Goal: Communication & Community: Answer question/provide support

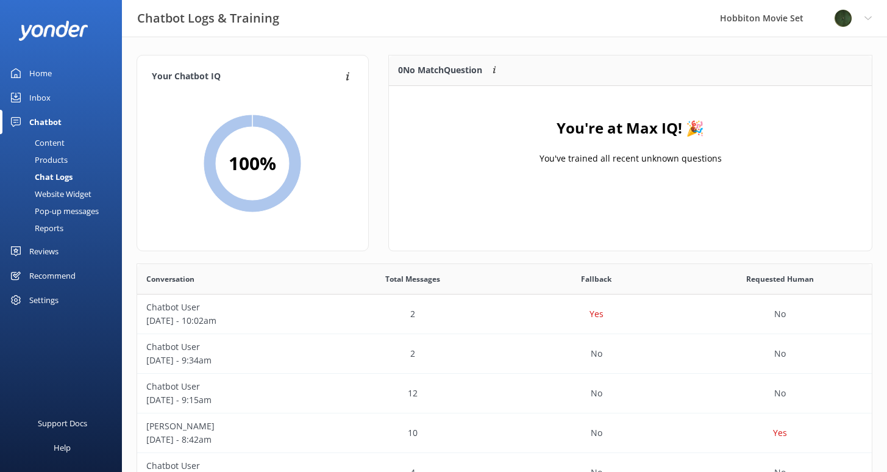
scroll to position [418, 725]
click at [60, 252] on link "Reviews" at bounding box center [61, 251] width 122 height 24
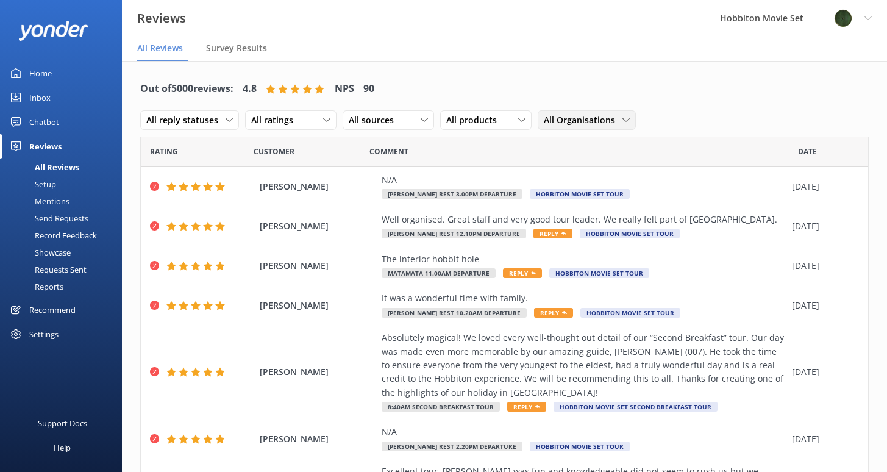
click at [598, 116] on span "All Organisations" at bounding box center [582, 119] width 79 height 13
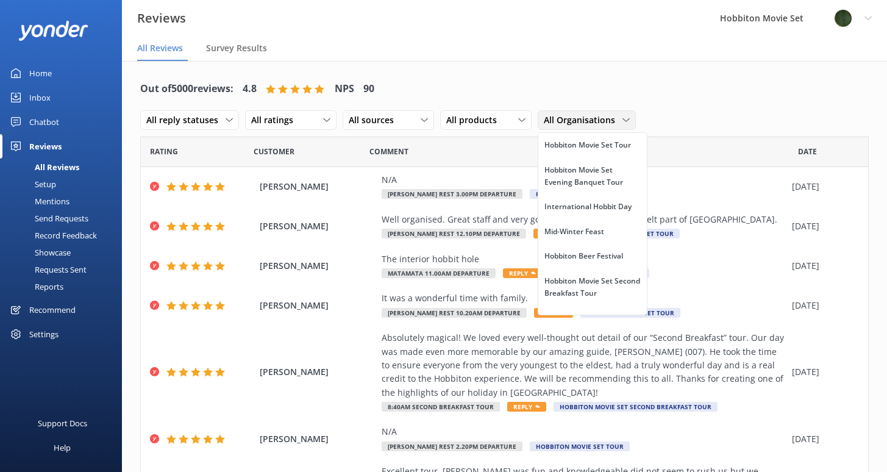
scroll to position [51, 0]
click at [569, 218] on link "International Hobbit Day" at bounding box center [592, 205] width 108 height 24
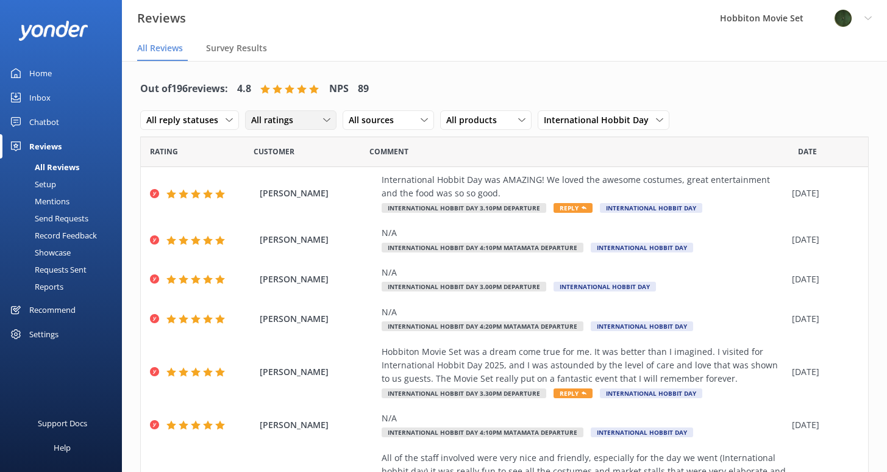
click at [292, 119] on span "All ratings" at bounding box center [275, 119] width 49 height 13
click at [554, 86] on div "Out of 196 reviews: 4.8 NPS 89 All reply statuses All reply statuses Needs a re…" at bounding box center [504, 104] width 728 height 63
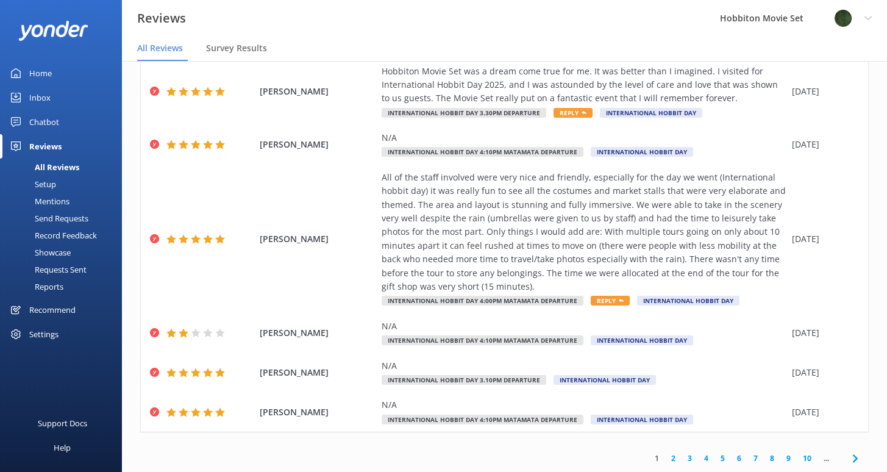
scroll to position [24, 0]
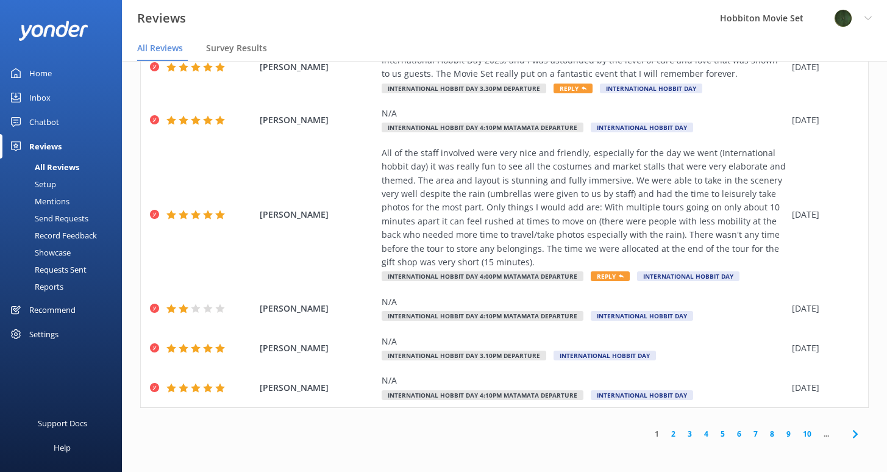
click at [799, 433] on link "10" at bounding box center [806, 434] width 21 height 12
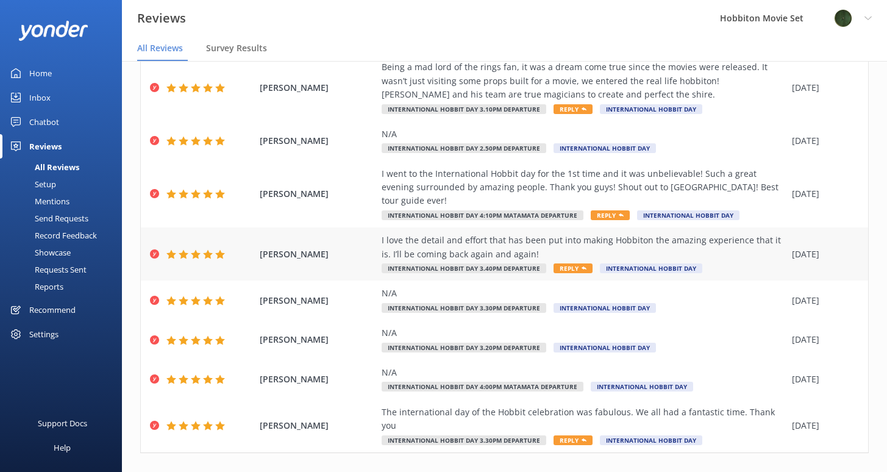
scroll to position [226, 0]
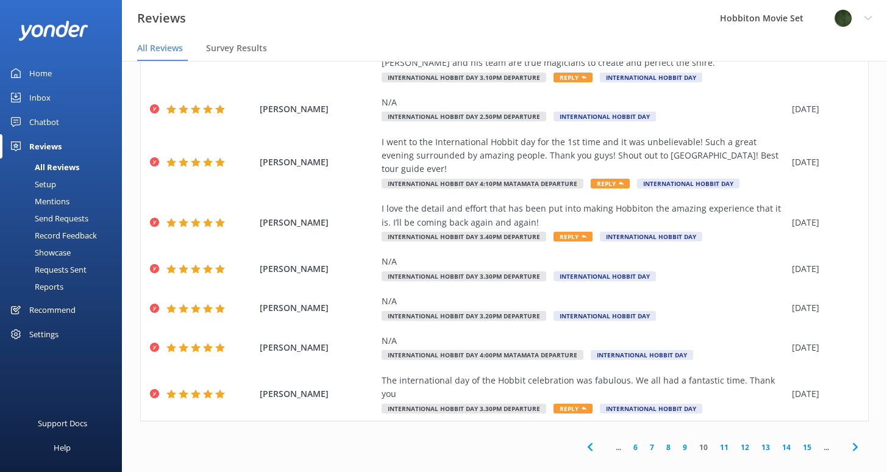
click at [643, 441] on link "7" at bounding box center [651, 447] width 16 height 12
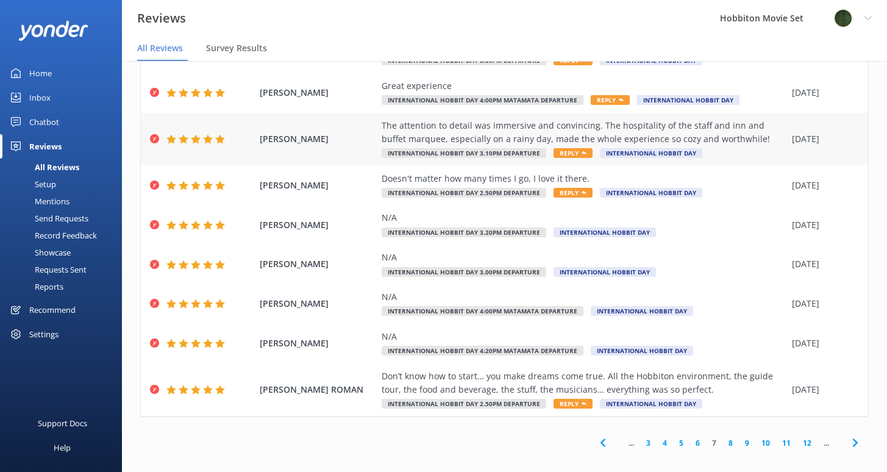
scroll to position [199, 0]
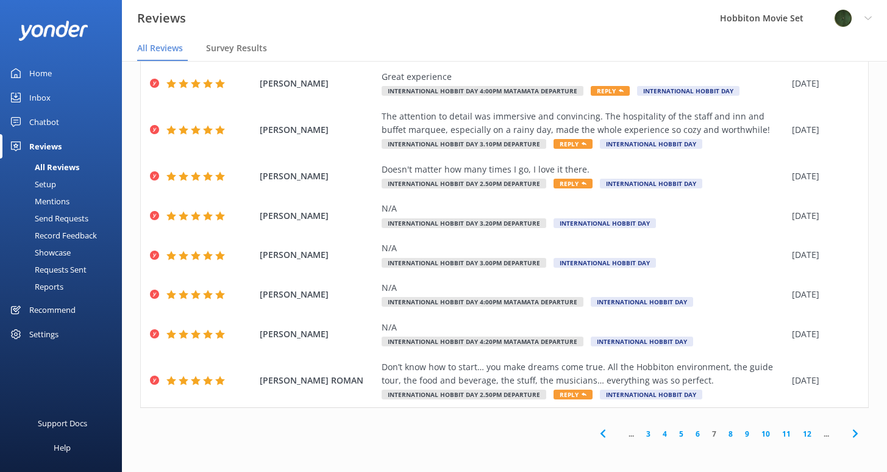
click at [640, 433] on link "3" at bounding box center [648, 434] width 16 height 12
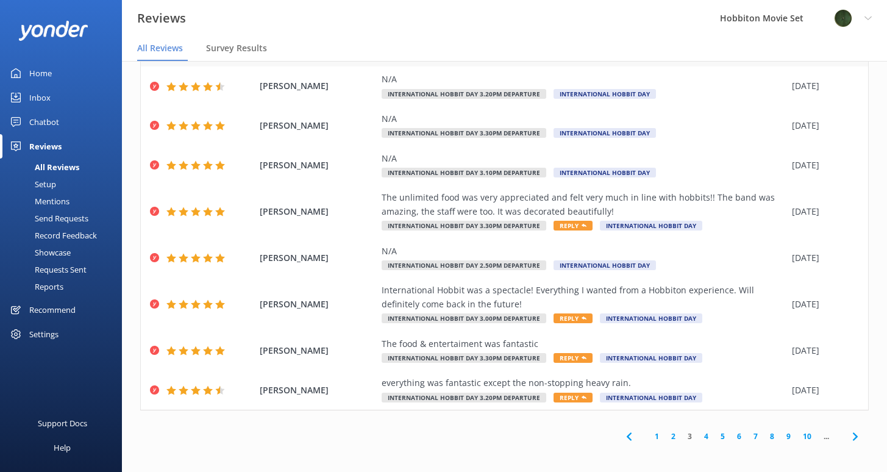
scroll to position [212, 0]
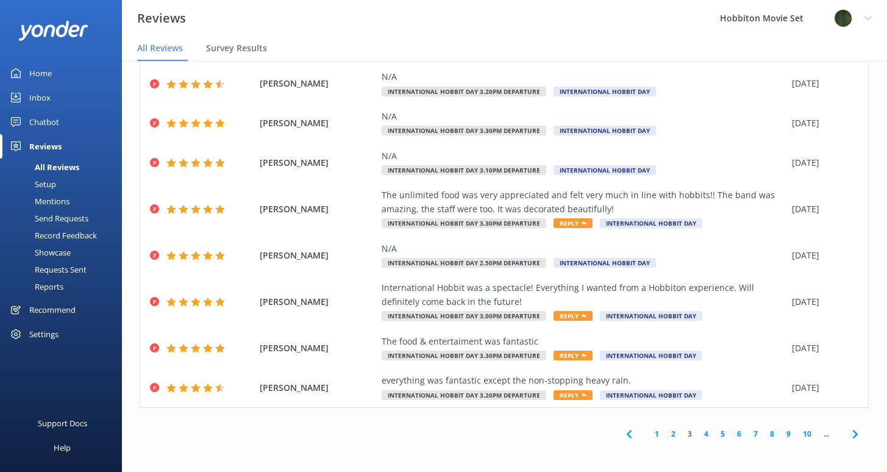
click at [651, 434] on link "1" at bounding box center [656, 434] width 16 height 12
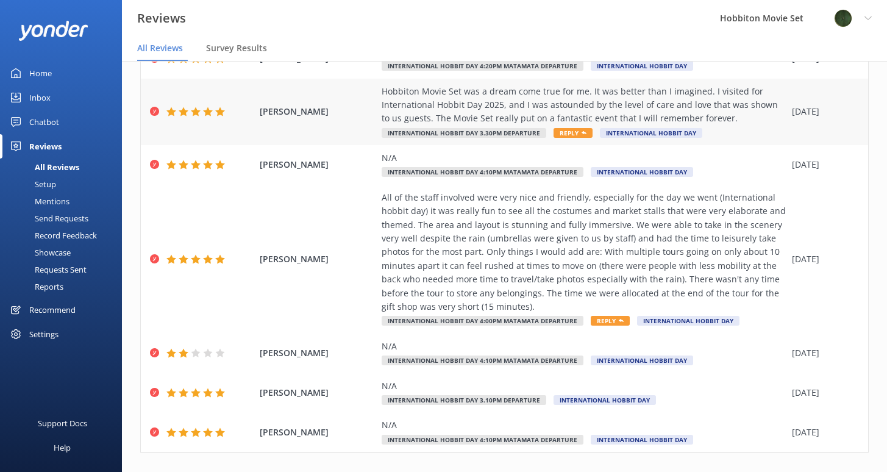
scroll to position [280, 0]
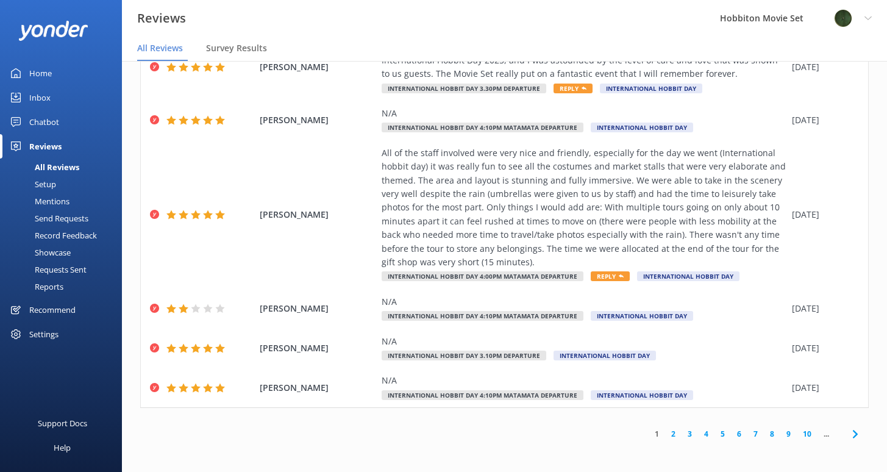
click at [667, 433] on link "2" at bounding box center [673, 434] width 16 height 12
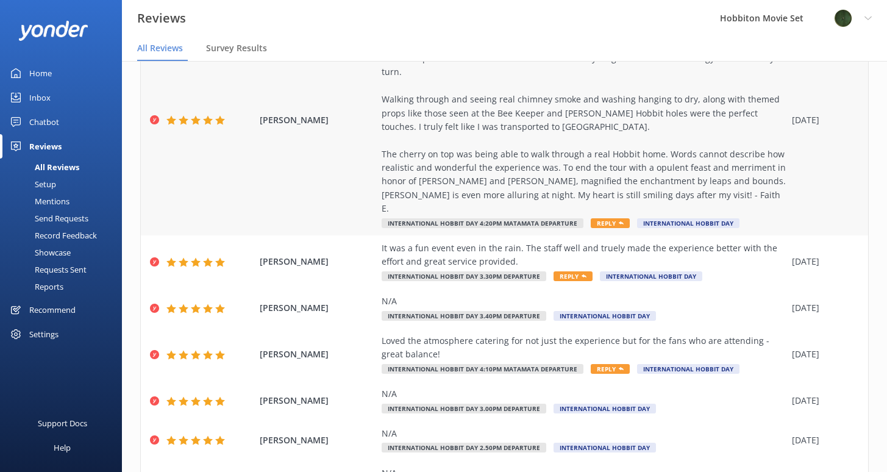
scroll to position [335, 0]
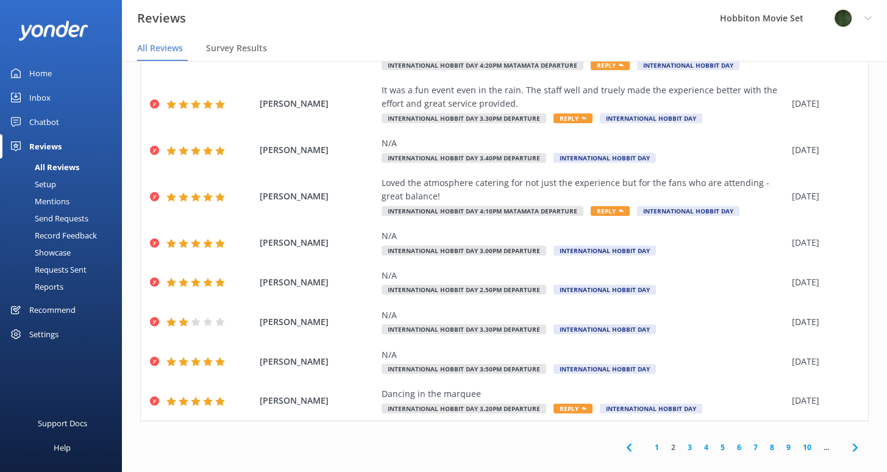
click at [714, 441] on link "5" at bounding box center [722, 447] width 16 height 12
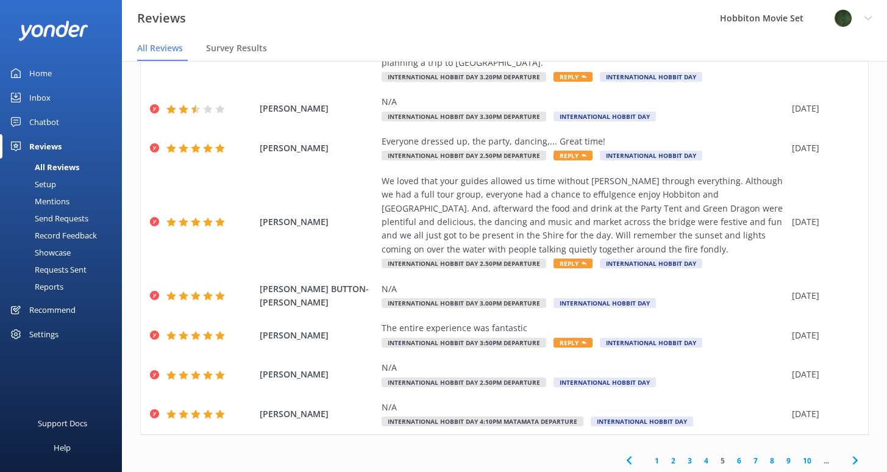
scroll to position [267, 0]
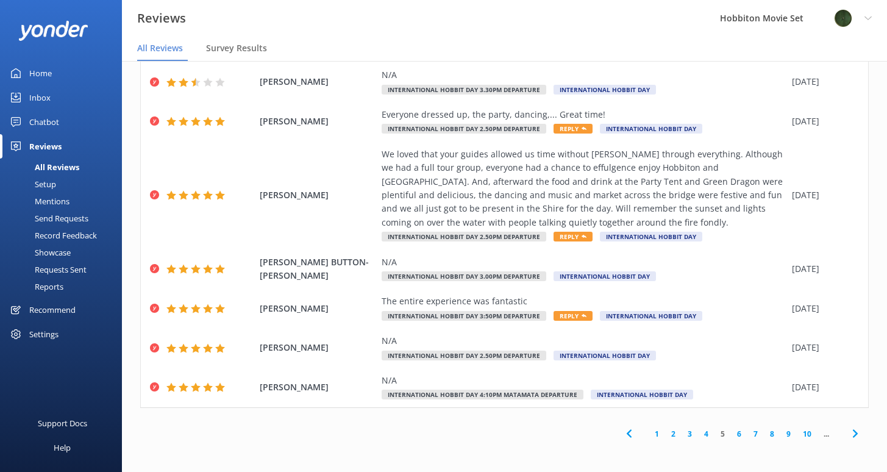
click at [747, 434] on link "7" at bounding box center [755, 434] width 16 height 12
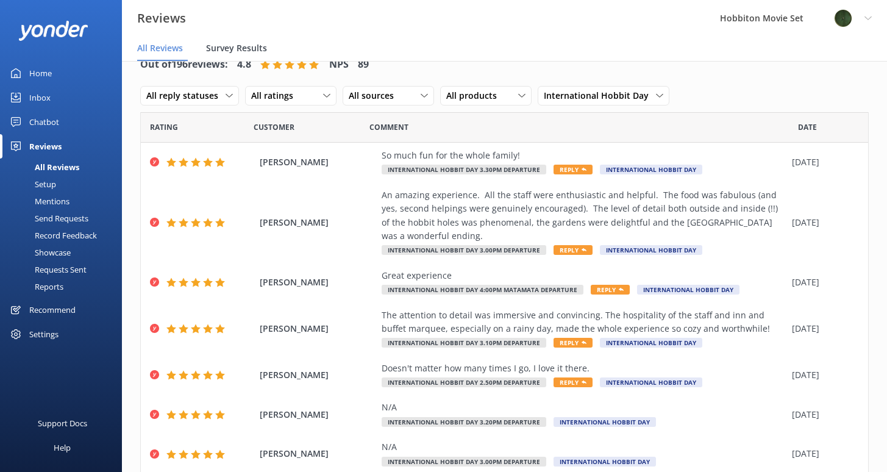
click at [239, 48] on span "Survey Results" at bounding box center [236, 48] width 61 height 12
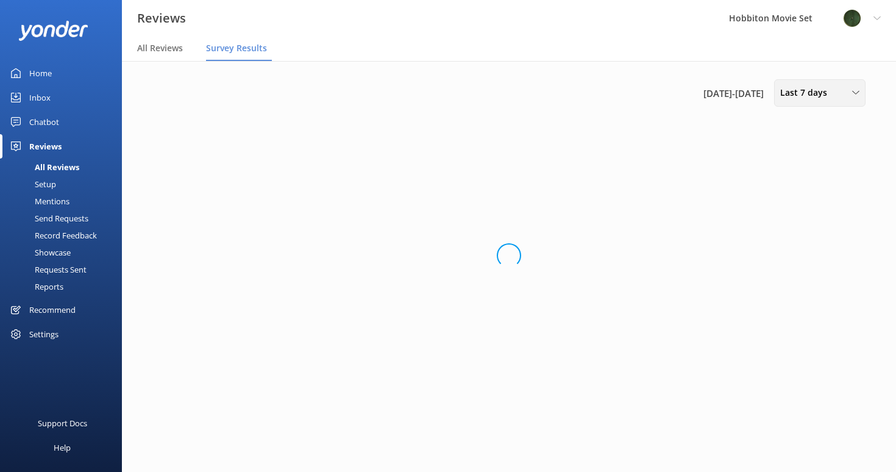
click at [860, 97] on div "Last 7 days" at bounding box center [819, 92] width 85 height 13
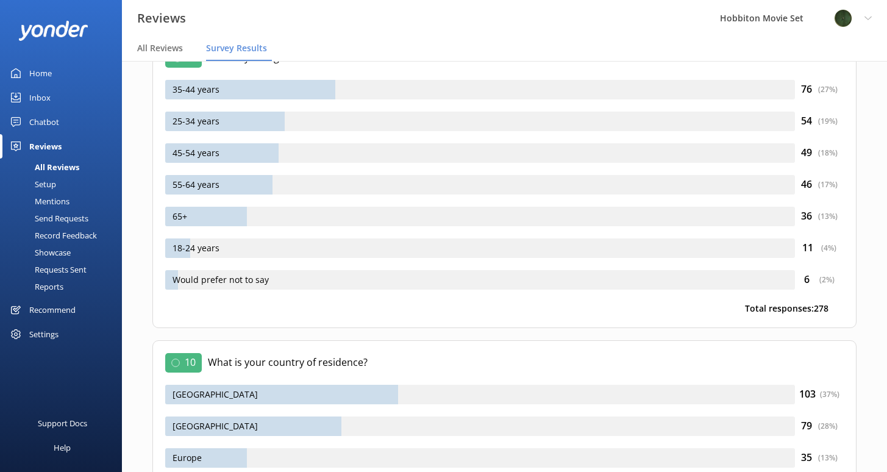
scroll to position [14042, 0]
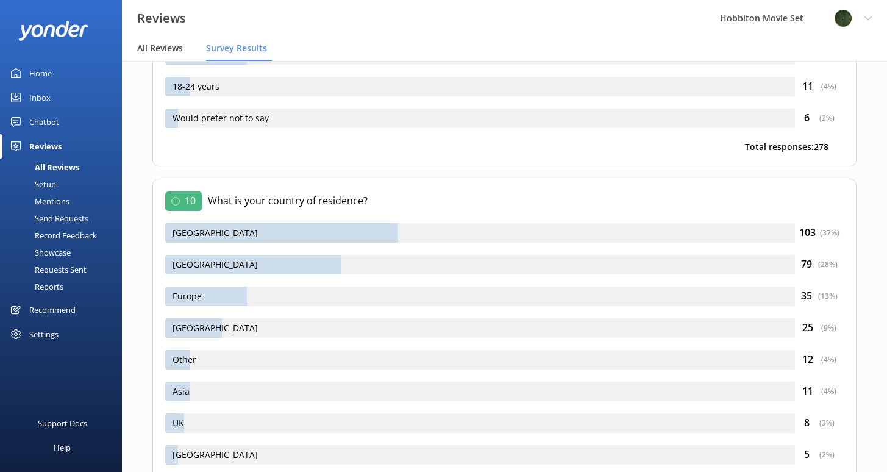
click at [167, 48] on span "All Reviews" at bounding box center [160, 48] width 46 height 12
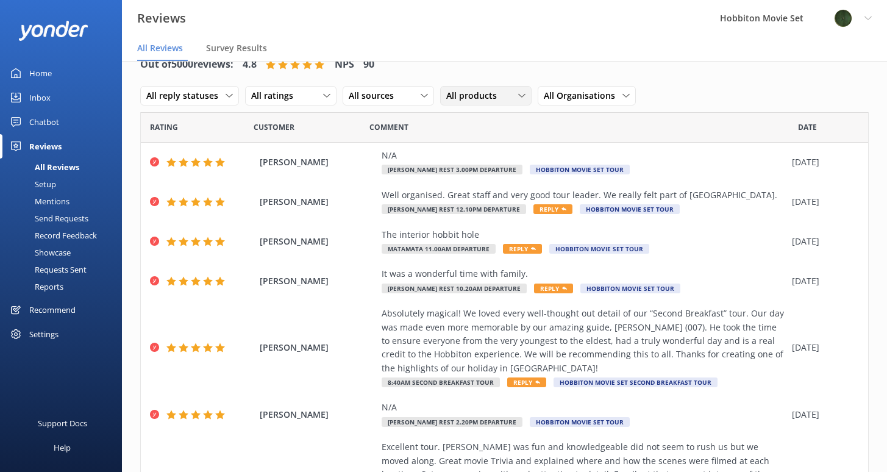
click at [475, 97] on span "All products" at bounding box center [475, 95] width 58 height 13
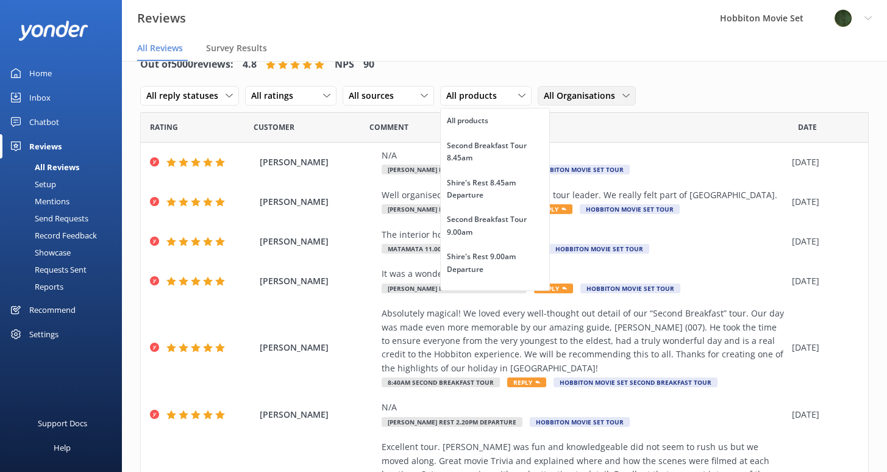
click at [555, 96] on span "All Organisations" at bounding box center [582, 95] width 79 height 13
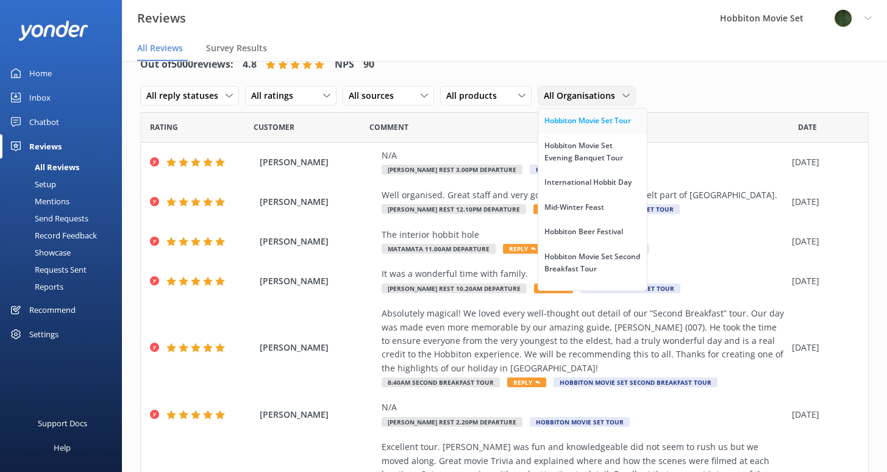
scroll to position [52, 0]
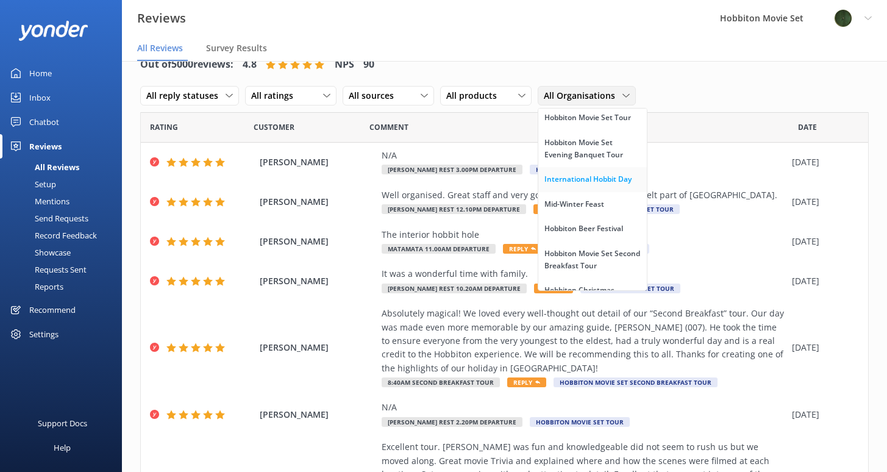
click at [567, 185] on div "International Hobbit Day" at bounding box center [587, 179] width 87 height 12
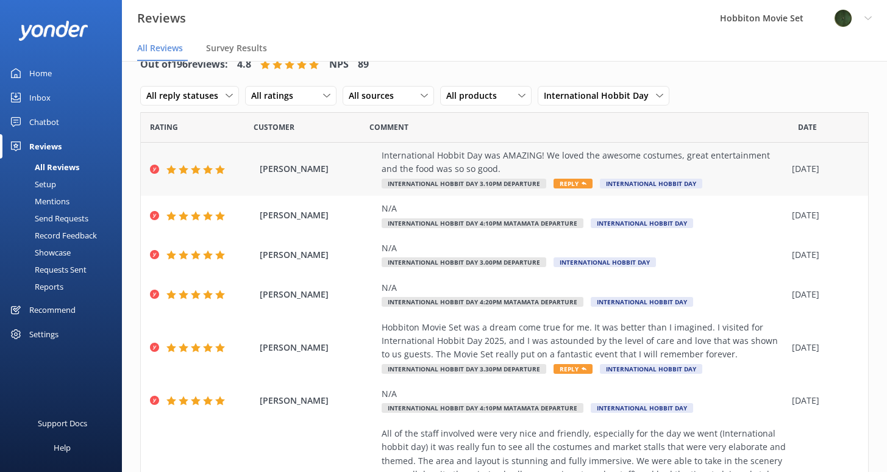
click at [489, 154] on div "International Hobbit Day was AMAZING! We loved the awesome costumes, great ente…" at bounding box center [583, 162] width 404 height 27
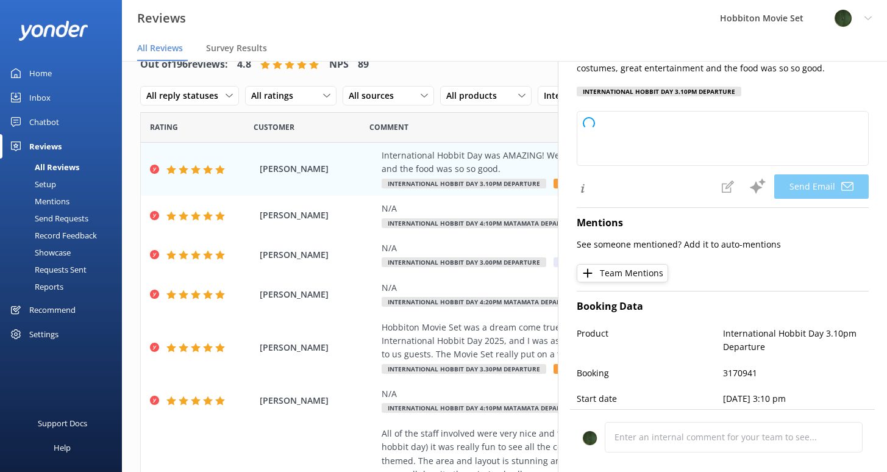
scroll to position [209, 0]
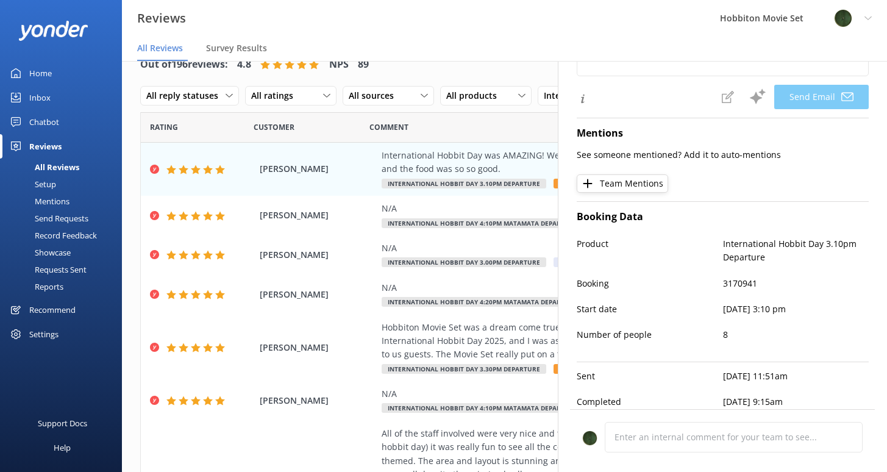
type textarea "Thank you so much, [PERSON_NAME]! We're thrilled you had an amazing time at Int…"
click at [478, 317] on div "[PERSON_NAME] Hobbiton Movie Set was a dream come true for me. It was better th…" at bounding box center [504, 347] width 727 height 67
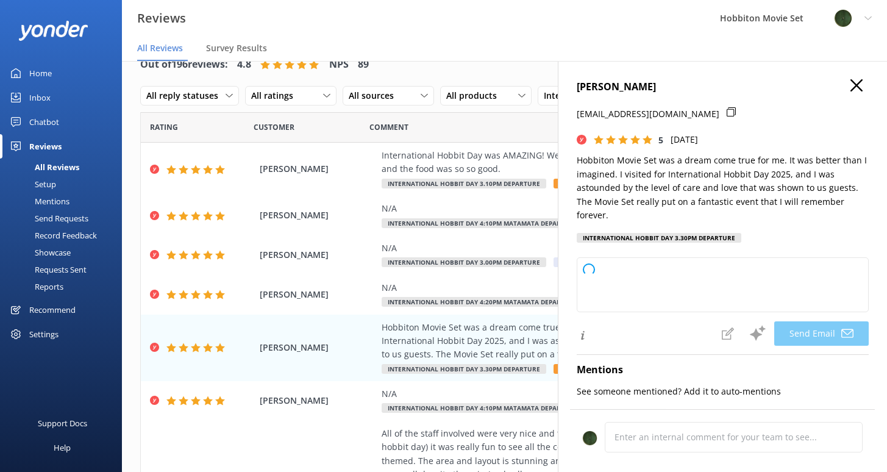
type textarea "Thank you so much, [PERSON_NAME]! We’re thrilled to hear that your visit for In…"
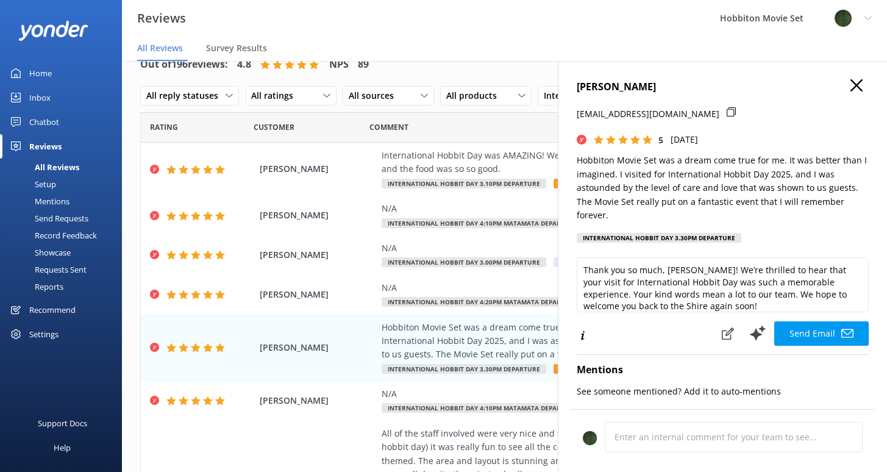
click at [851, 87] on icon "button" at bounding box center [856, 85] width 12 height 12
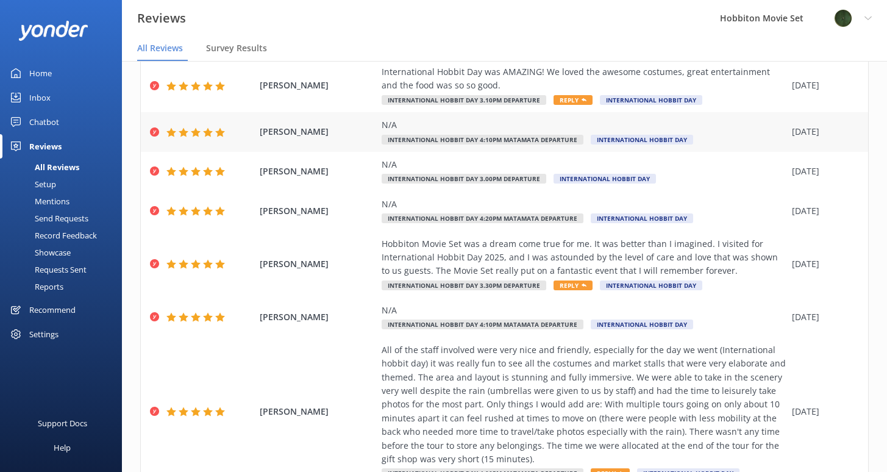
scroll to position [280, 0]
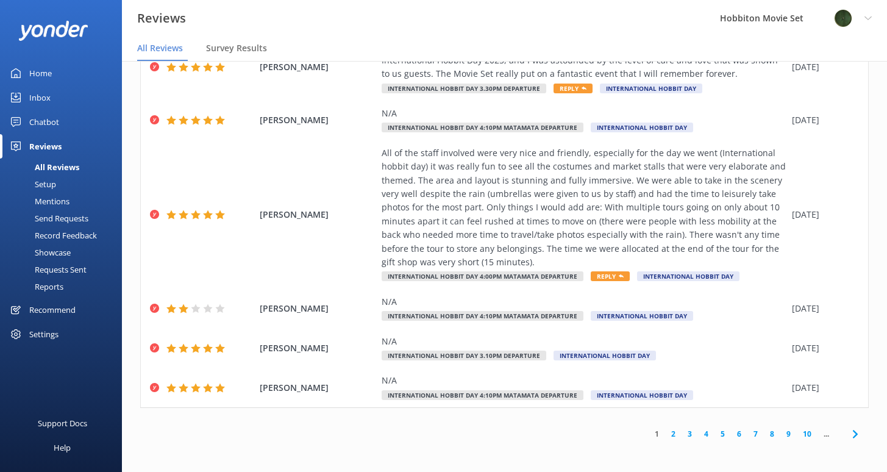
click at [780, 436] on link "9" at bounding box center [788, 434] width 16 height 12
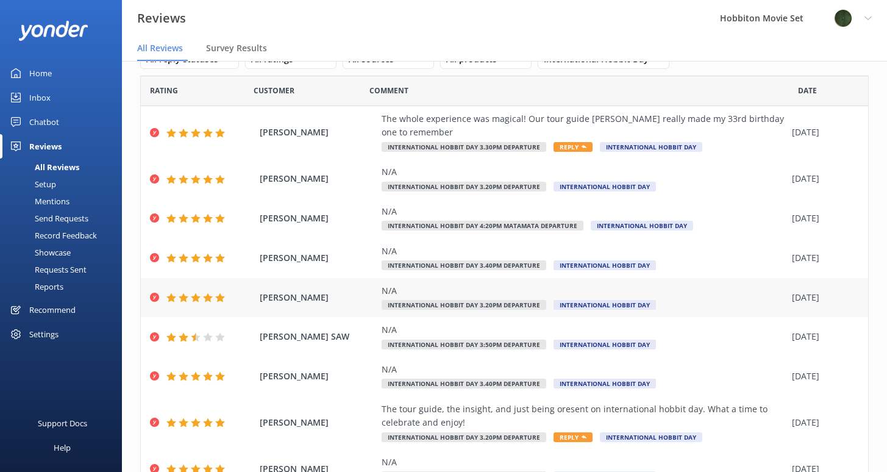
scroll to position [158, 0]
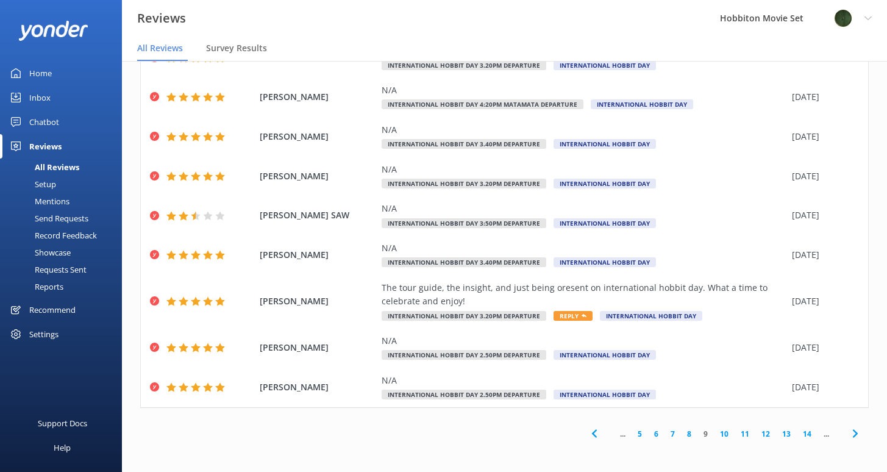
click at [779, 435] on link "13" at bounding box center [786, 434] width 21 height 12
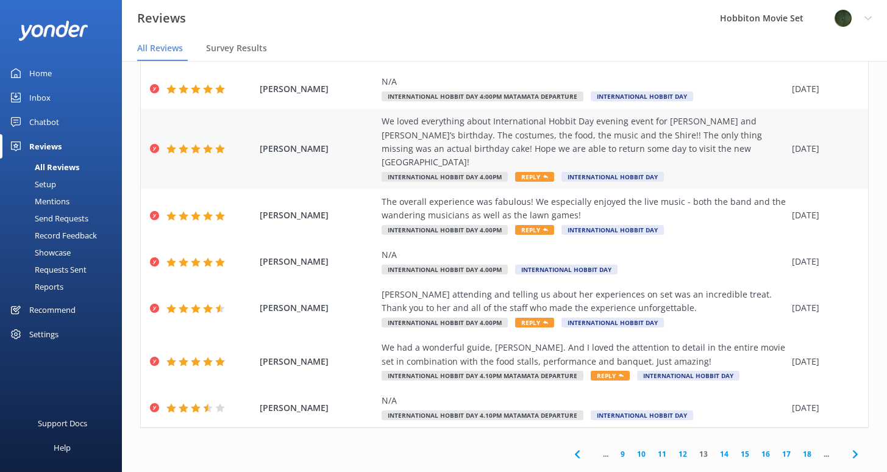
scroll to position [199, 0]
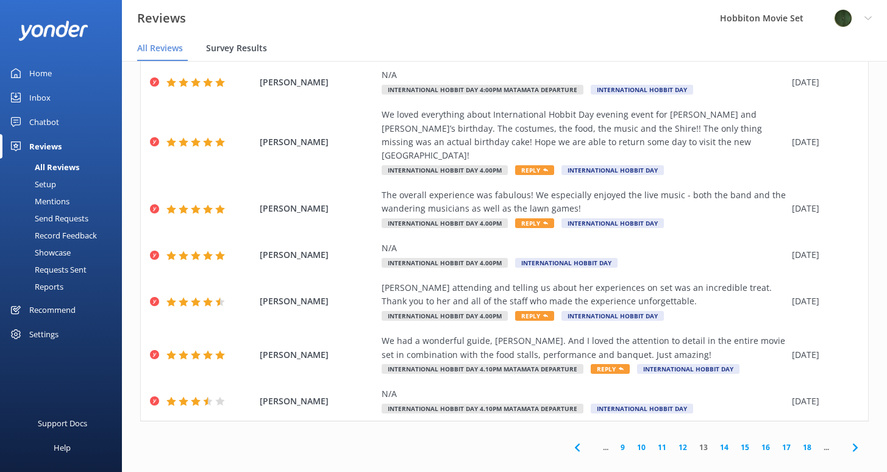
click at [256, 48] on span "Survey Results" at bounding box center [236, 48] width 61 height 12
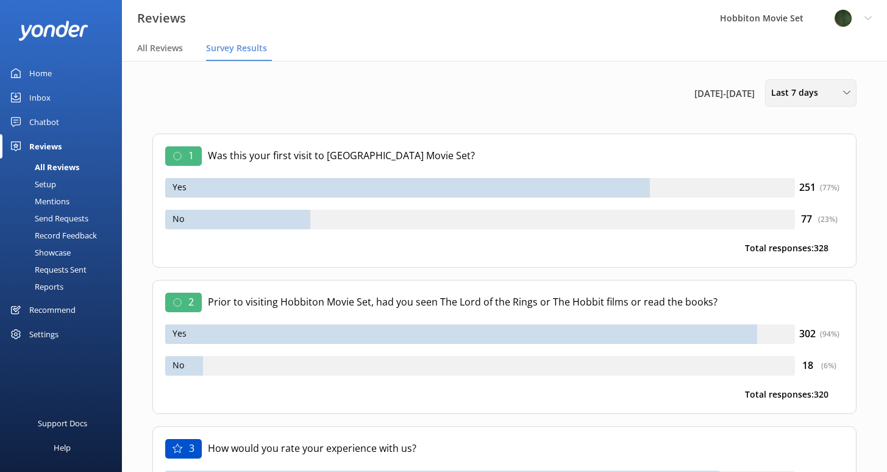
click at [836, 98] on div "Last 7 days" at bounding box center [810, 92] width 85 height 13
click at [820, 140] on link "Last 30 days" at bounding box center [819, 146] width 108 height 24
click at [146, 44] on span "All Reviews" at bounding box center [160, 48] width 46 height 12
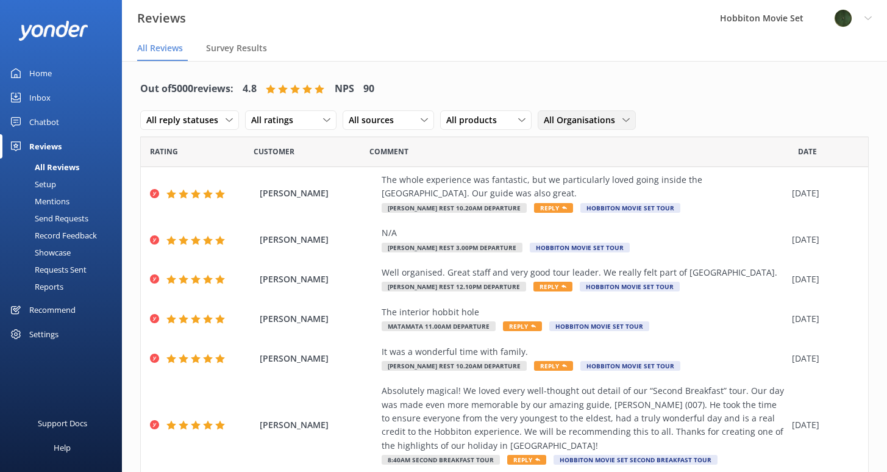
click at [615, 113] on div "All Organisations All Organisations Summer [DATE] Hobbiton Movie Set Tour Hobbi…" at bounding box center [586, 119] width 98 height 19
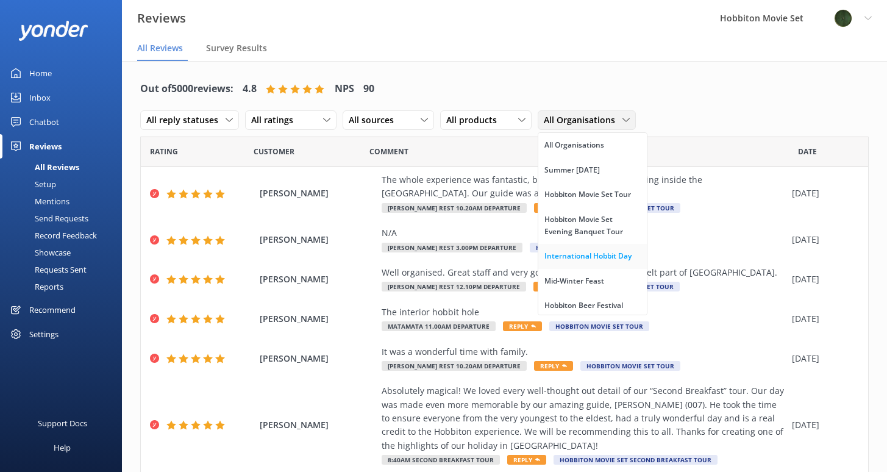
click at [571, 262] on div "International Hobbit Day" at bounding box center [587, 256] width 87 height 12
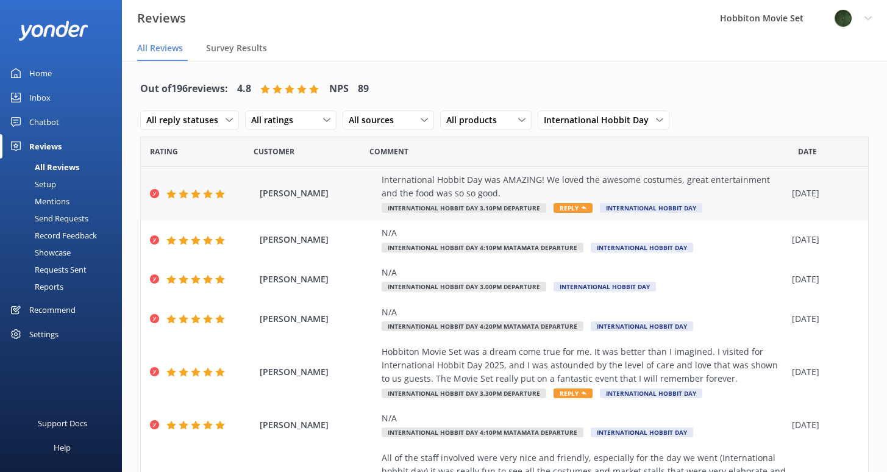
click at [550, 185] on div "International Hobbit Day was AMAZING! We loved the awesome costumes, great ente…" at bounding box center [583, 186] width 404 height 27
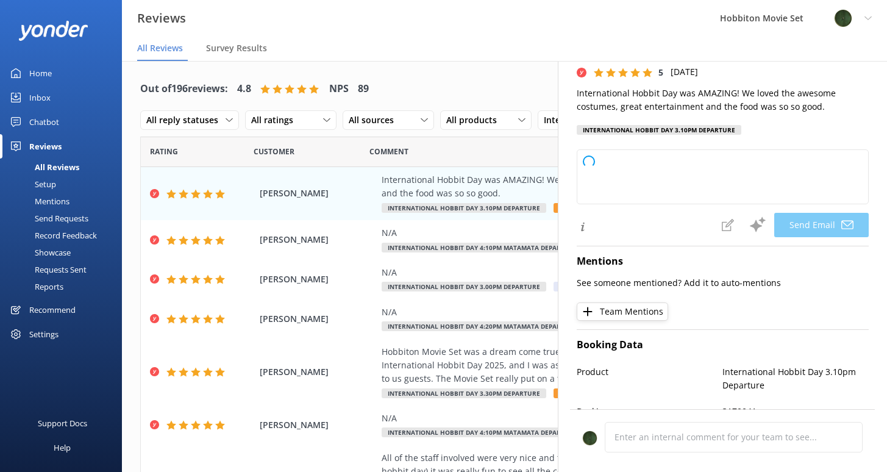
scroll to position [209, 0]
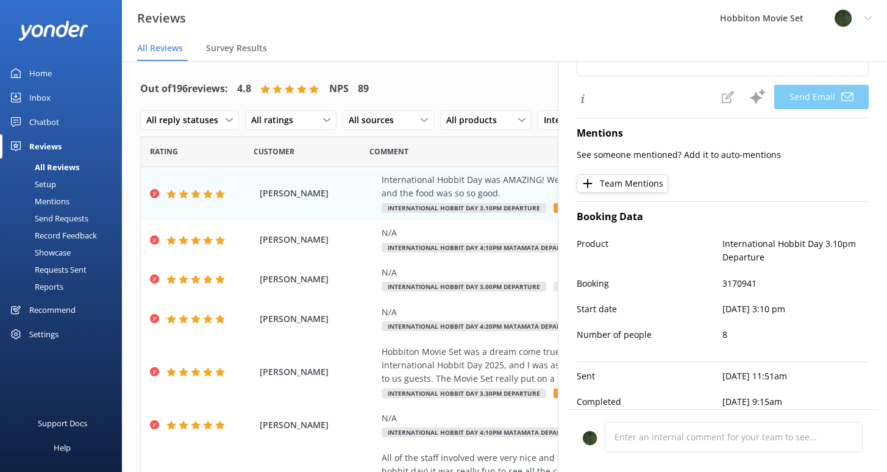
type textarea "Thank you so much, [PERSON_NAME]! We're thrilled you had an amazing time celebr…"
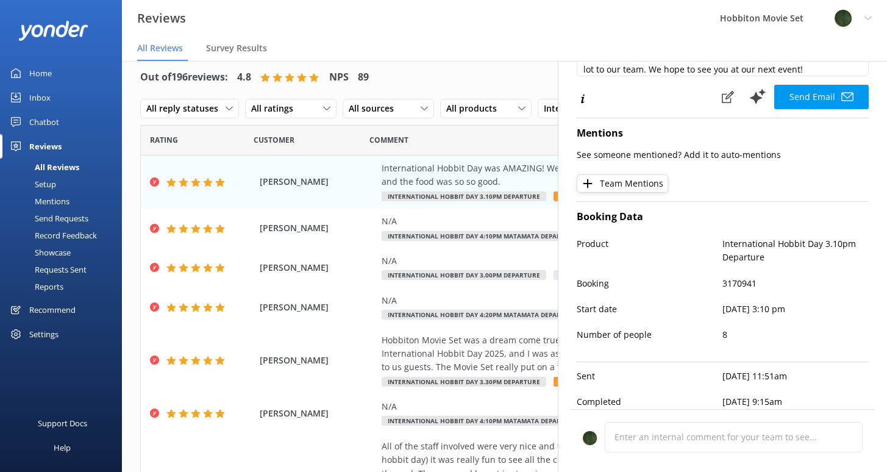
scroll to position [24, 0]
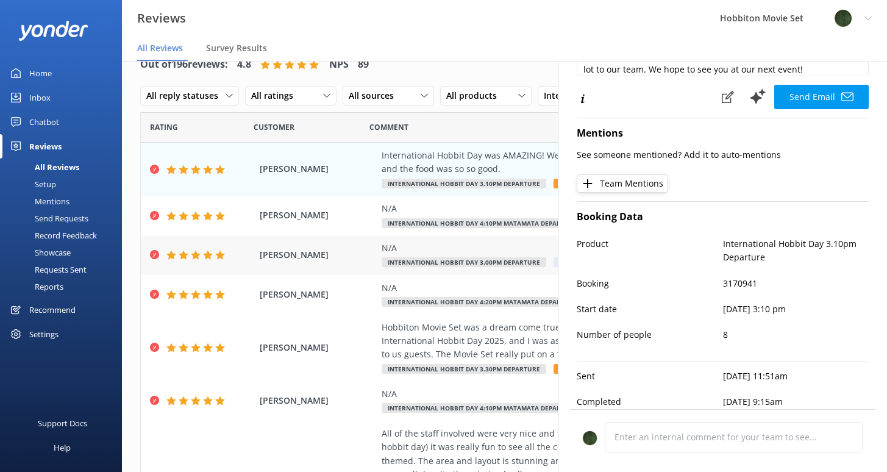
click at [503, 253] on div "N/A" at bounding box center [583, 247] width 404 height 13
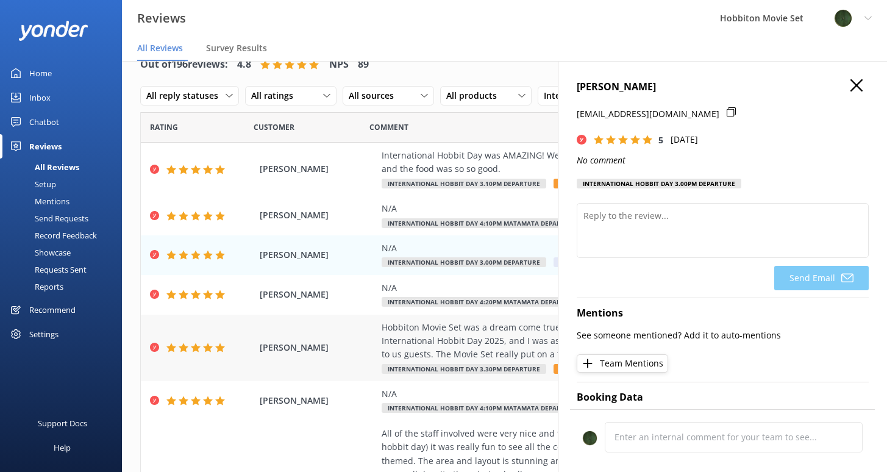
click at [468, 336] on div "Hobbiton Movie Set was a dream come true for me. It was better than I imagined.…" at bounding box center [583, 340] width 404 height 41
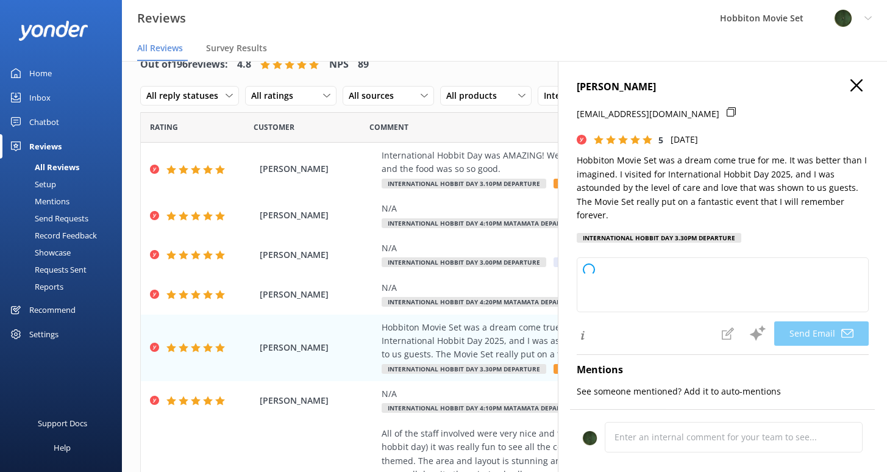
type textarea "Thank you so much, [PERSON_NAME]! We're thrilled to hear that your visit for In…"
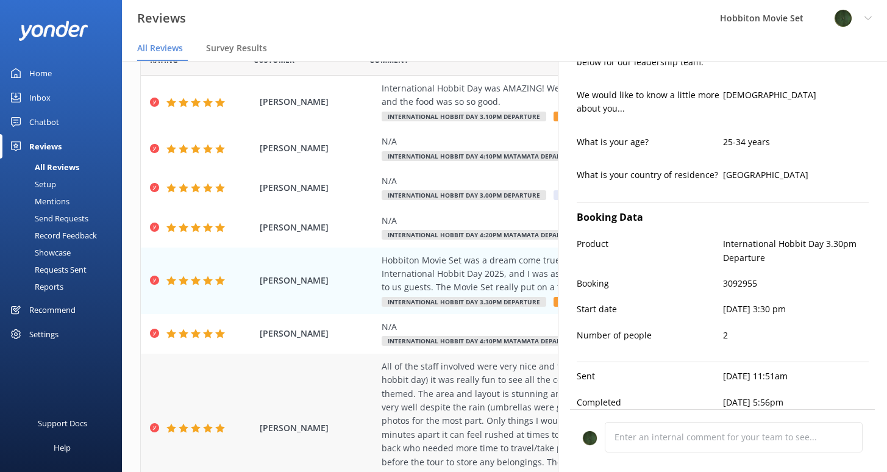
scroll to position [96, 0]
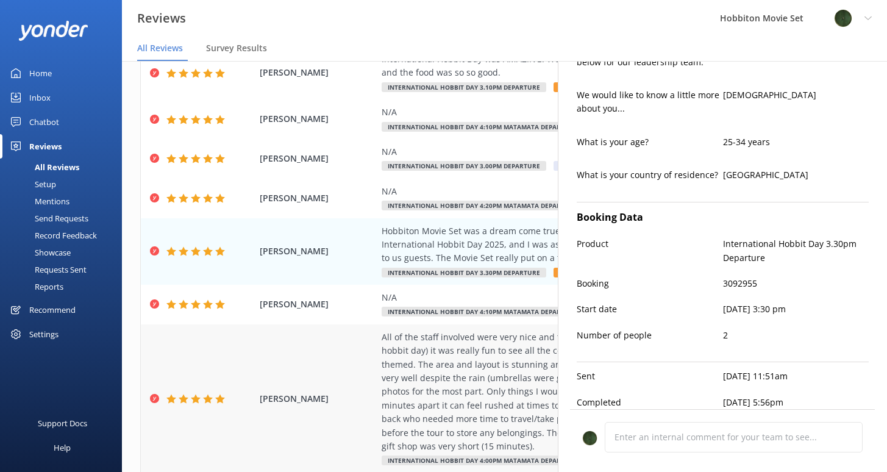
click at [448, 375] on div "All of the staff involved were very nice and friendly, especially for the day w…" at bounding box center [583, 391] width 404 height 123
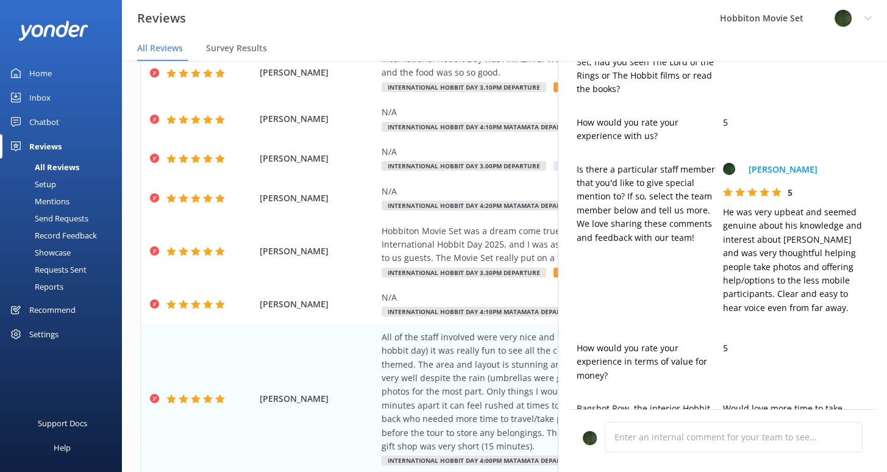
type textarea "Thank you so much for your wonderful review, [PERSON_NAME]! We're delighted to …"
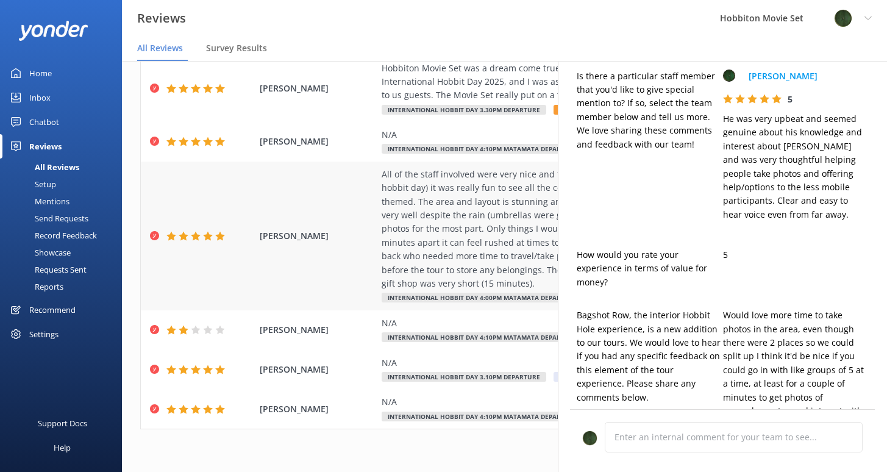
scroll to position [280, 0]
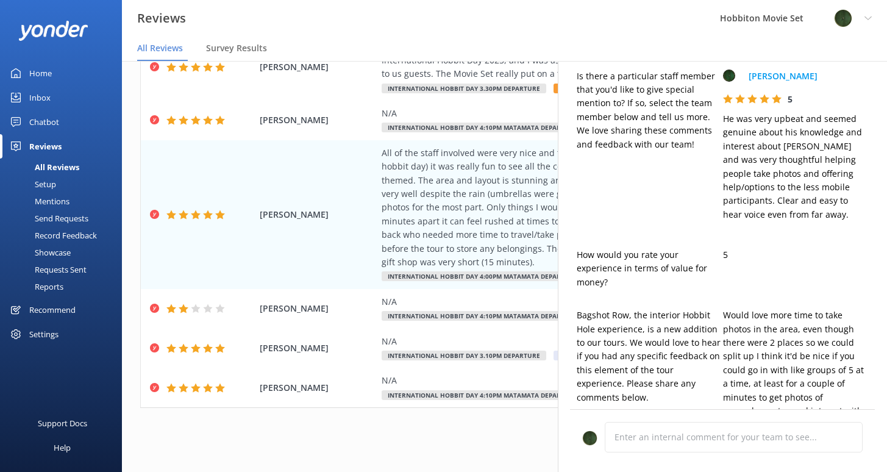
click at [403, 414] on div "Out of 196 reviews: 4.8 NPS 89 All reply statuses All reply statuses Needs a re…" at bounding box center [504, 107] width 765 height 703
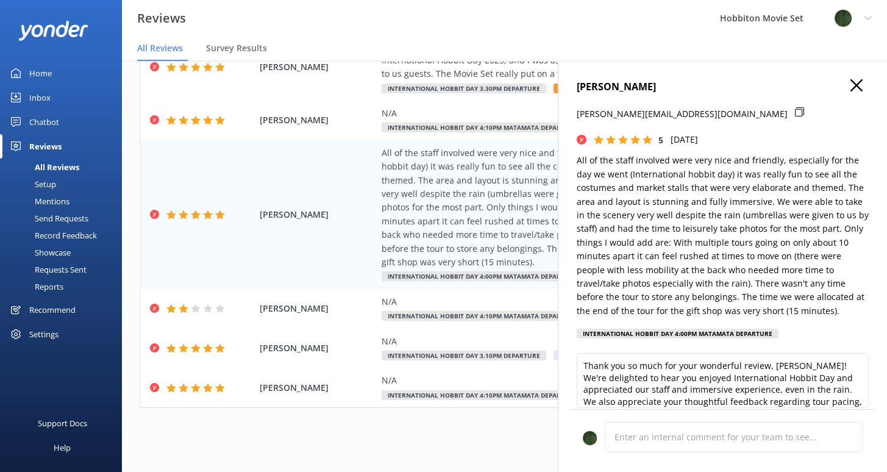
click at [844, 76] on div "[PERSON_NAME] [PERSON_NAME][EMAIL_ADDRESS][DOMAIN_NAME] 5 [DATE] All of the sta…" at bounding box center [722, 297] width 329 height 472
click at [850, 86] on use "button" at bounding box center [856, 85] width 12 height 12
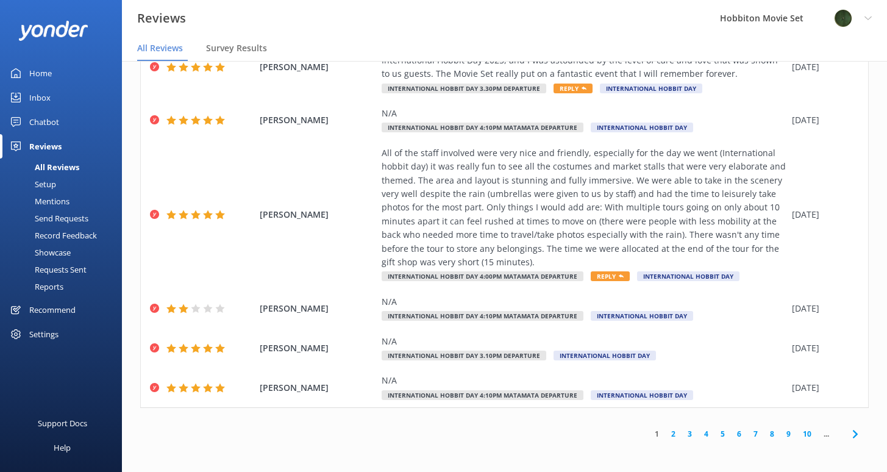
click at [848, 431] on icon at bounding box center [855, 434] width 15 height 15
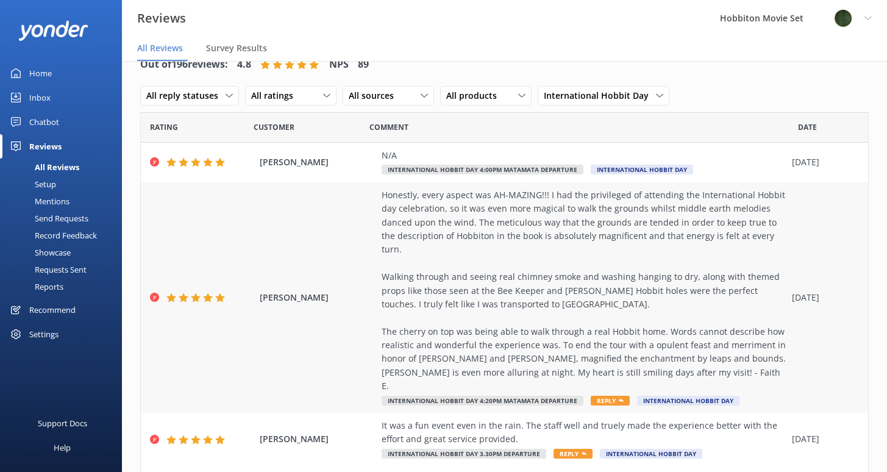
click at [681, 226] on div "Honestly, every aspect was AH-MAZING!!! I had the privileged of attending the I…" at bounding box center [583, 290] width 404 height 205
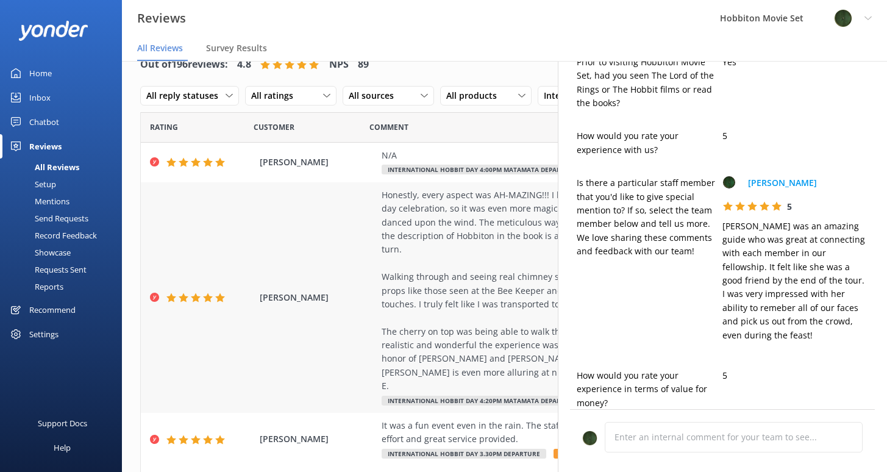
scroll to position [617, 0]
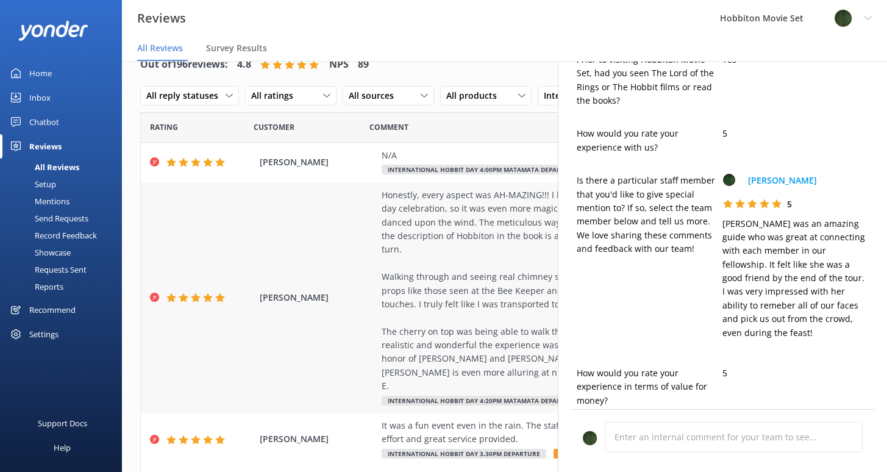
type textarea "Dear Faith, Thank you so much for your wonderful review! We’re absolutely delig…"
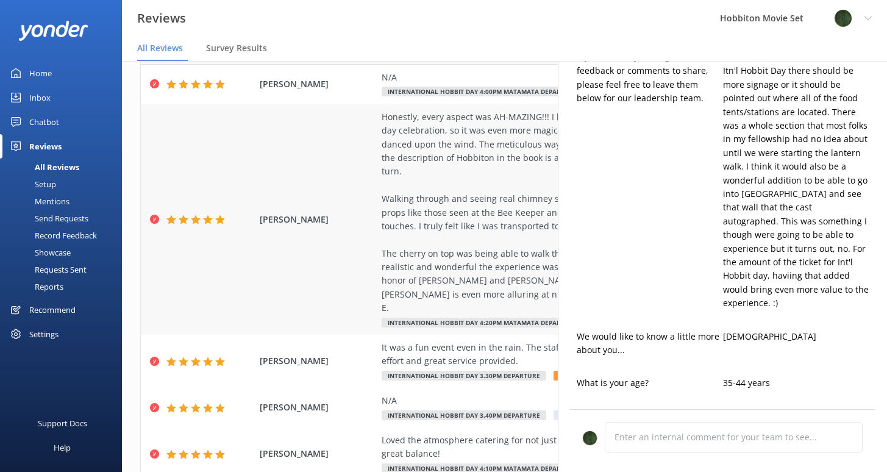
scroll to position [133, 0]
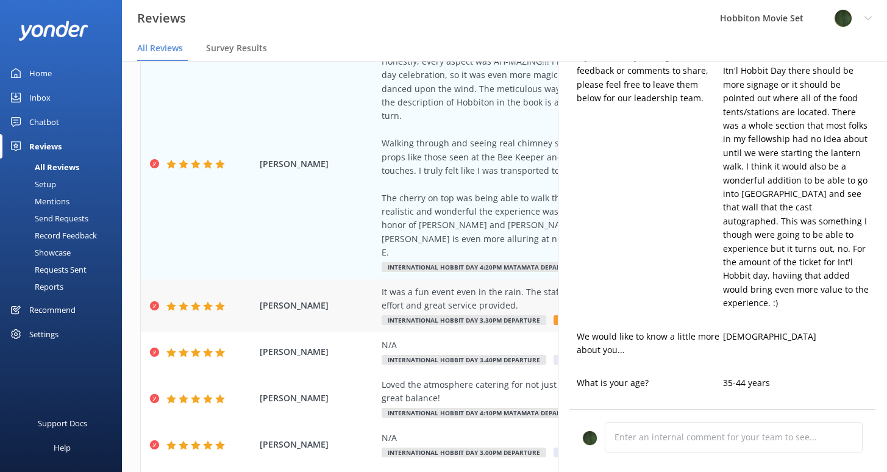
click at [493, 286] on div "It was a fun event even in the rain. The staff well and truely made the experie…" at bounding box center [583, 298] width 404 height 27
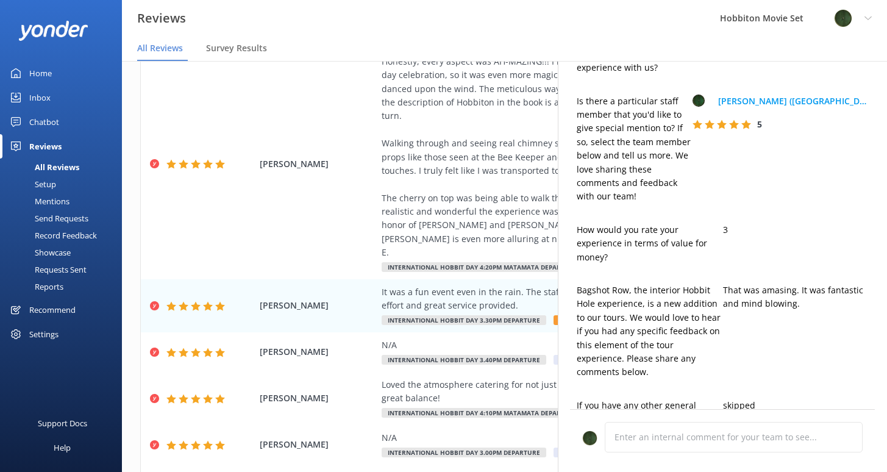
type textarea "Thank you so much, [PERSON_NAME]! We're thrilled you had a great time despite t…"
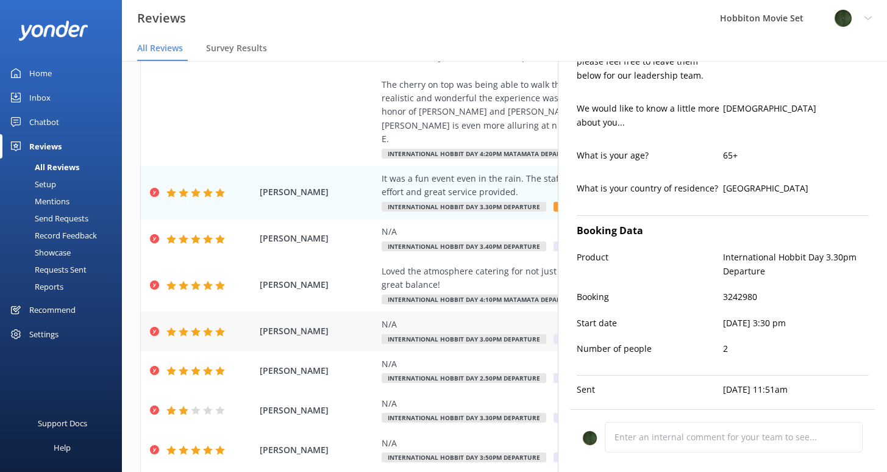
scroll to position [248, 0]
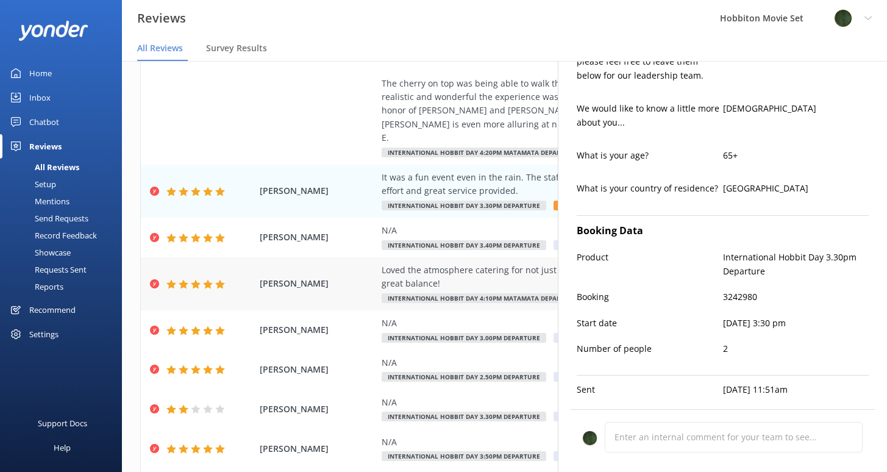
click at [517, 266] on div "Loved the atmosphere catering for not just the experience but for the fans who …" at bounding box center [583, 276] width 404 height 27
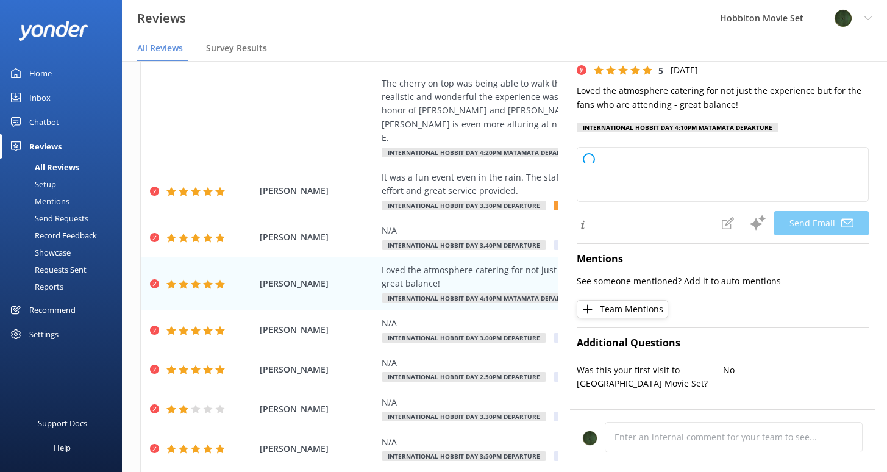
type textarea "Thank you so much, [PERSON_NAME]! We're thrilled you enjoyed the atmosphere and…"
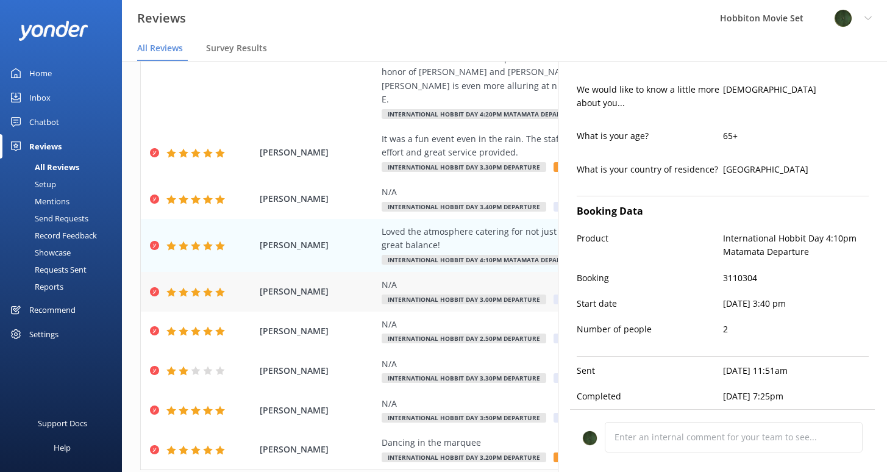
scroll to position [335, 0]
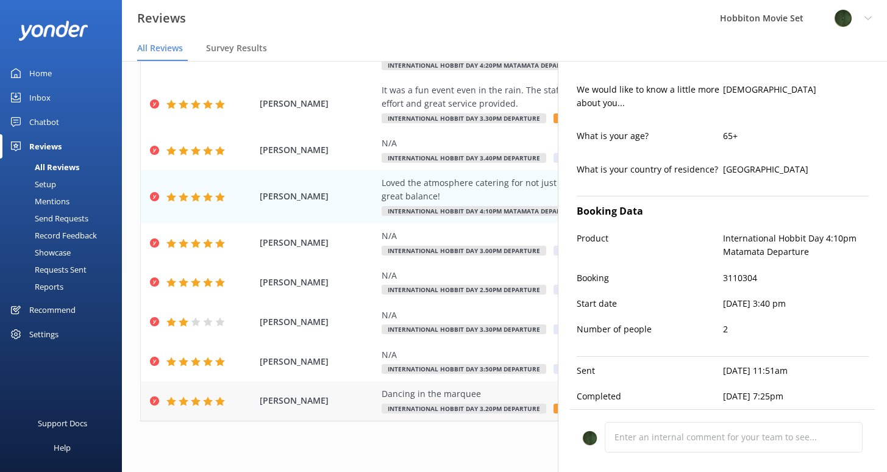
click at [436, 387] on div "Dancing in the marquee" at bounding box center [583, 393] width 404 height 13
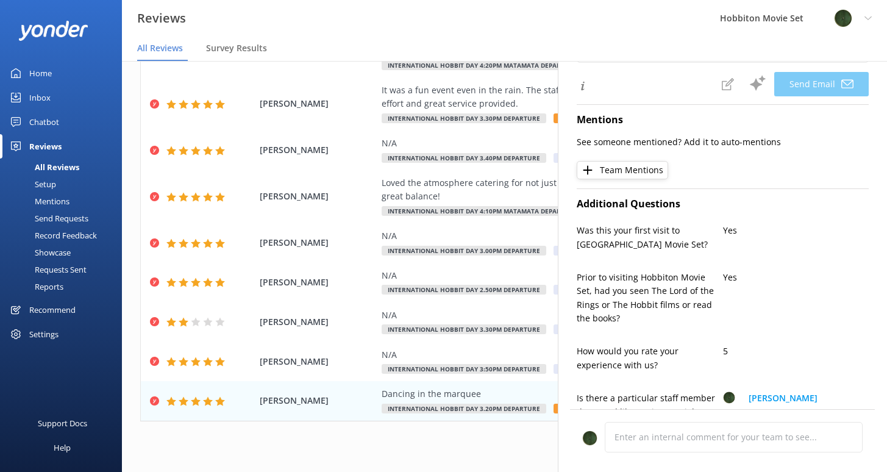
type textarea "Thank you so much for your wonderful review, [PERSON_NAME]! We're thrilled to h…"
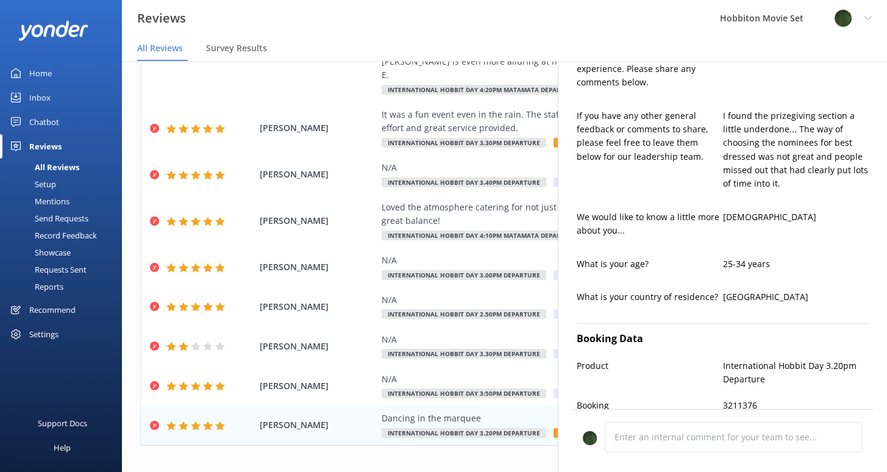
scroll to position [753, 0]
click at [403, 372] on div "N/A" at bounding box center [583, 378] width 404 height 13
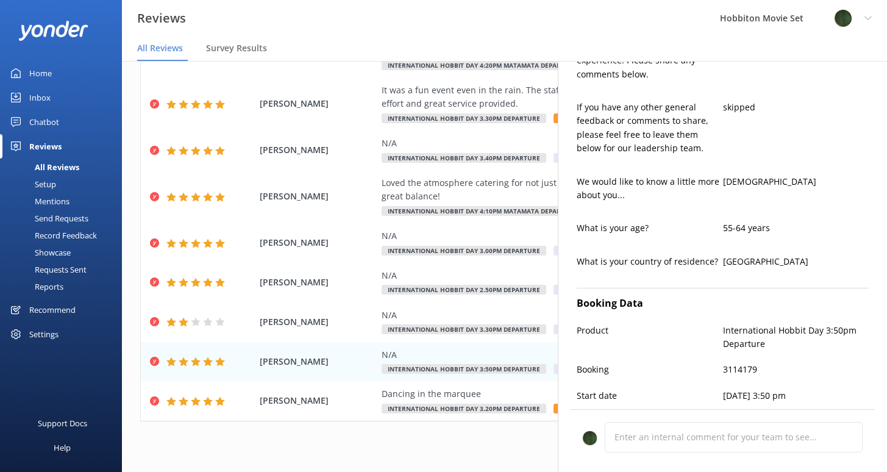
scroll to position [671, 0]
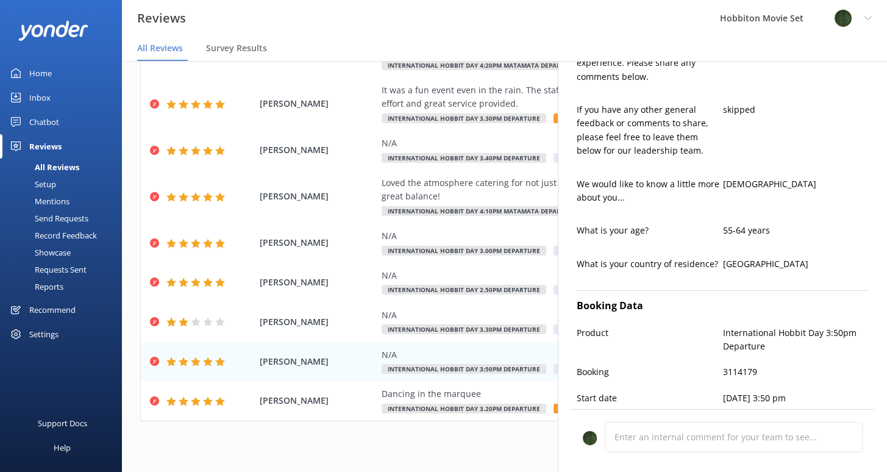
click at [470, 417] on div "Out of 196 reviews: 4.8 NPS 89 All reply statuses All reply statuses Needs a re…" at bounding box center [504, 86] width 765 height 771
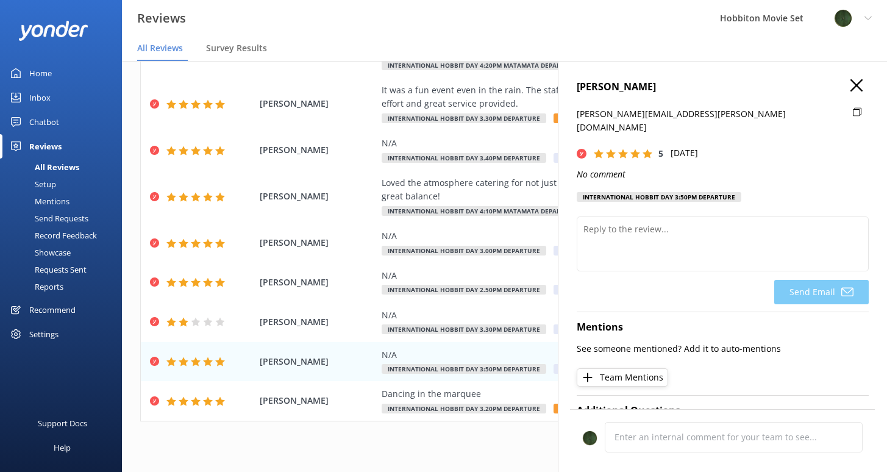
scroll to position [0, 0]
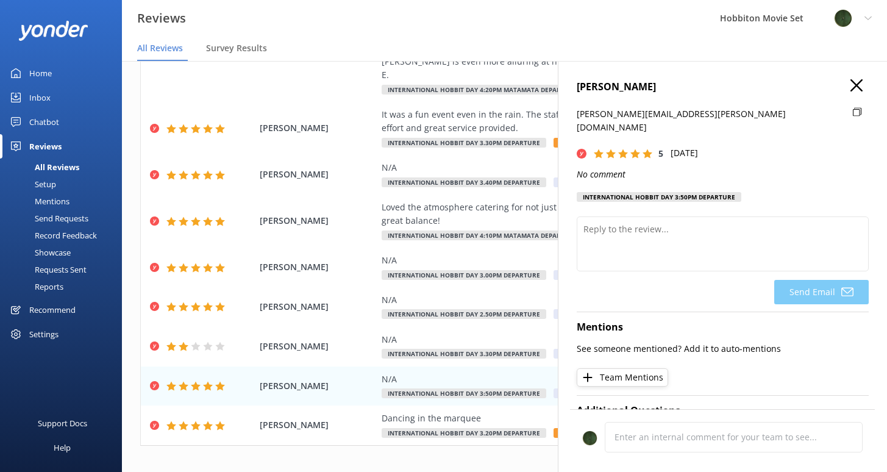
click at [850, 90] on icon "button" at bounding box center [856, 85] width 12 height 12
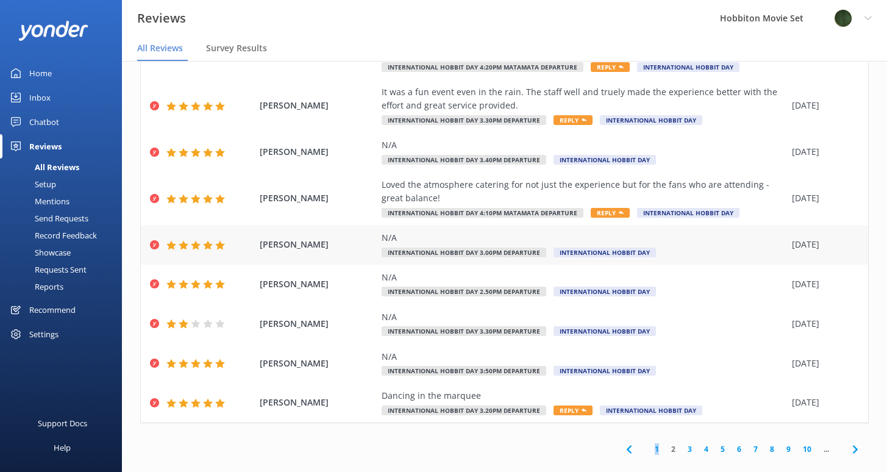
scroll to position [24, 0]
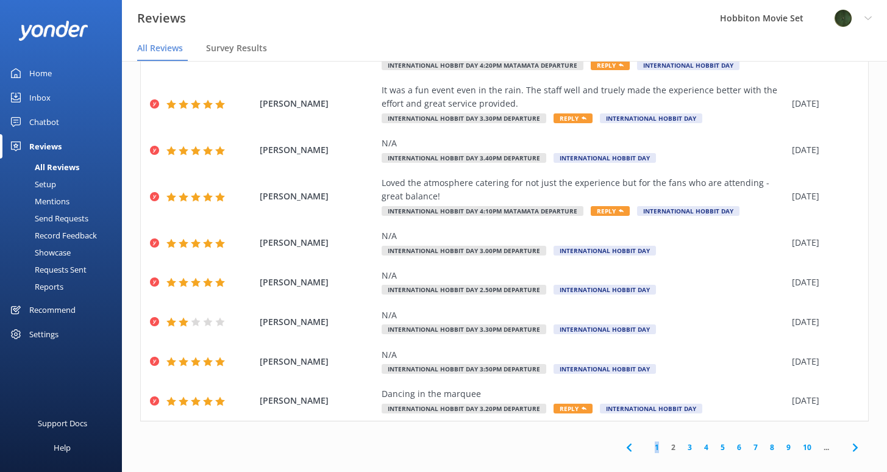
click at [681, 441] on link "3" at bounding box center [689, 447] width 16 height 12
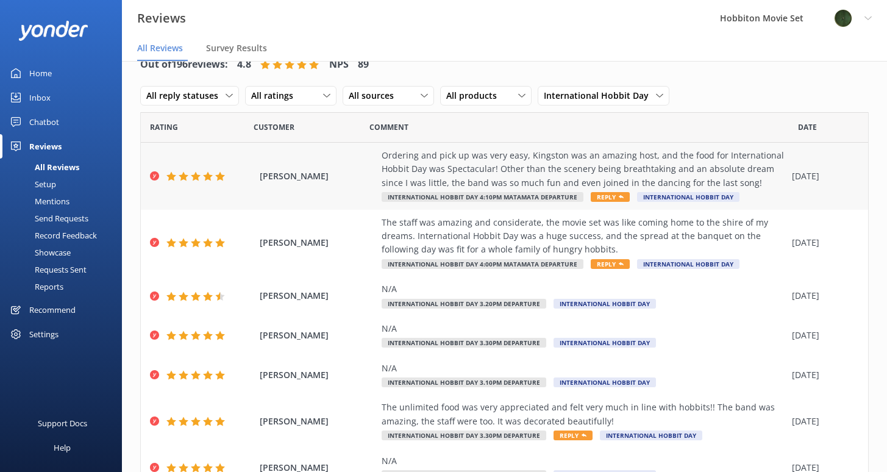
click at [512, 188] on div "Ordering and pick up was very easy, Kingston was an amazing host, and the food …" at bounding box center [583, 169] width 404 height 41
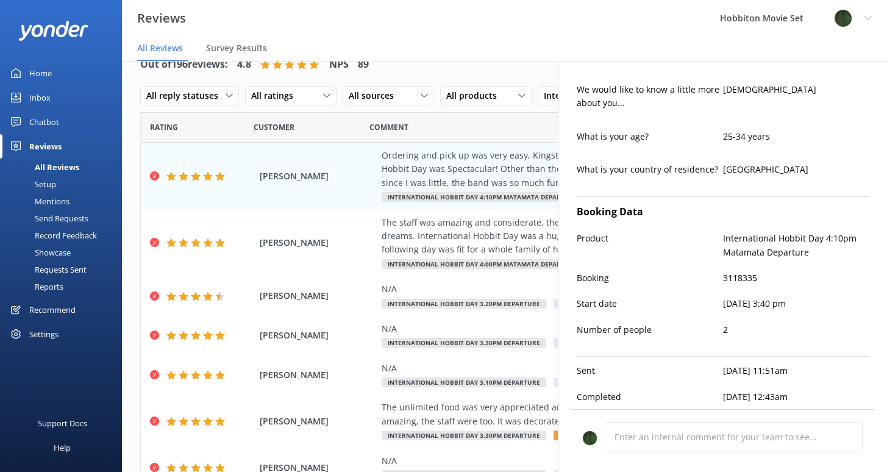
type textarea "Thank you so much, [PERSON_NAME]! We're thrilled to hear you had such a magical…"
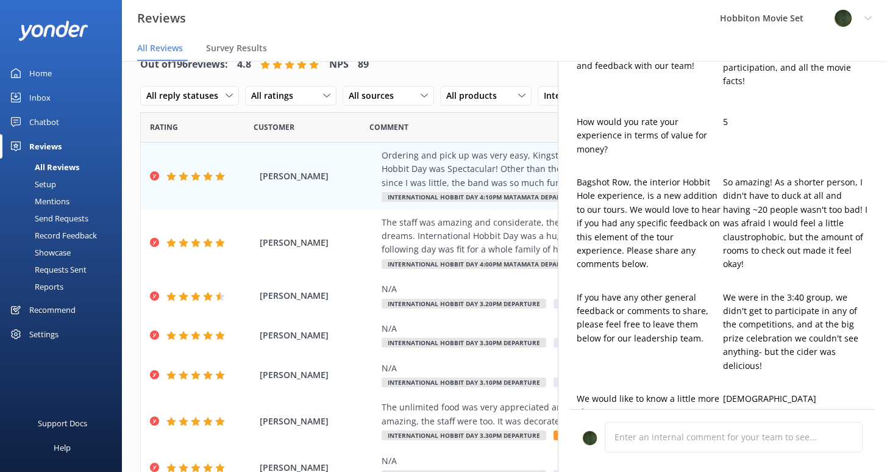
scroll to position [650, 0]
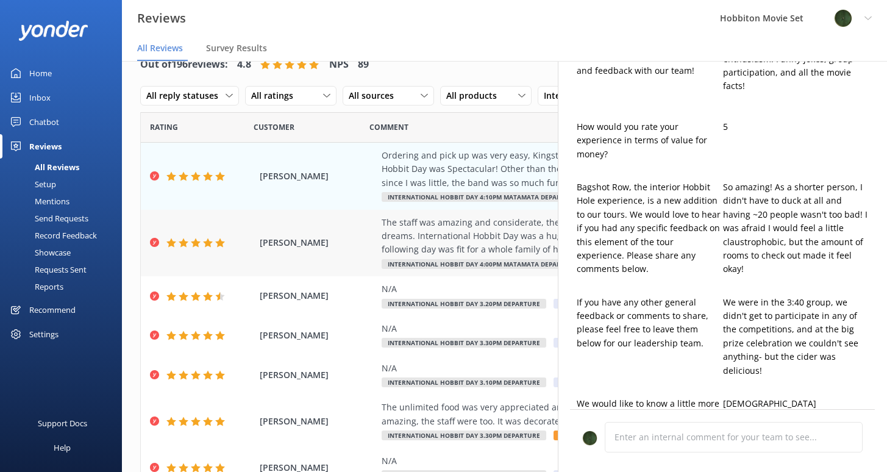
click at [501, 245] on div "The staff was amazing and considerate, the movie set was like coming home to th…" at bounding box center [583, 236] width 404 height 41
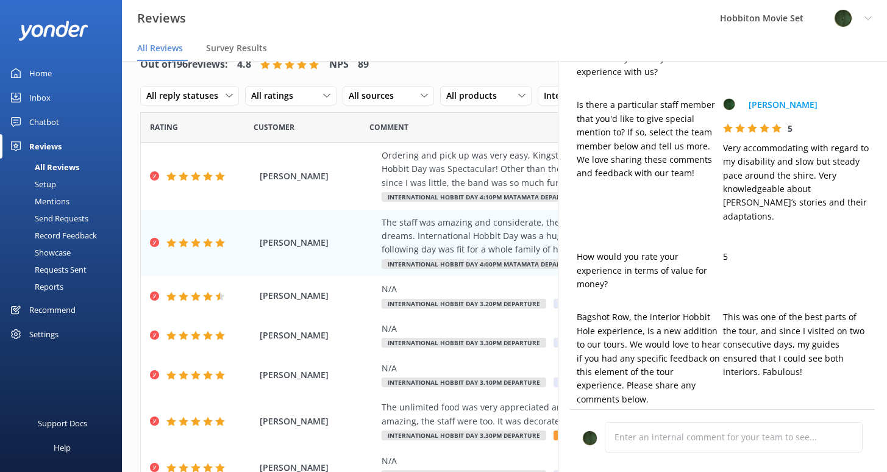
type textarea "Thank you so much, [PERSON_NAME]! We're delighted to hear you felt right at hom…"
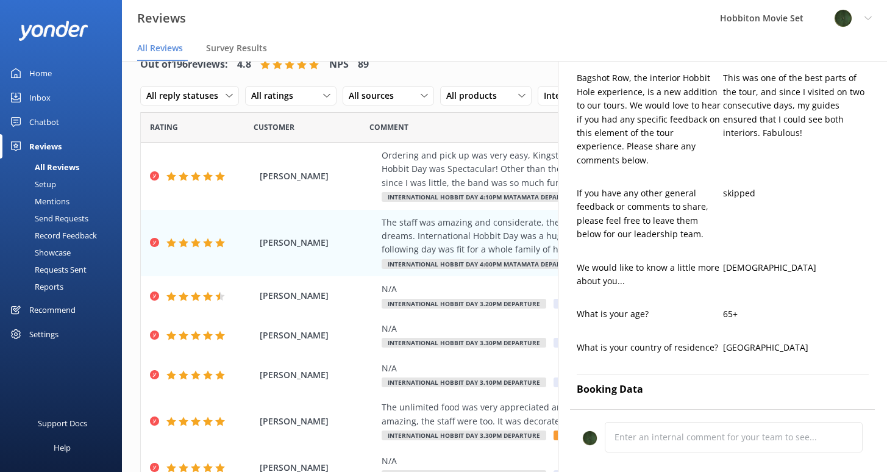
scroll to position [754, 0]
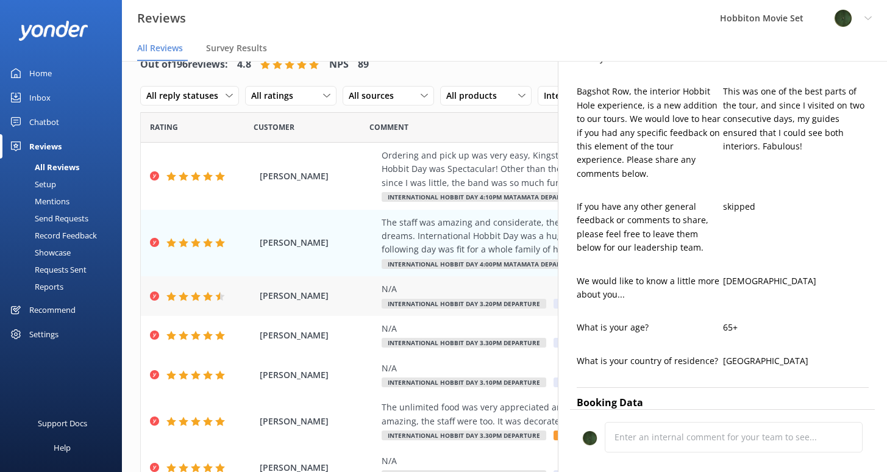
click at [451, 292] on div "N/A" at bounding box center [583, 288] width 404 height 13
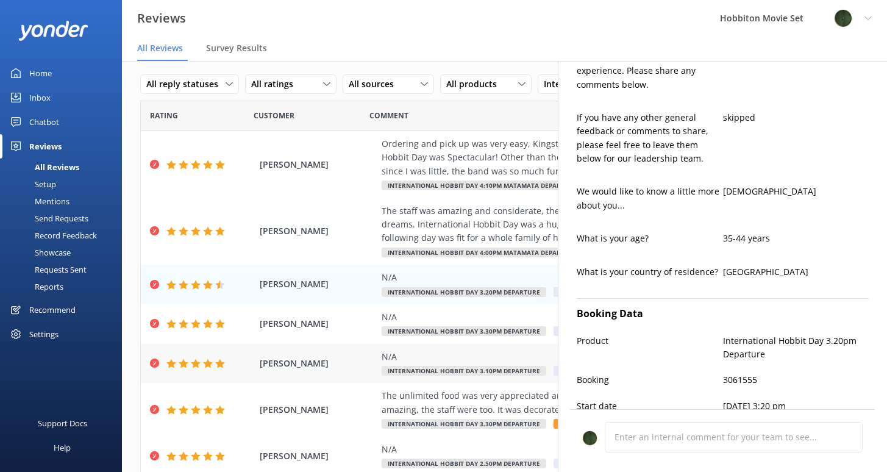
scroll to position [32, 0]
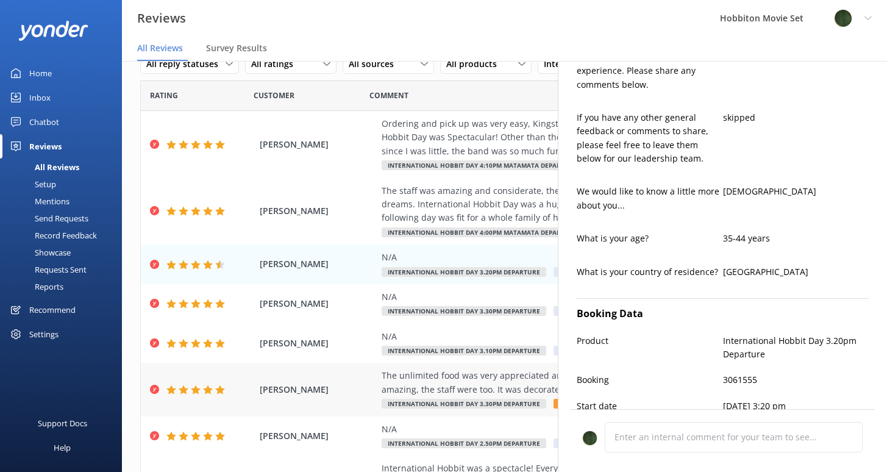
click at [447, 383] on div "The unlimited food was very appreciated and felt very much in line with hobbits…" at bounding box center [583, 382] width 404 height 27
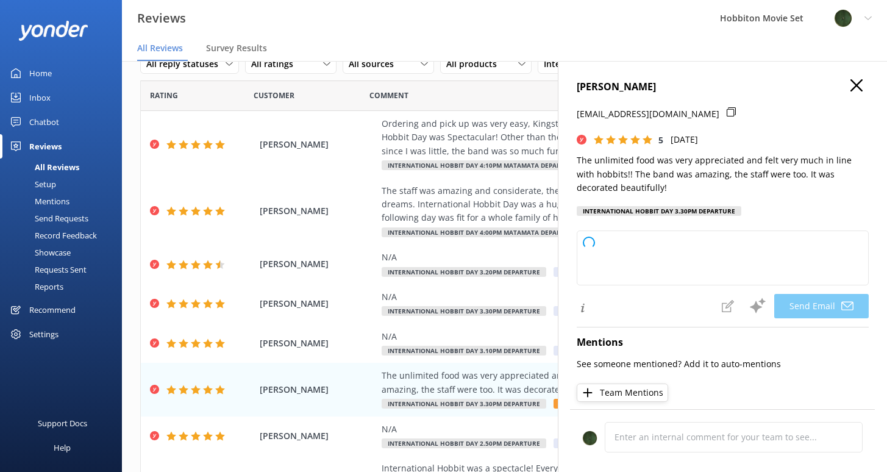
scroll to position [0, 9]
type textarea "Thank you so much, [PERSON_NAME]! We're delighted you enjoyed the food, music, …"
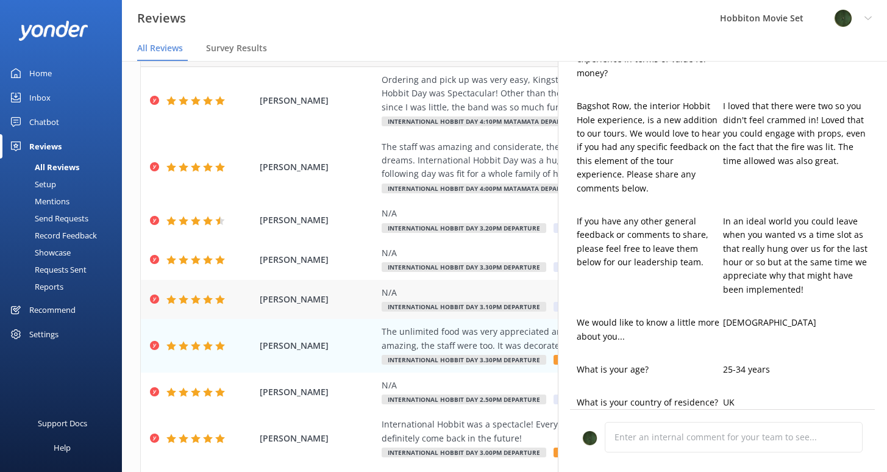
scroll to position [93, 0]
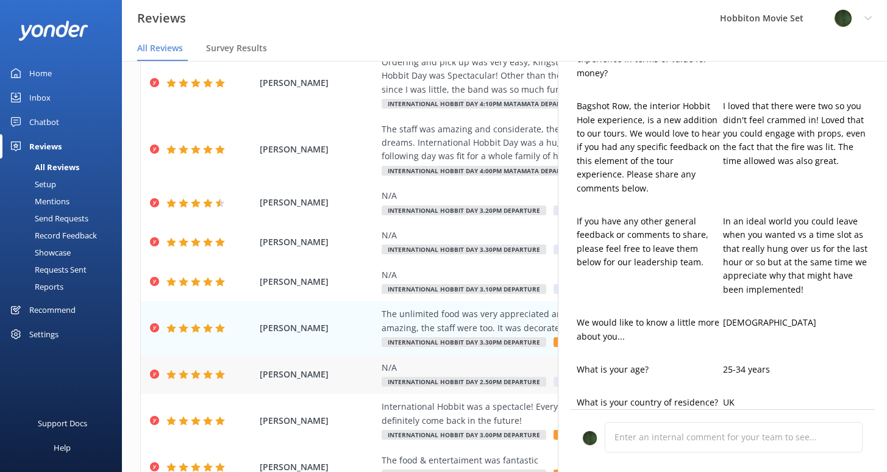
click at [437, 368] on div "N/A" at bounding box center [583, 367] width 404 height 13
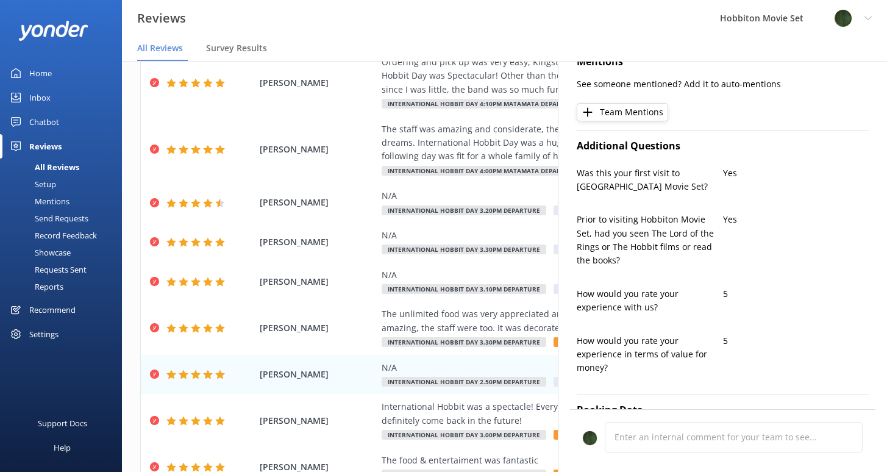
scroll to position [458, 0]
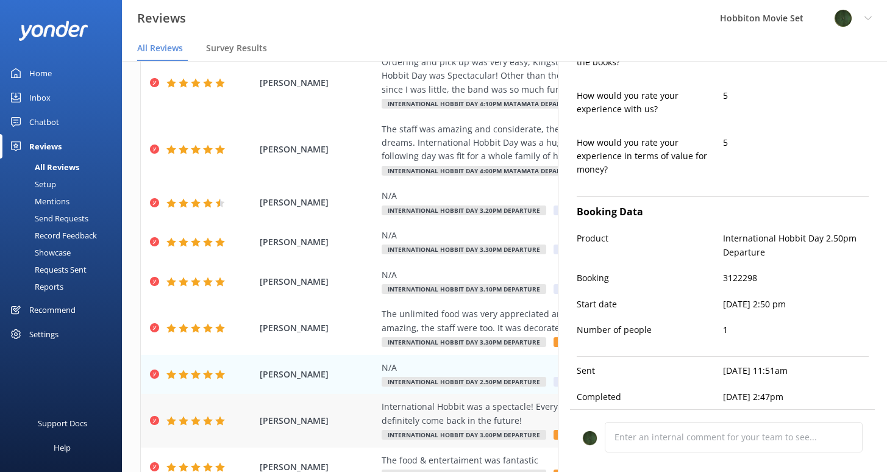
click at [414, 412] on div "International Hobbit was a spectacle! Everything I wanted from a Hobbiton exper…" at bounding box center [583, 413] width 404 height 27
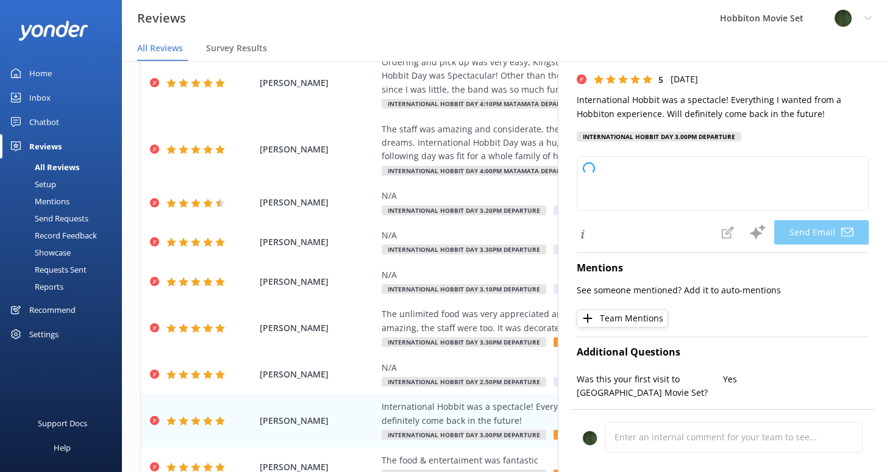
type textarea "Thank you so much, [PERSON_NAME]! We're thrilled you enjoyed your International…"
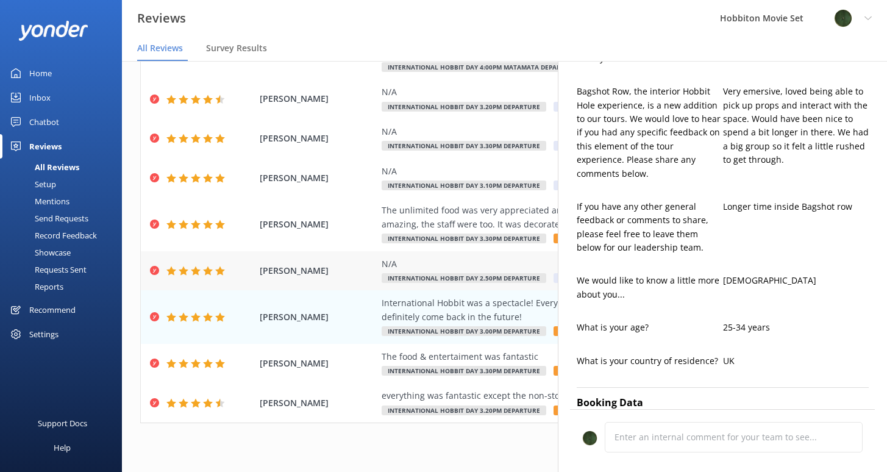
scroll to position [197, 0]
click at [421, 360] on div "The food & entertaiment was fantastic" at bounding box center [583, 355] width 404 height 13
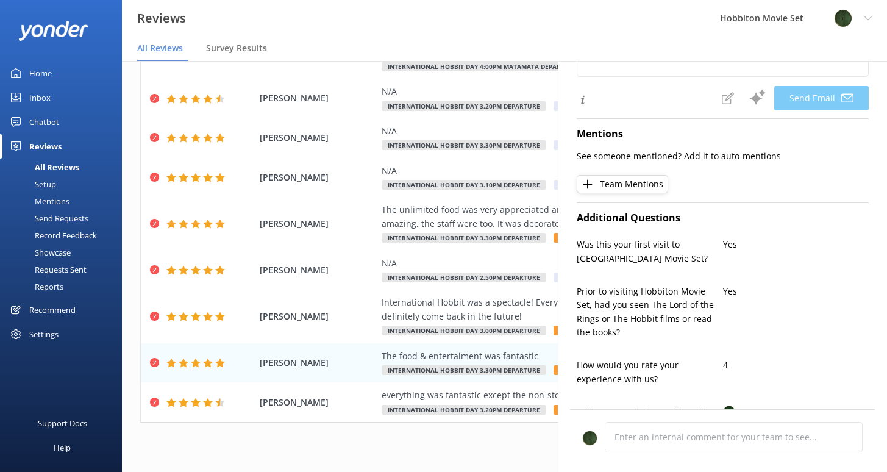
type textarea "Thank you so much, [PERSON_NAME]! We're thrilled to hear you enjoyed the food a…"
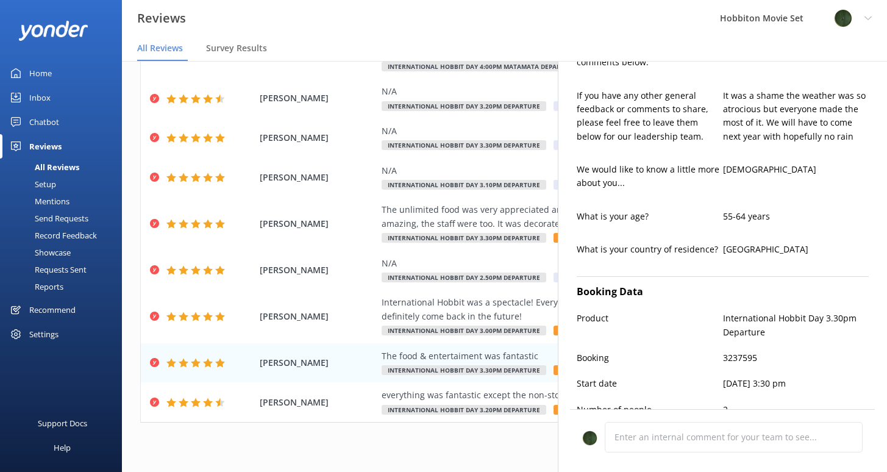
scroll to position [768, 0]
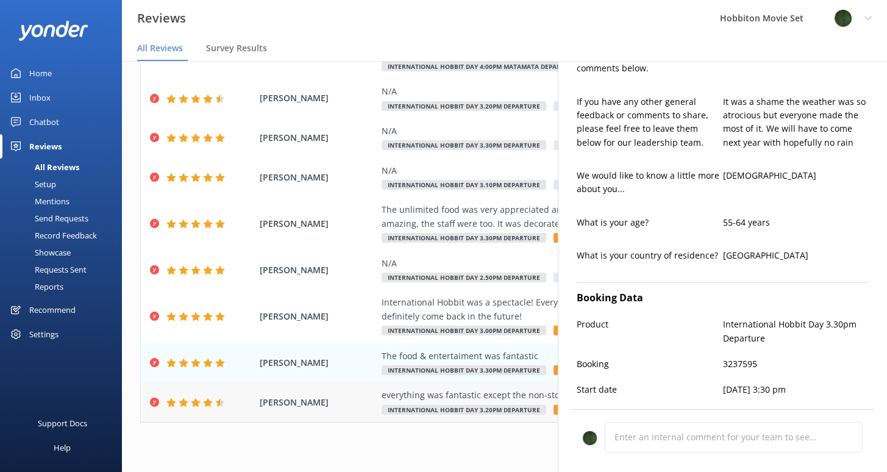
click at [469, 398] on div "everything was fantastic except the non-stopping heavy rain." at bounding box center [583, 394] width 404 height 13
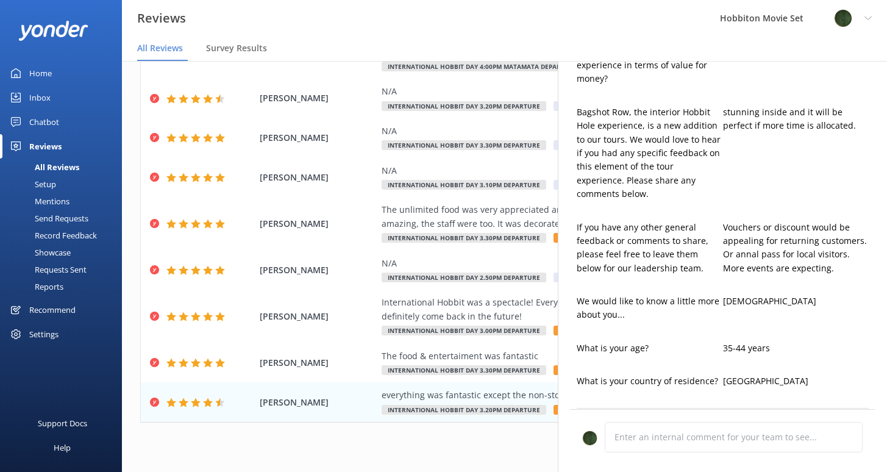
type textarea "Thank you so much for your kind words, [PERSON_NAME]! We're delighted you had a…"
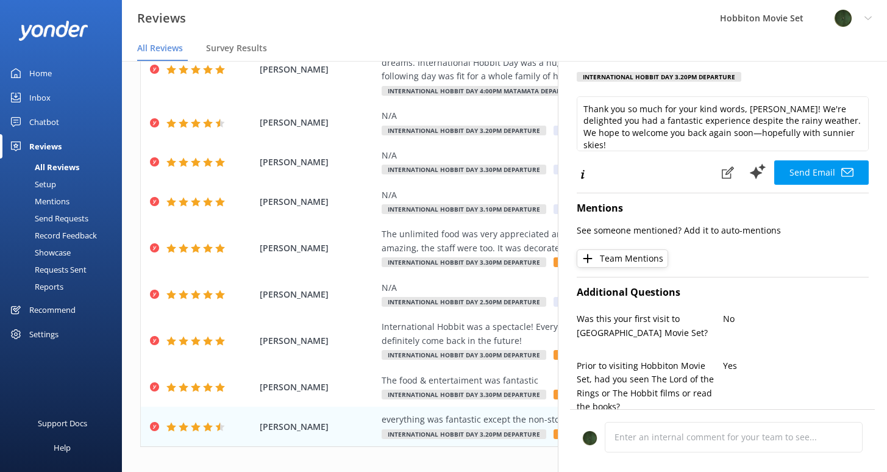
scroll to position [0, 0]
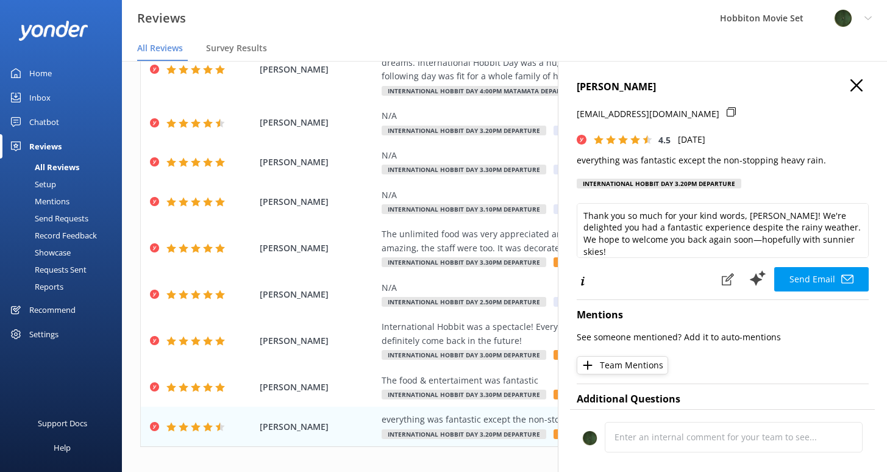
click at [852, 80] on use "button" at bounding box center [856, 85] width 12 height 12
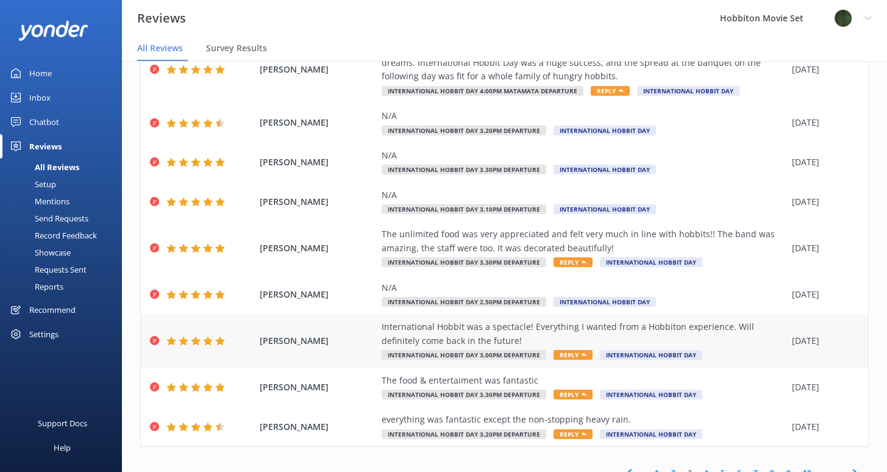
scroll to position [212, 0]
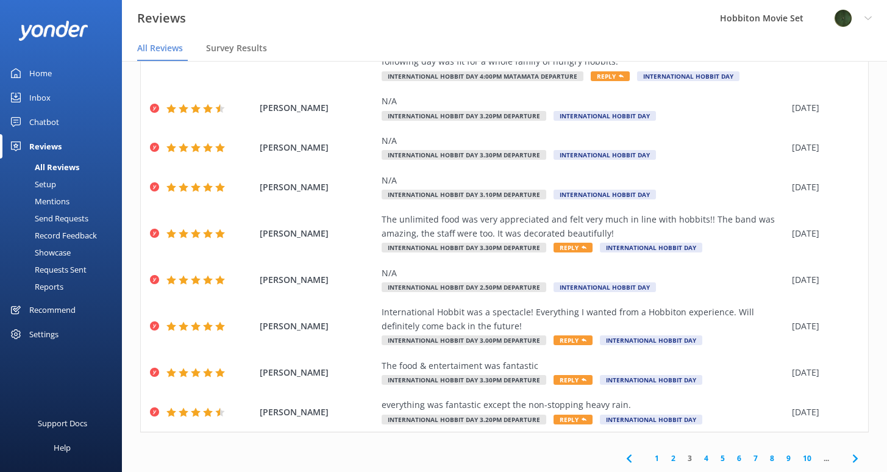
click at [698, 461] on link "4" at bounding box center [706, 458] width 16 height 12
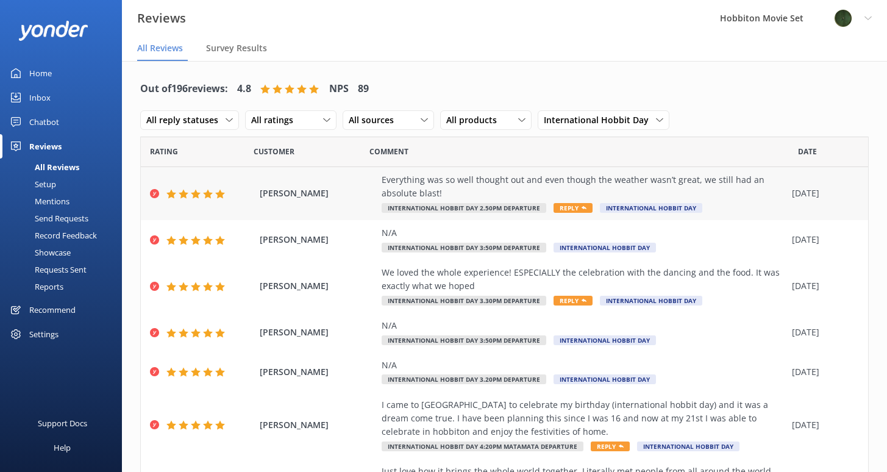
click at [701, 196] on div "Everything was so well thought out and even though the weather wasn’t great, we…" at bounding box center [583, 186] width 404 height 27
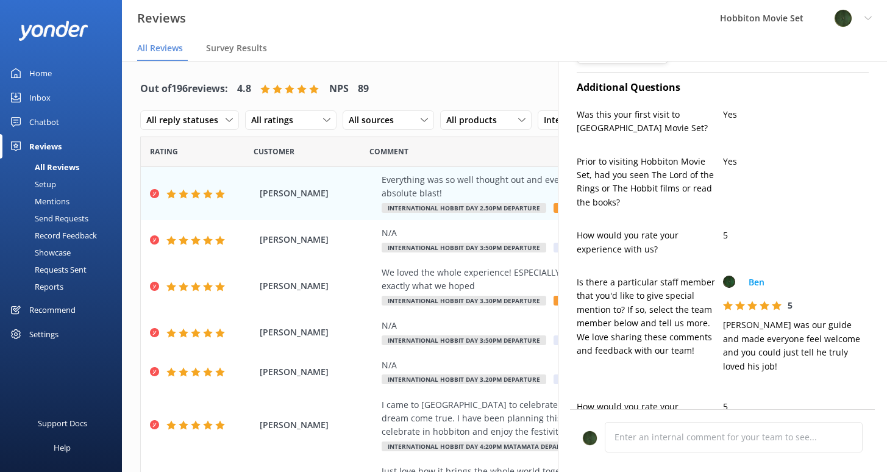
type textarea "Thank you so much, [PERSON_NAME]! We're thrilled to hear you had a great time d…"
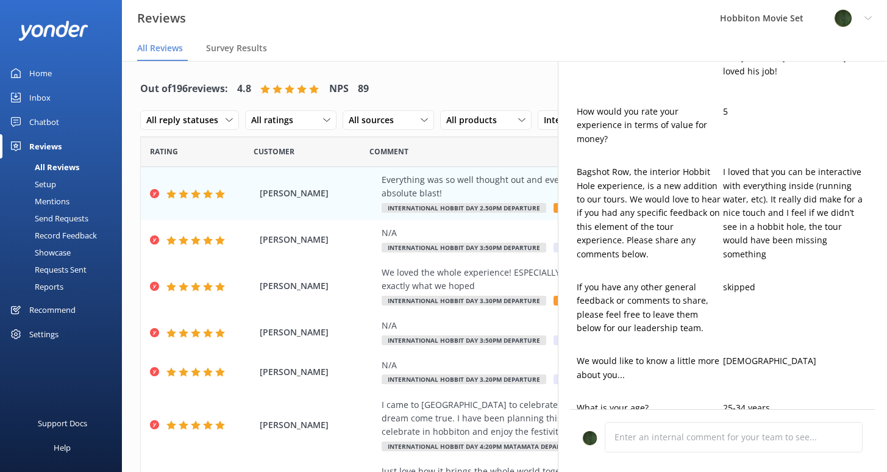
scroll to position [637, 0]
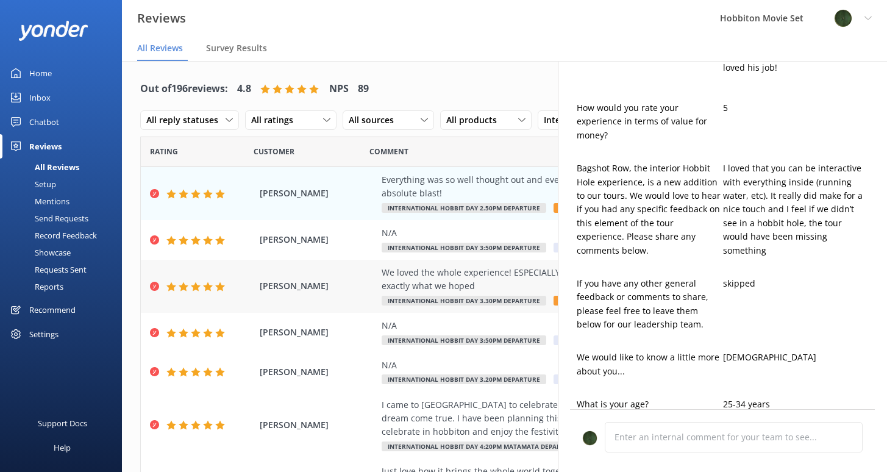
click at [464, 272] on div "We loved the whole experience! ESPECIALLY the celebration with the dancing and …" at bounding box center [583, 279] width 404 height 27
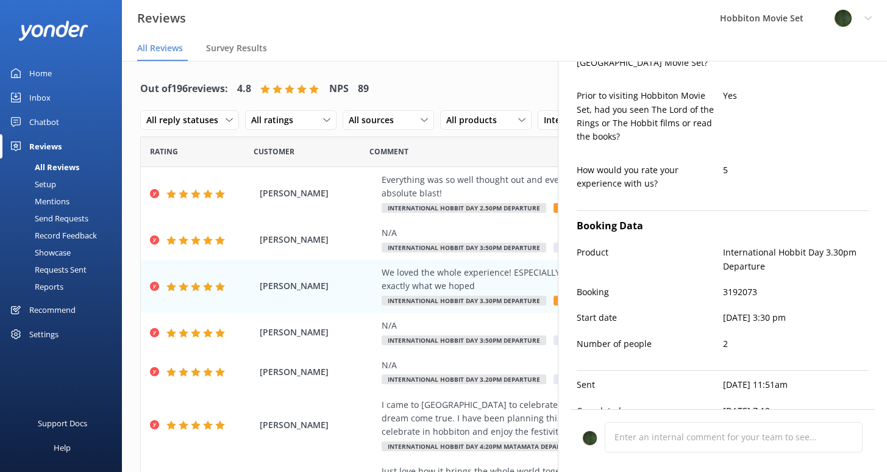
scroll to position [412, 0]
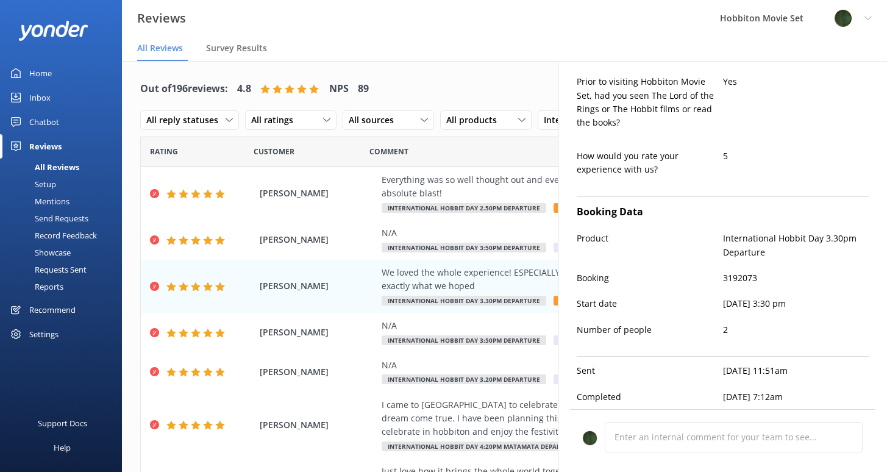
type textarea "Thank you so much, [PERSON_NAME]! We’re thrilled to hear you enjoyed the celebr…"
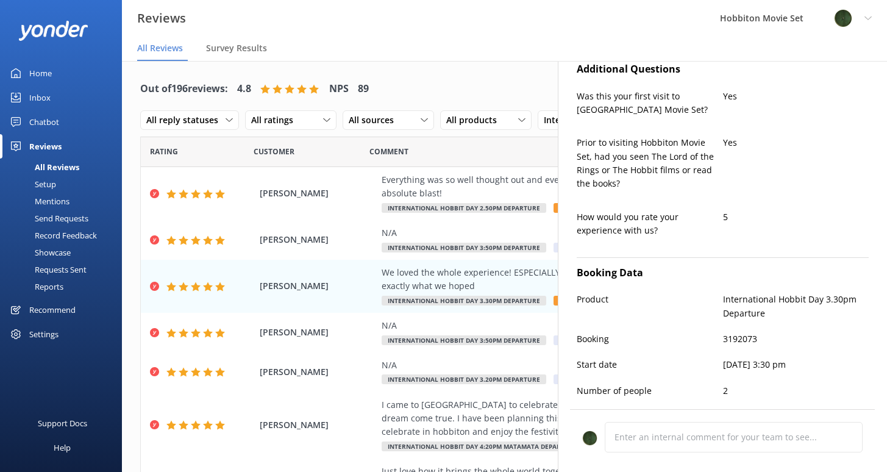
scroll to position [331, 0]
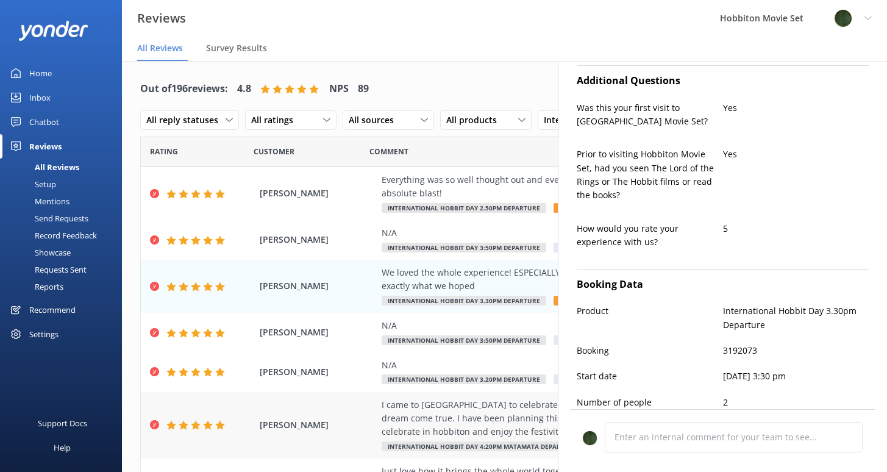
click at [478, 403] on div "I came to [GEOGRAPHIC_DATA] to celebrate my birthday (international hobbit day)…" at bounding box center [583, 418] width 404 height 41
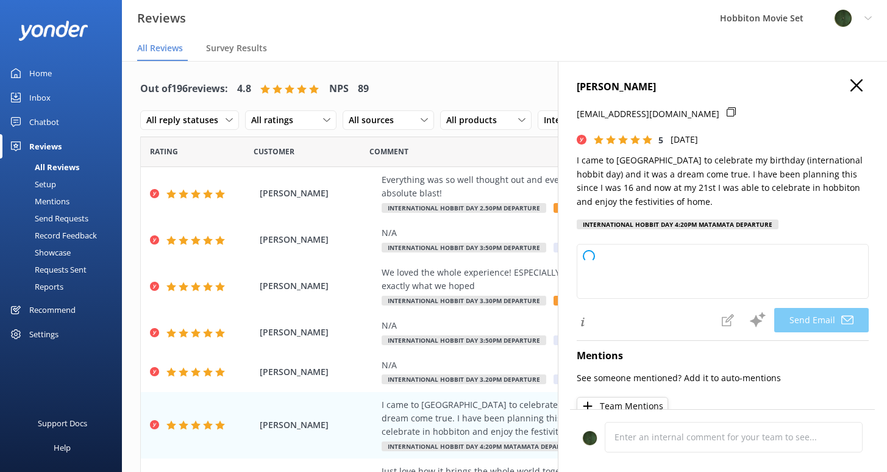
type textarea "Thank you so much, [PERSON_NAME]! We’re honored you chose to celebrate such a s…"
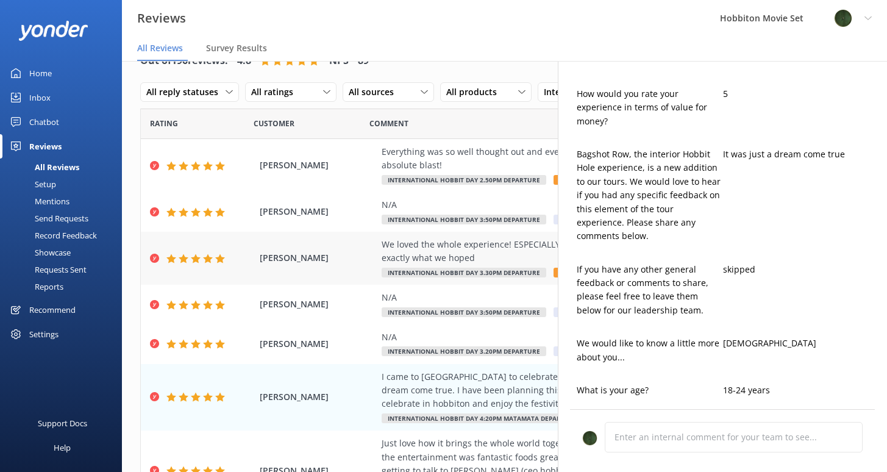
scroll to position [46, 0]
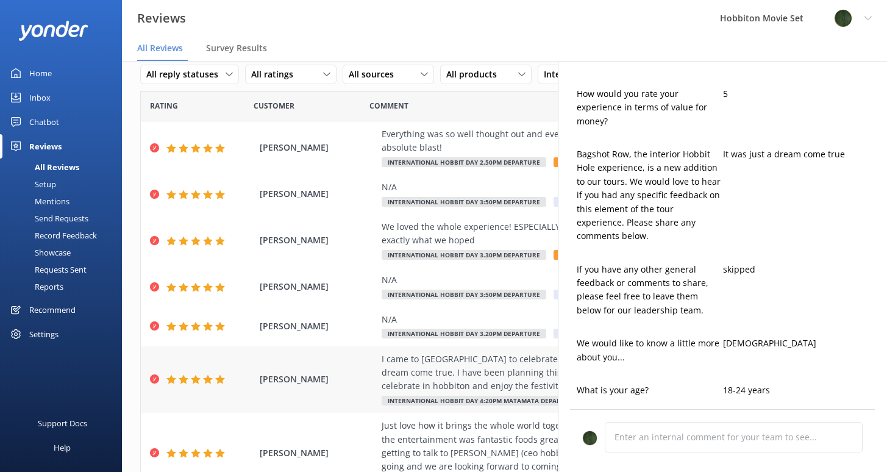
click at [475, 373] on div "I came to [GEOGRAPHIC_DATA] to celebrate my birthday (international hobbit day)…" at bounding box center [583, 372] width 404 height 41
click at [453, 419] on div "Just love how it brings the whole world together. Literally met people from all…" at bounding box center [583, 446] width 404 height 55
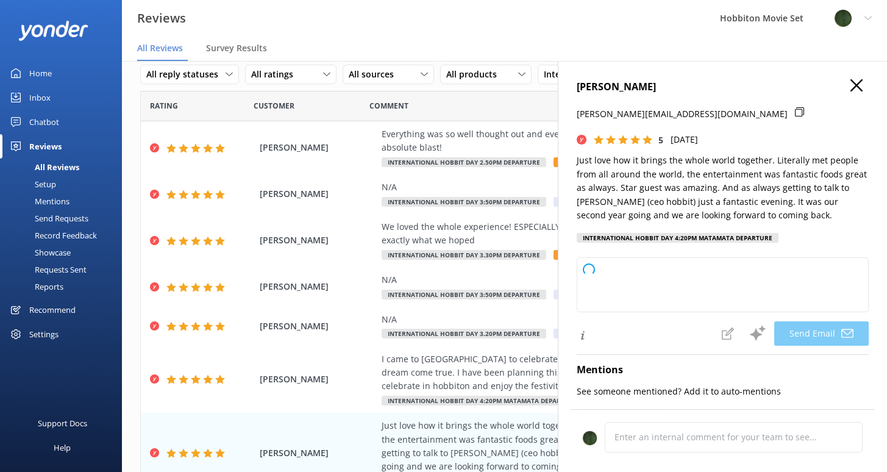
type textarea "Thank you so much, [PERSON_NAME]! We’re thrilled to hear you had another fantas…"
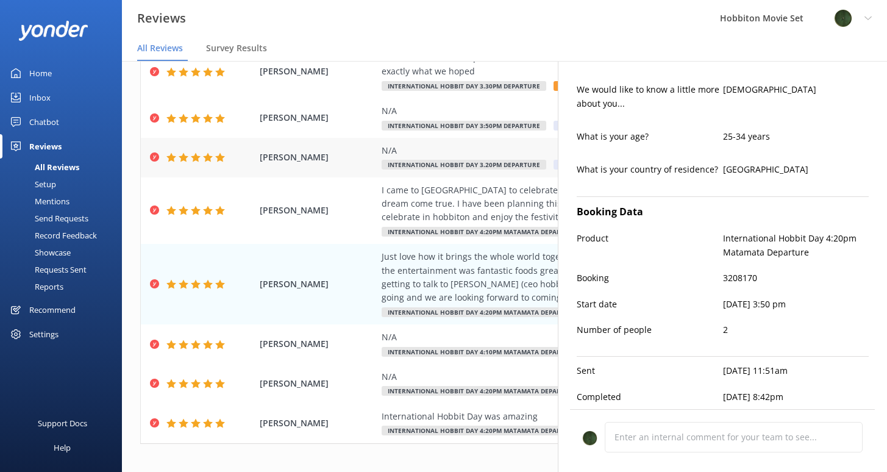
scroll to position [226, 0]
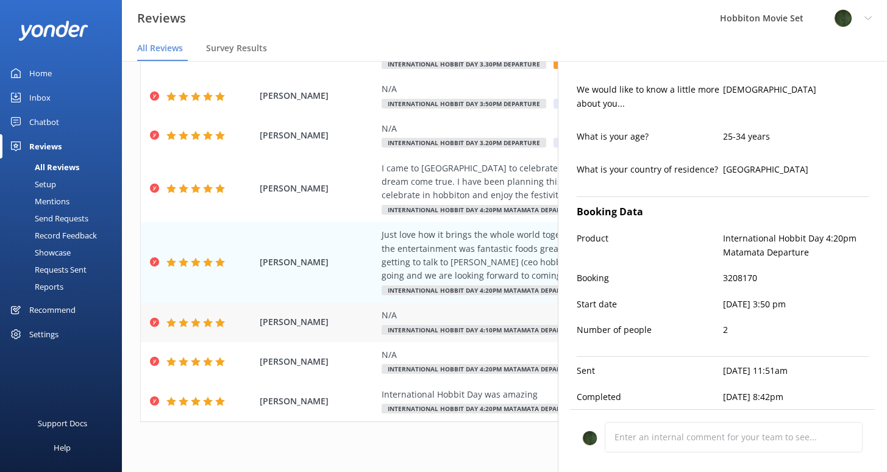
click at [439, 317] on div "N/A" at bounding box center [583, 314] width 404 height 13
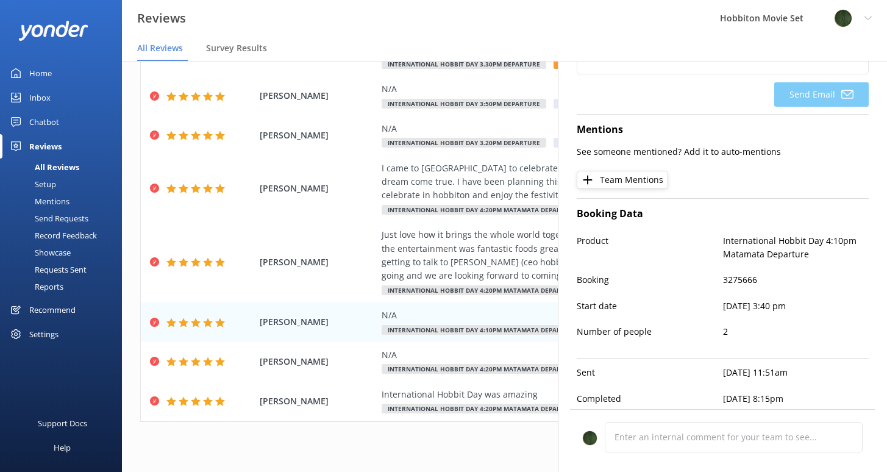
scroll to position [194, 0]
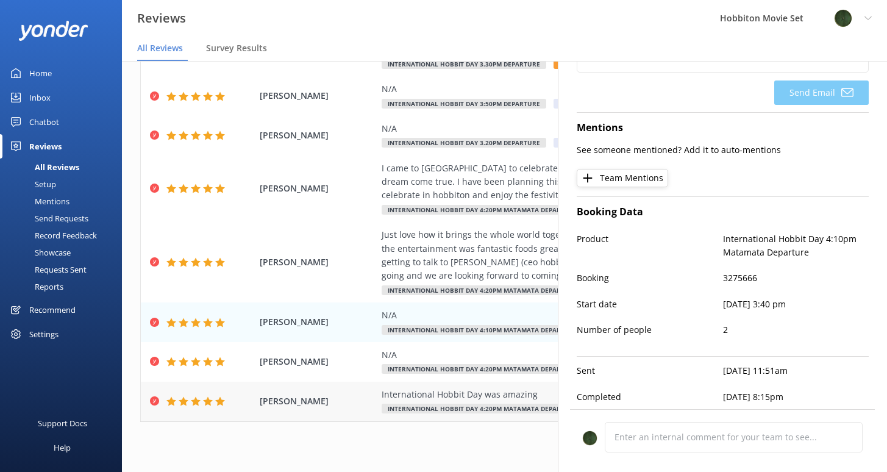
click at [398, 390] on div "International Hobbit Day was amazing" at bounding box center [583, 394] width 404 height 13
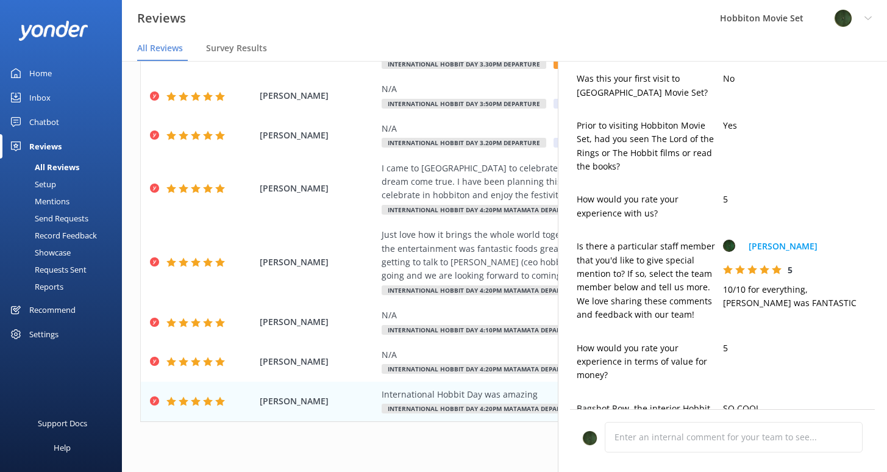
type textarea "Thank you so much, [PERSON_NAME]! We're thrilled to hear you enjoyed Internatio…"
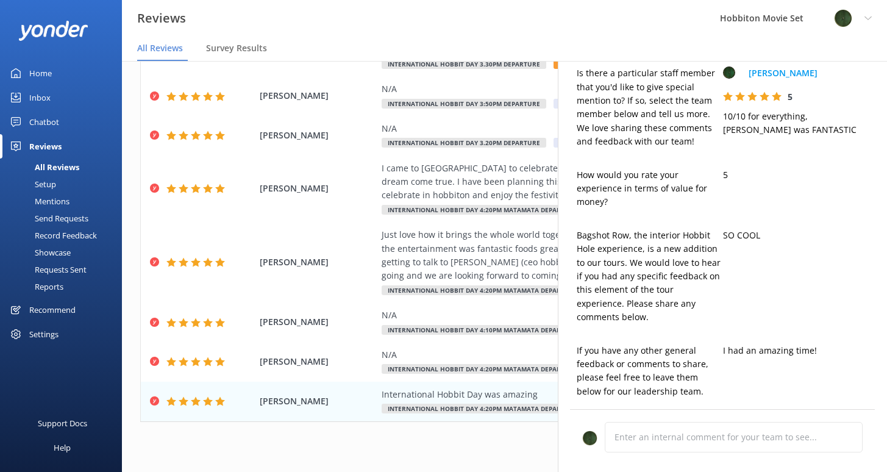
scroll to position [0, 0]
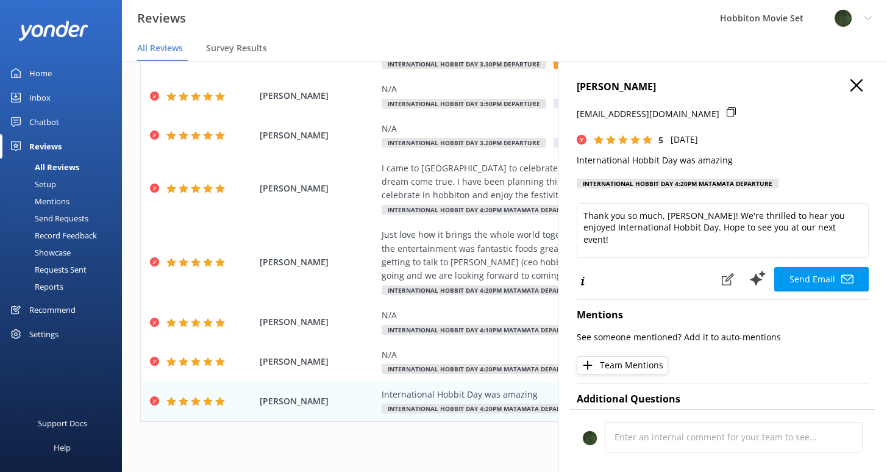
click at [850, 87] on use "button" at bounding box center [856, 85] width 12 height 12
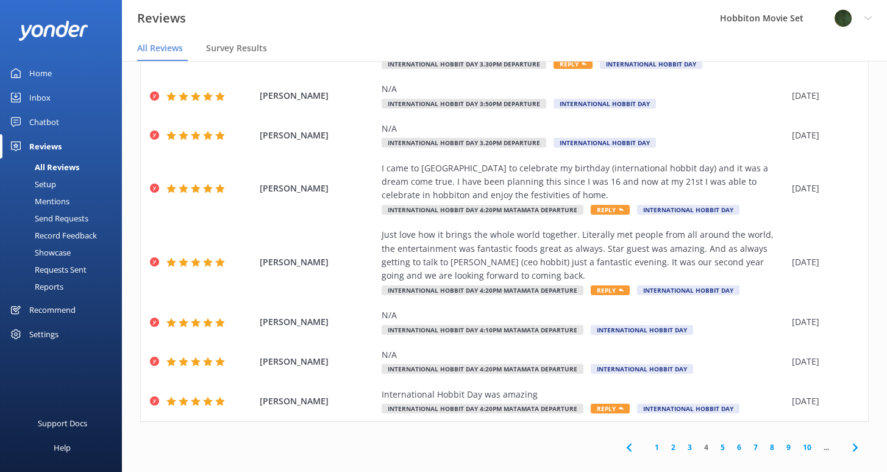
click at [714, 445] on link "5" at bounding box center [722, 447] width 16 height 12
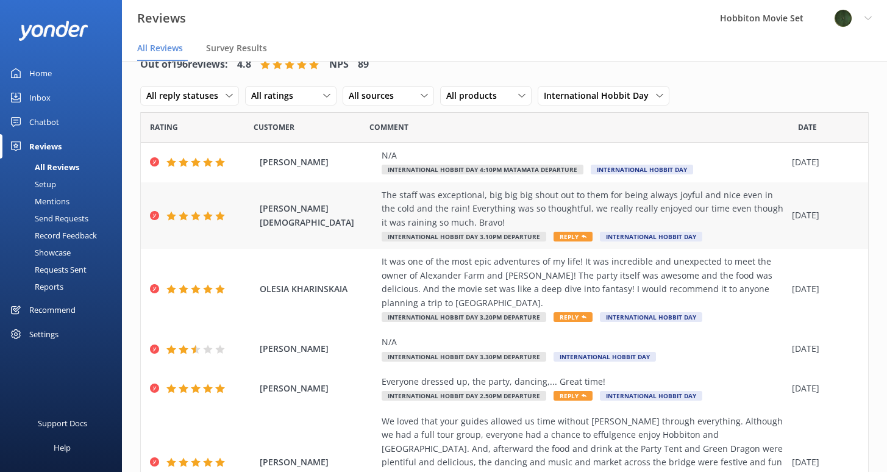
click at [486, 205] on div "The staff was exceptional, big big big shout out to them for being always joyfu…" at bounding box center [583, 208] width 404 height 41
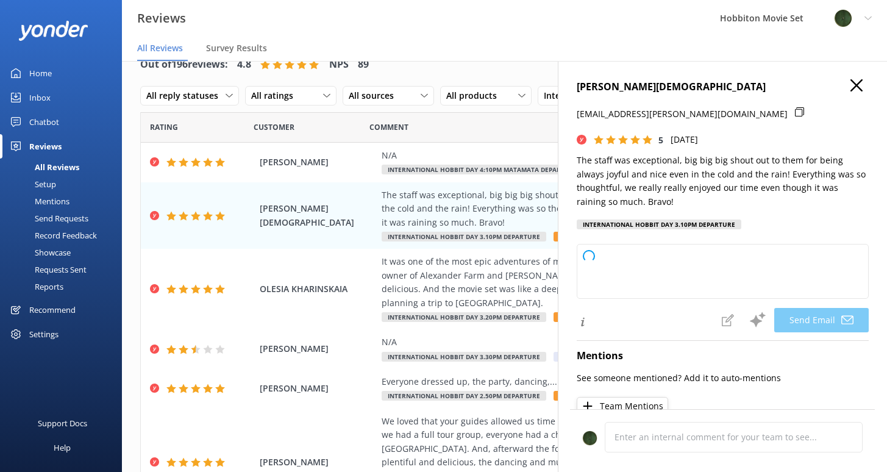
type textarea "Dear [PERSON_NAME], Thank you so much for your wonderful review! We're thrilled…"
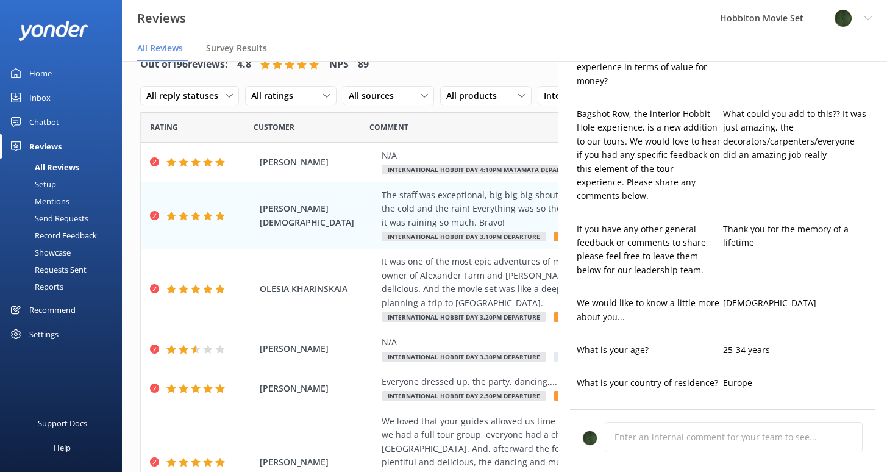
scroll to position [682, 0]
click at [450, 283] on div "It was one of the most epic adventures of my life! It was incredible and unexpe…" at bounding box center [583, 282] width 404 height 55
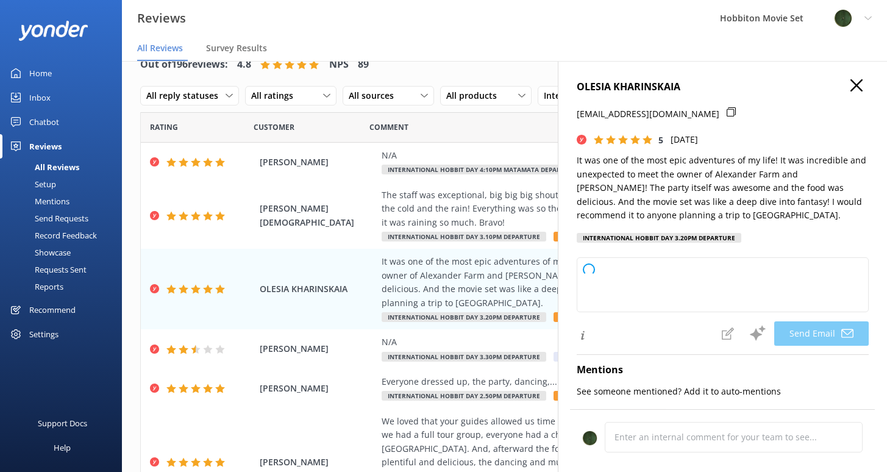
type textarea "Thank you so much, [PERSON_NAME], for your wonderful review! We're thrilled to …"
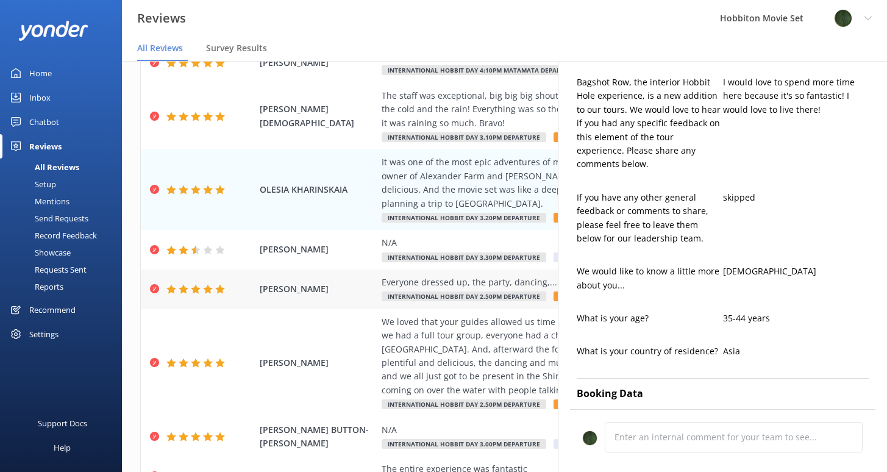
scroll to position [105, 0]
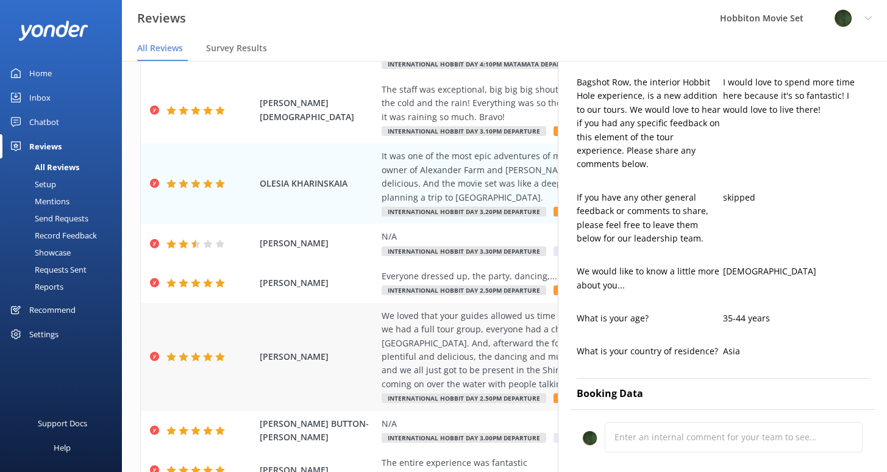
click at [456, 347] on div "We loved that your guides allowed us time without [PERSON_NAME] through everyth…" at bounding box center [583, 350] width 404 height 82
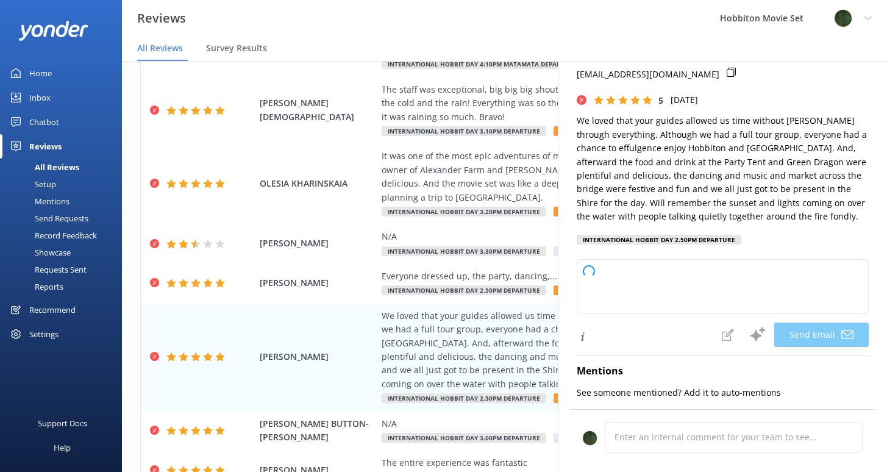
scroll to position [40, 0]
type textarea "Thank you so much for your wonderful review, [PERSON_NAME]! We’re delighted to …"
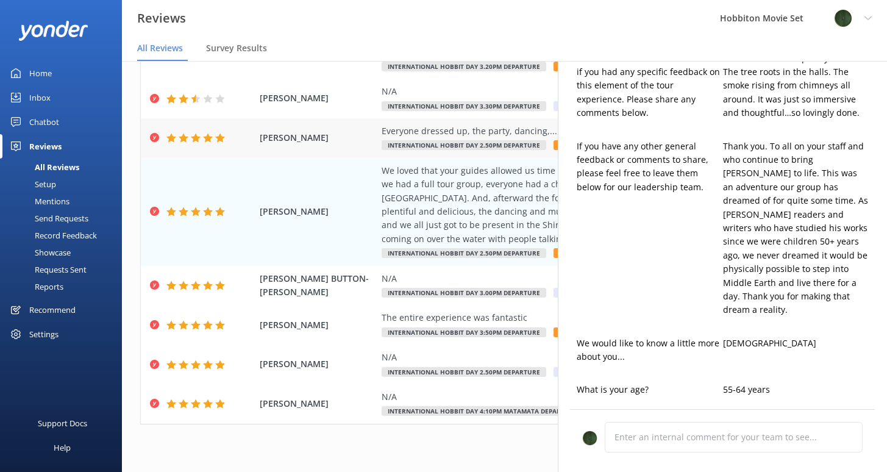
scroll to position [267, 0]
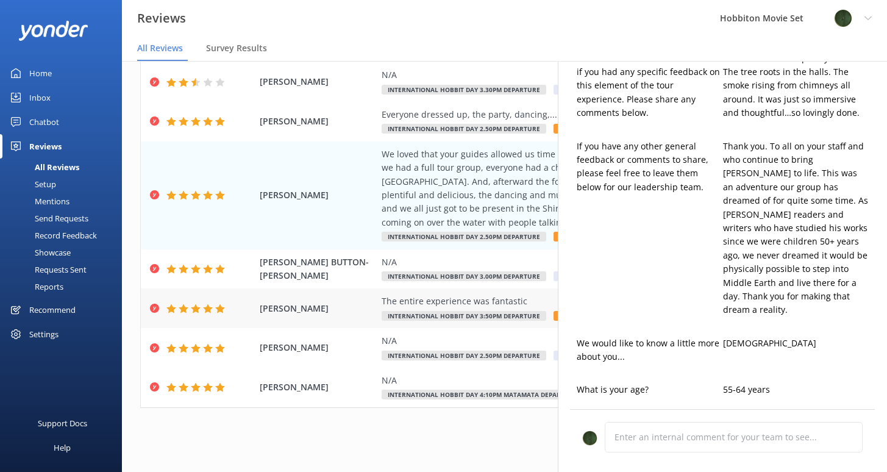
click at [403, 301] on div "The entire experience was fantastic" at bounding box center [583, 300] width 404 height 13
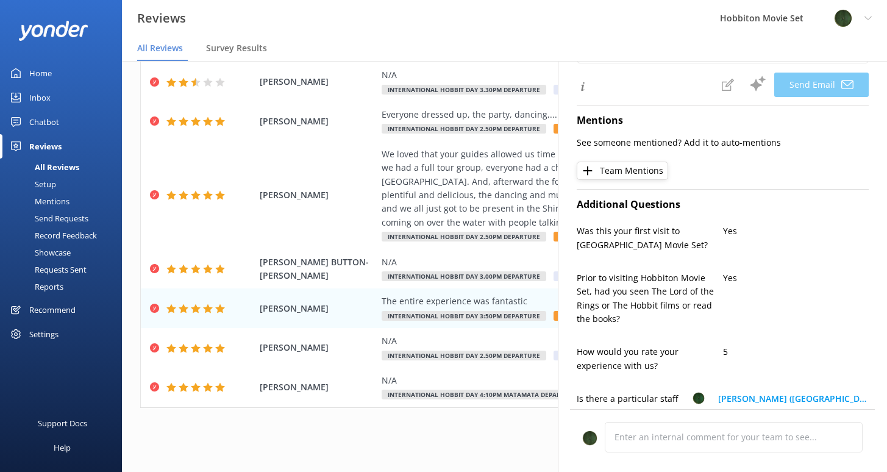
type textarea "Thank you so much, [PERSON_NAME]! We're thrilled to hear you had a fantastic ex…"
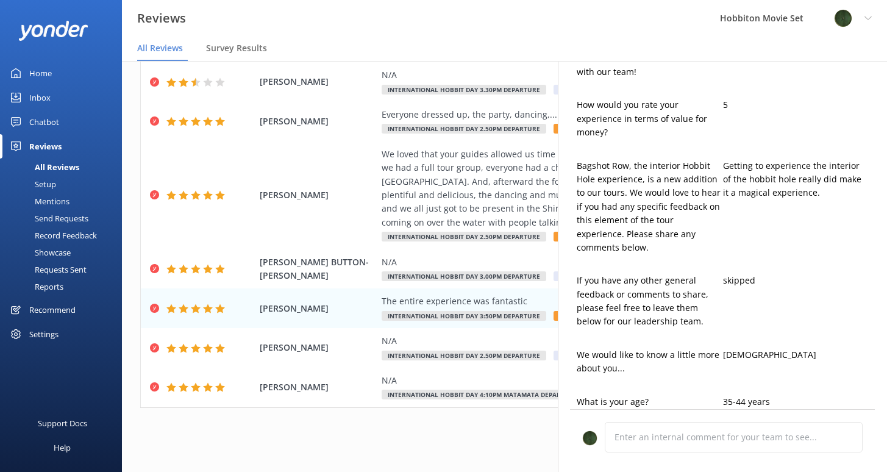
scroll to position [619, 0]
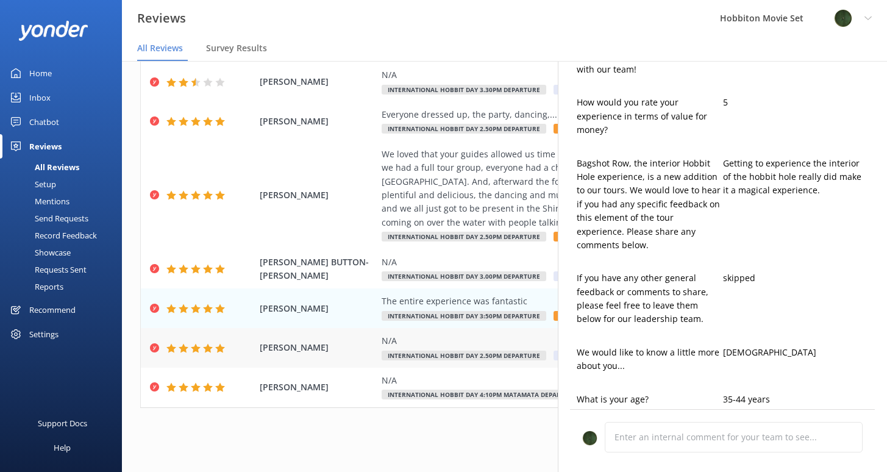
click at [442, 344] on div "N/A" at bounding box center [583, 340] width 404 height 13
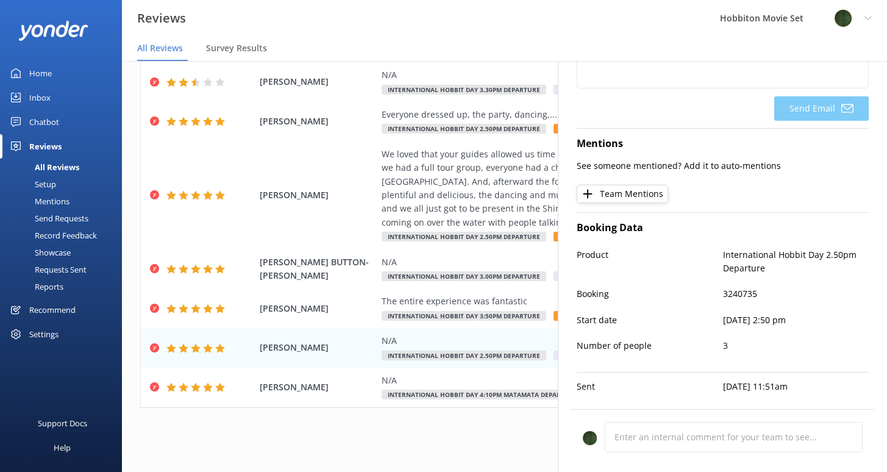
scroll to position [194, 0]
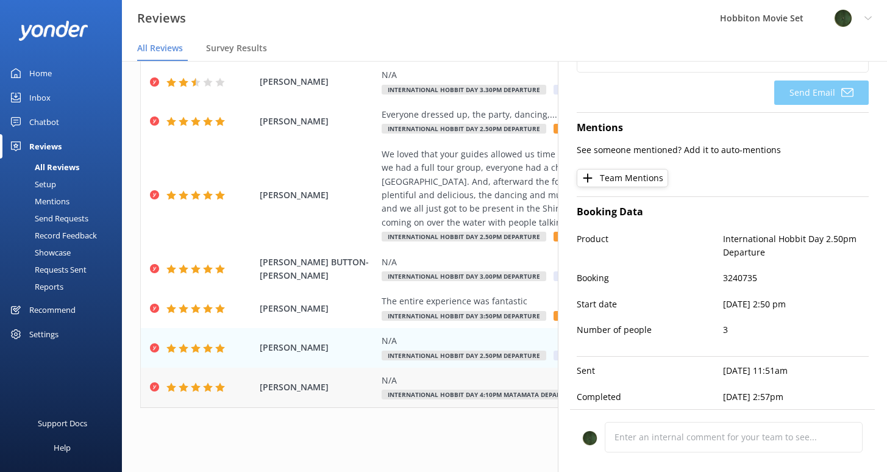
click at [419, 383] on div "N/A" at bounding box center [583, 379] width 404 height 13
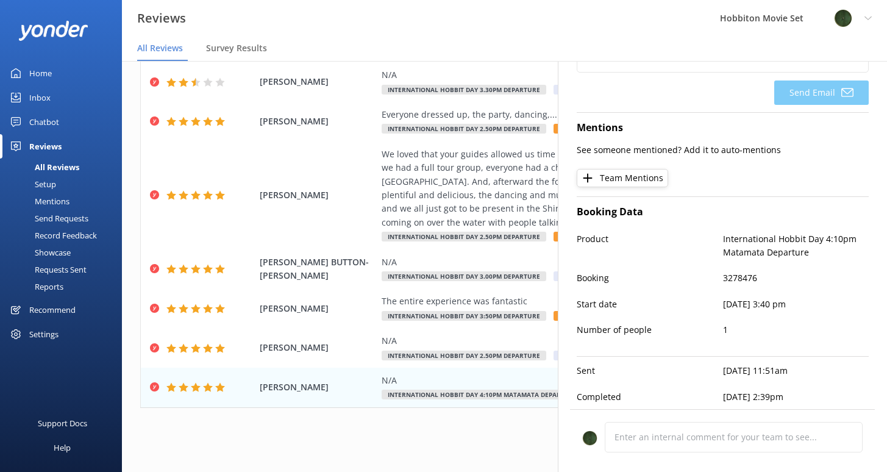
scroll to position [0, 0]
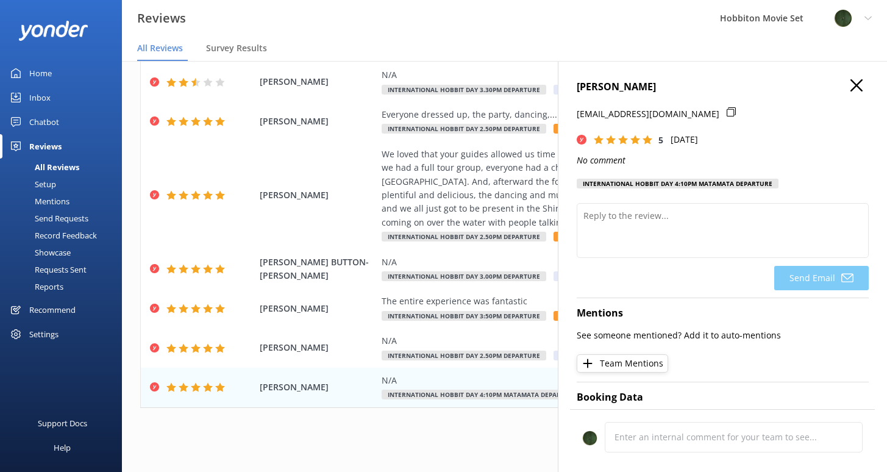
click at [850, 87] on icon "button" at bounding box center [856, 85] width 12 height 12
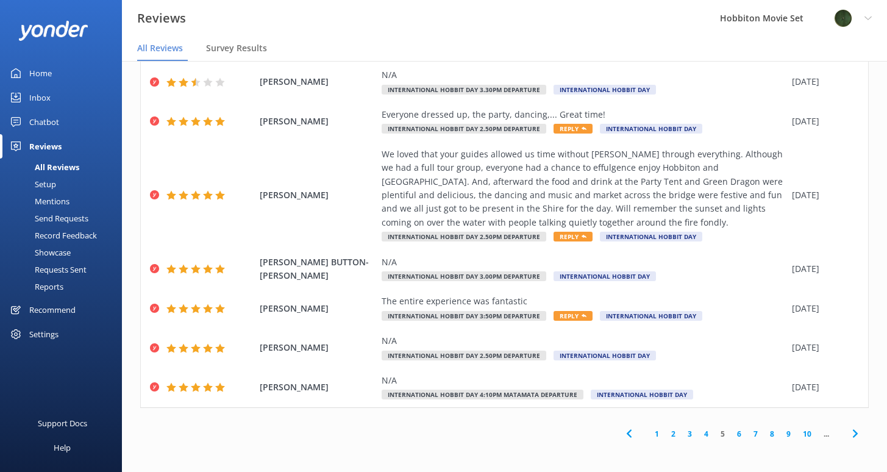
click at [731, 434] on link "6" at bounding box center [739, 434] width 16 height 12
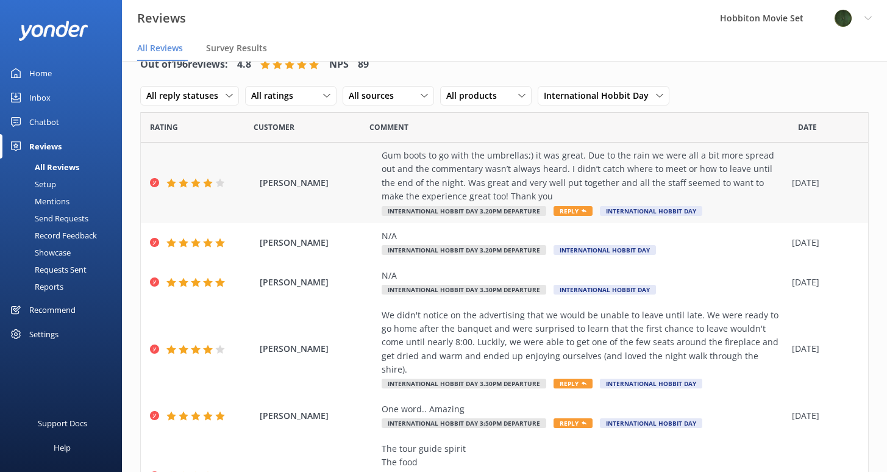
click at [564, 166] on div "Gum boots to go with the umbrellas;) it was great. Due to the rain we were all …" at bounding box center [583, 176] width 404 height 55
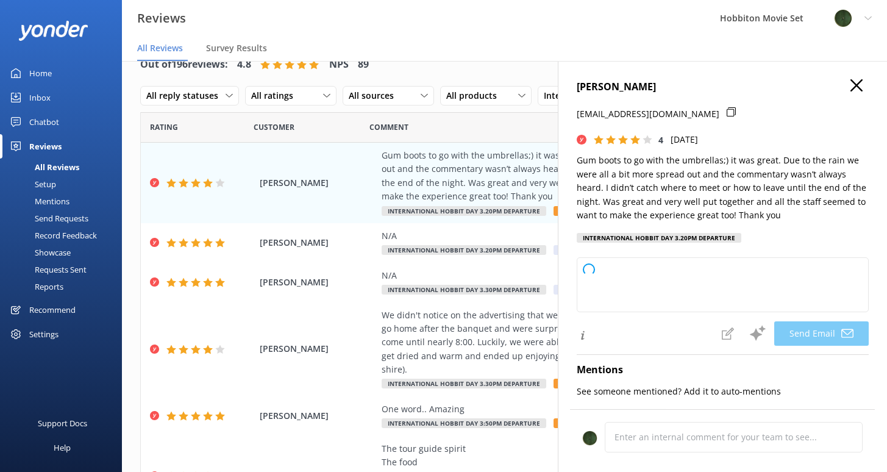
type textarea "Thank you so much for your feedback, [PERSON_NAME]! We're glad you enjoyed the …"
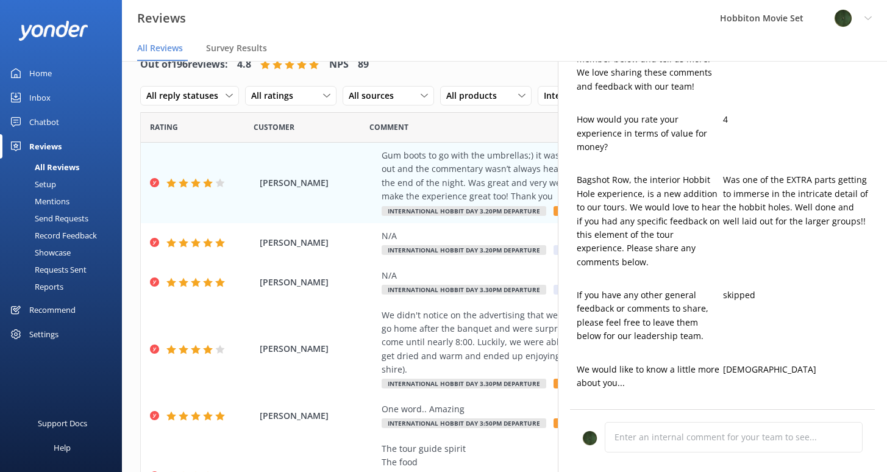
scroll to position [632, 0]
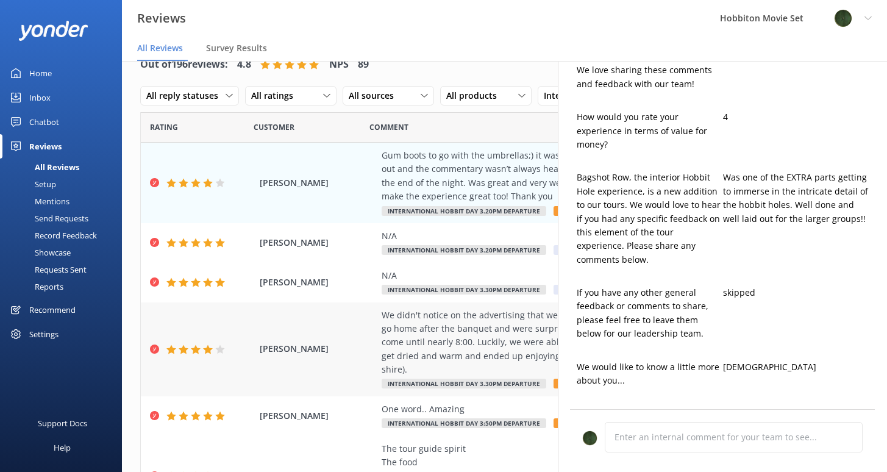
click at [434, 328] on div "We didn't notice on the advertising that we would be unable to leave until late…" at bounding box center [583, 342] width 404 height 68
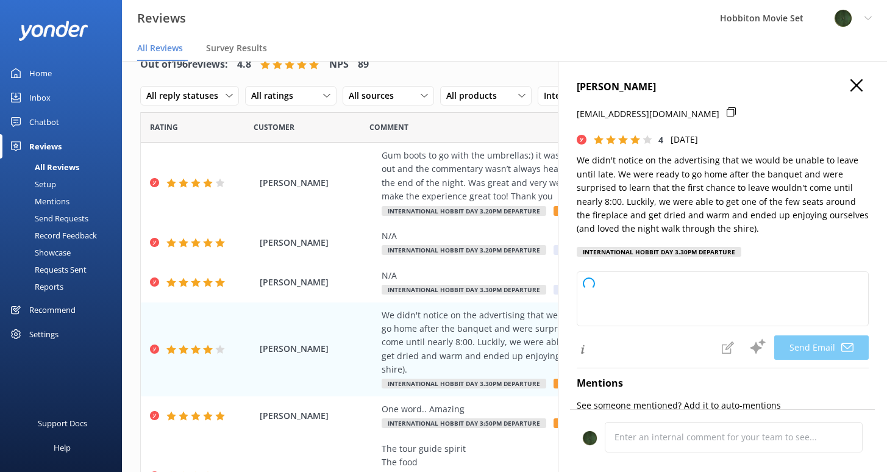
type textarea "Thank you for your feedback, [PERSON_NAME]! We're glad you enjoyed the night wa…"
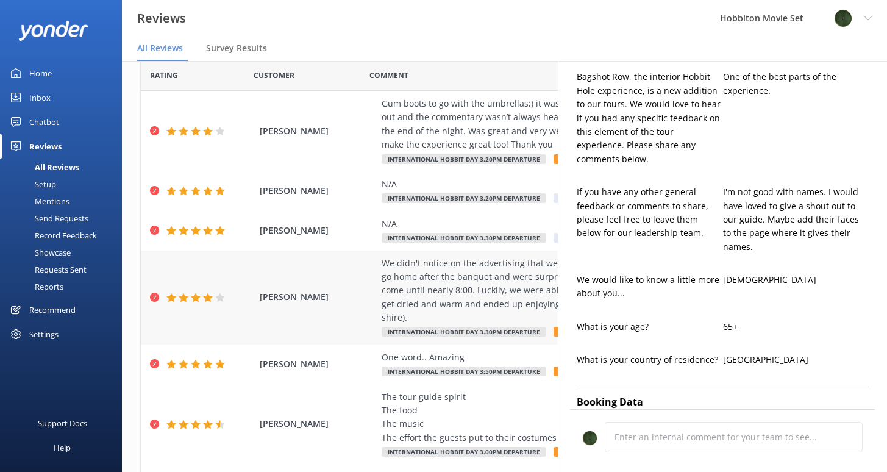
scroll to position [80, 0]
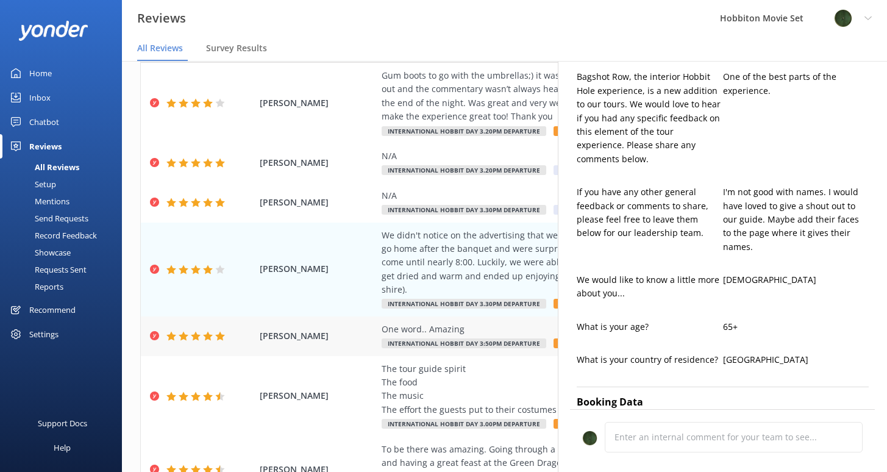
click at [458, 322] on div "One word.. Amazing" at bounding box center [583, 328] width 404 height 13
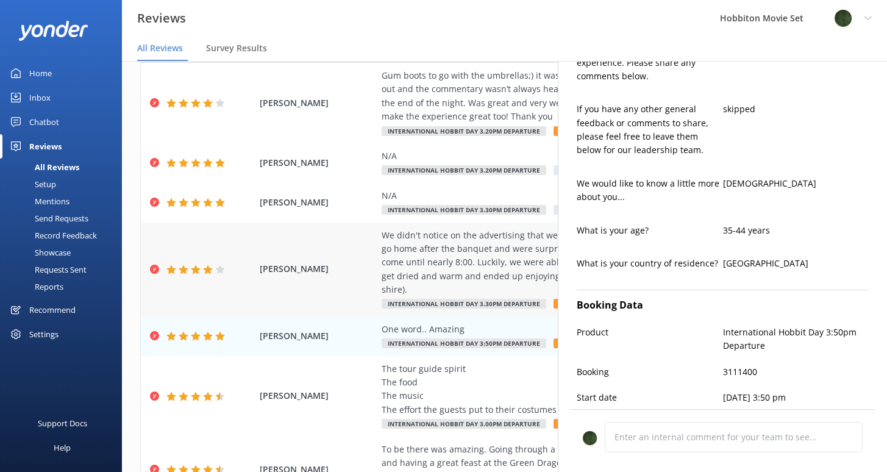
scroll to position [863, 0]
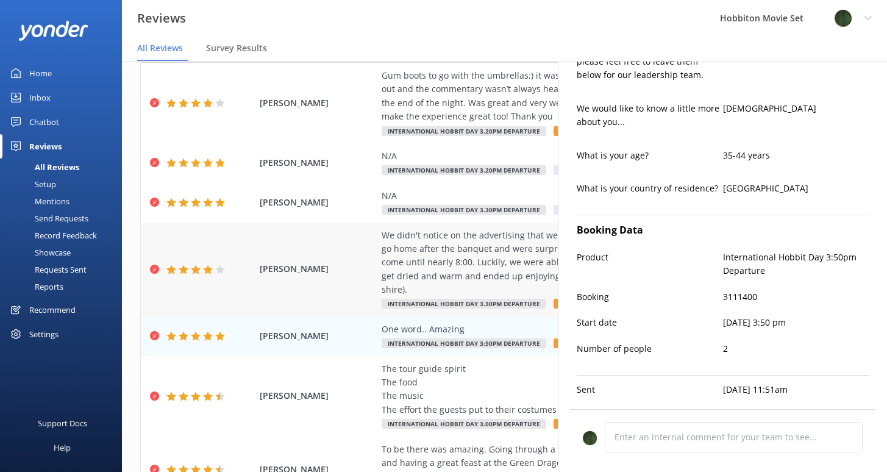
type textarea "Thank you so much, [PERSON_NAME]! We truly appreciate your kind words and your …"
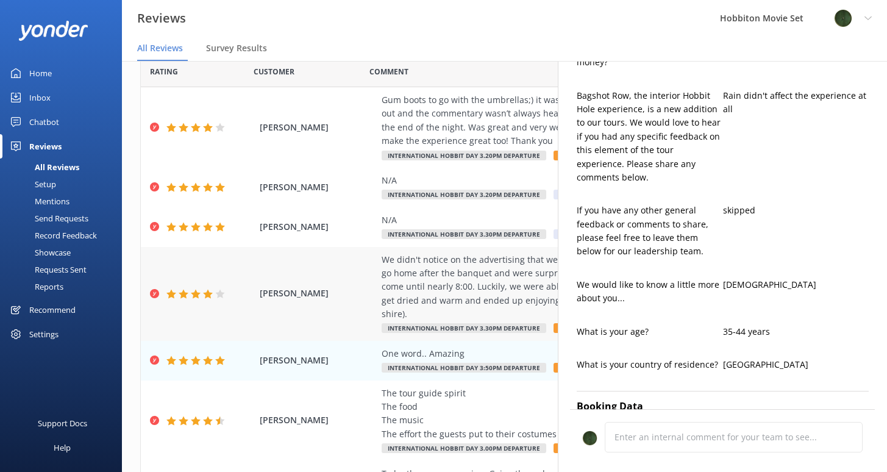
scroll to position [654, 0]
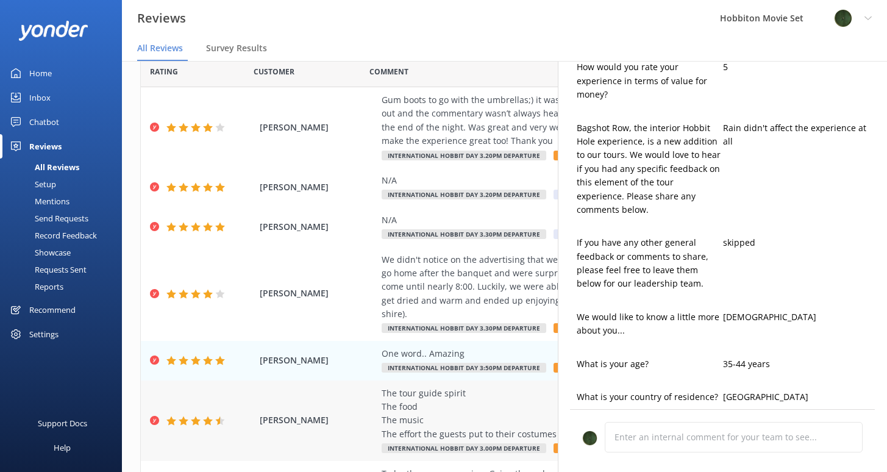
click at [482, 389] on div "The tour guide spirit The food The music The effort the guests put to their cos…" at bounding box center [583, 413] width 404 height 55
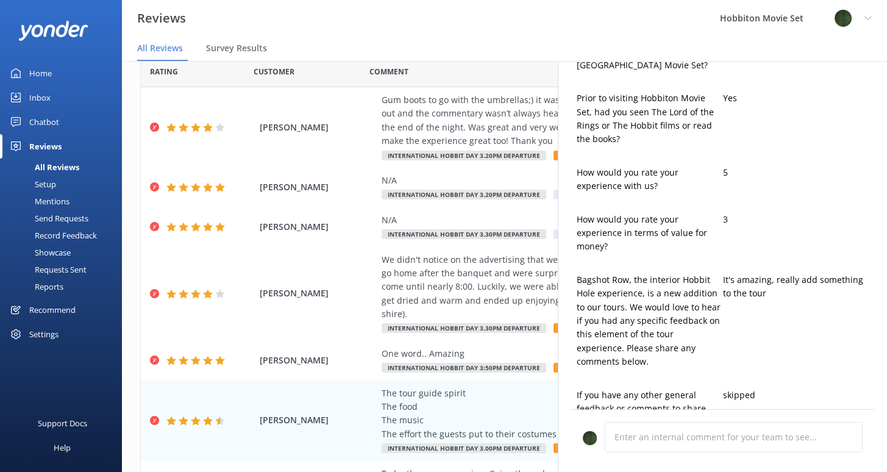
type textarea "Thank you so much for your wonderful feedback, [PERSON_NAME]! We're delighted t…"
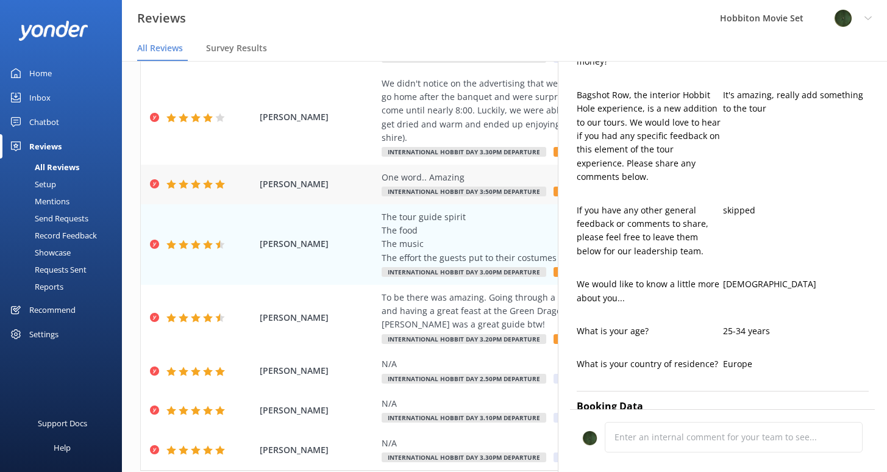
scroll to position [270, 0]
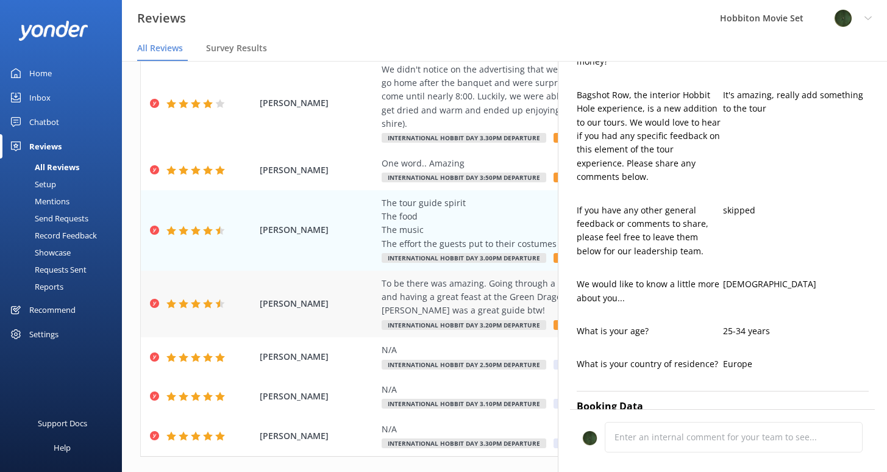
click at [477, 285] on div "To be there was amazing. Going through a hobbit hole, seeing all the iconic pla…" at bounding box center [583, 297] width 404 height 41
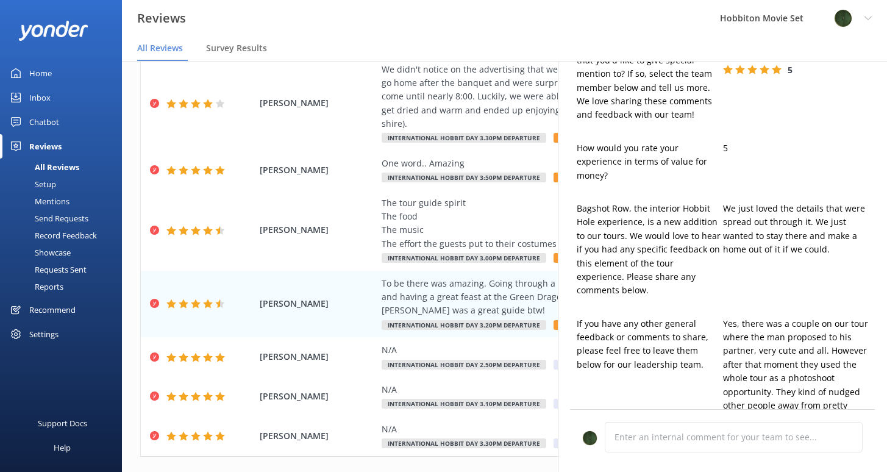
type textarea "Thank you so much, [PERSON_NAME]! We're thrilled to hear you had an amazing exp…"
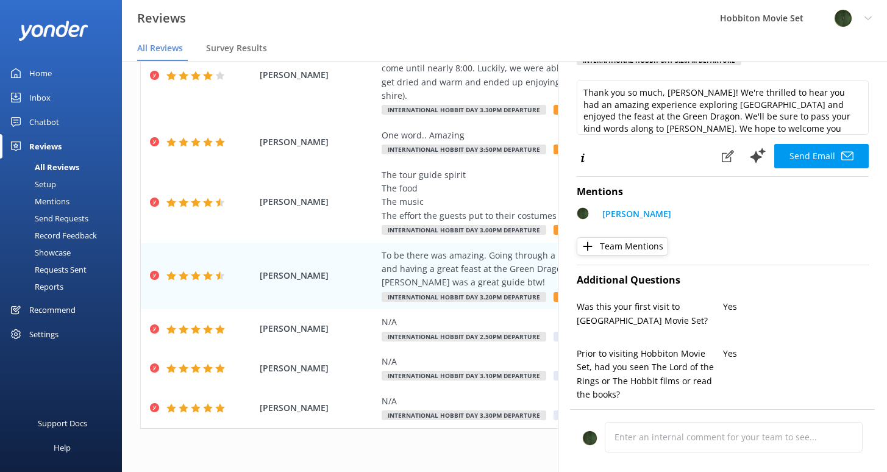
scroll to position [0, 0]
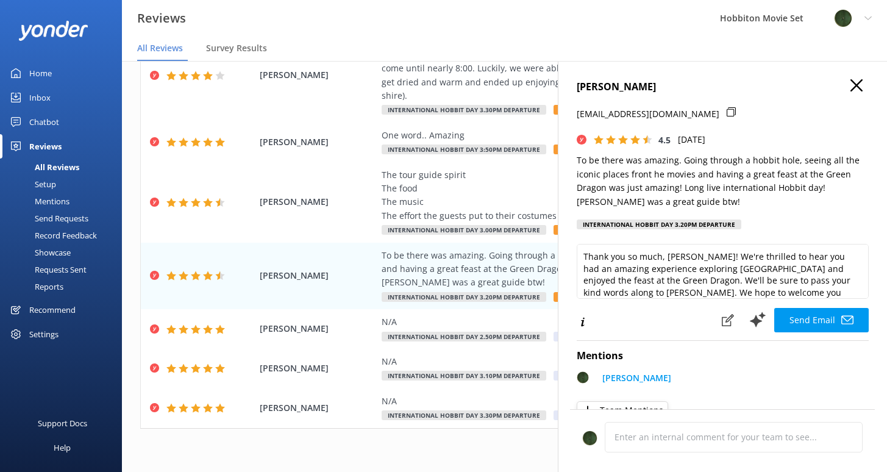
click at [852, 83] on icon "button" at bounding box center [856, 85] width 12 height 12
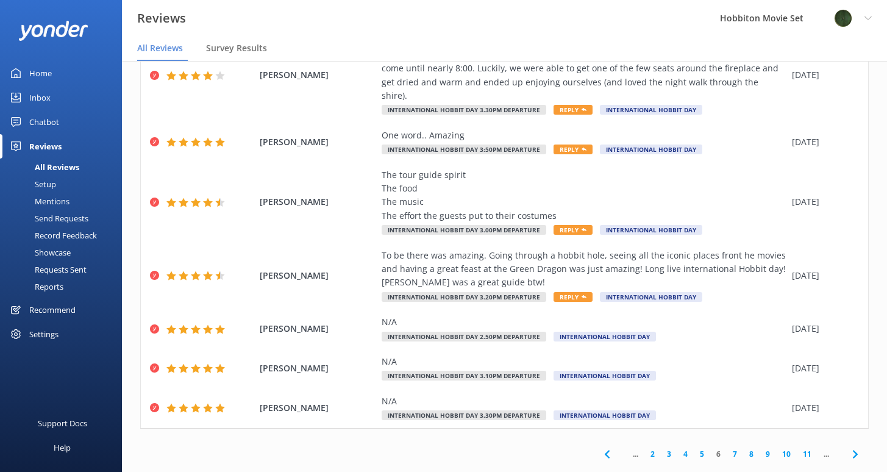
click at [726, 448] on link "7" at bounding box center [734, 454] width 16 height 12
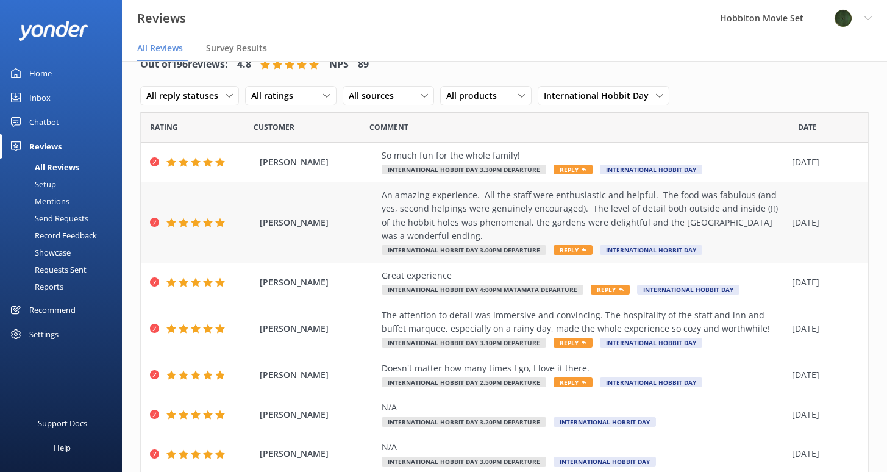
click at [531, 206] on div "An amazing experience. All the staff were enthusiastic and helpful. The food wa…" at bounding box center [583, 215] width 404 height 55
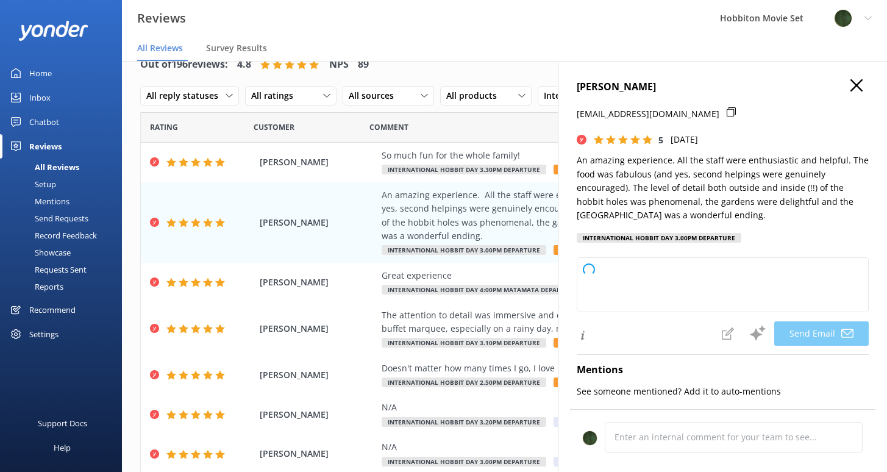
type textarea "Thank you so much for your wonderful review, [PERSON_NAME]! We're delighted to …"
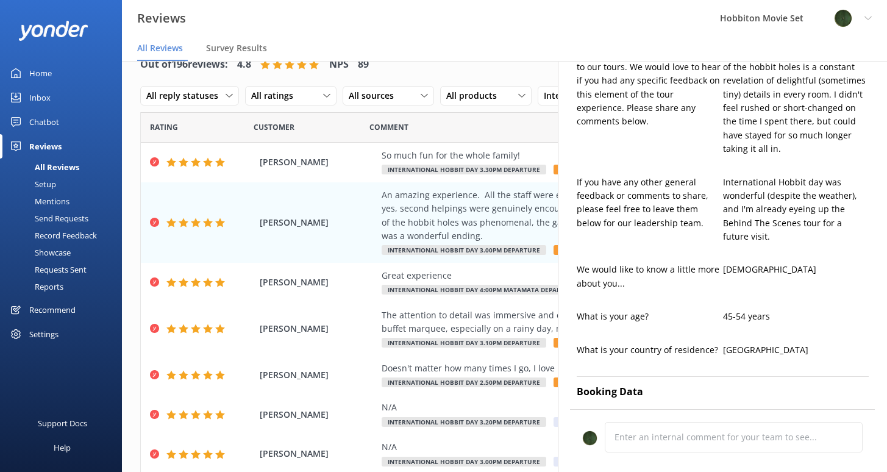
scroll to position [671, 0]
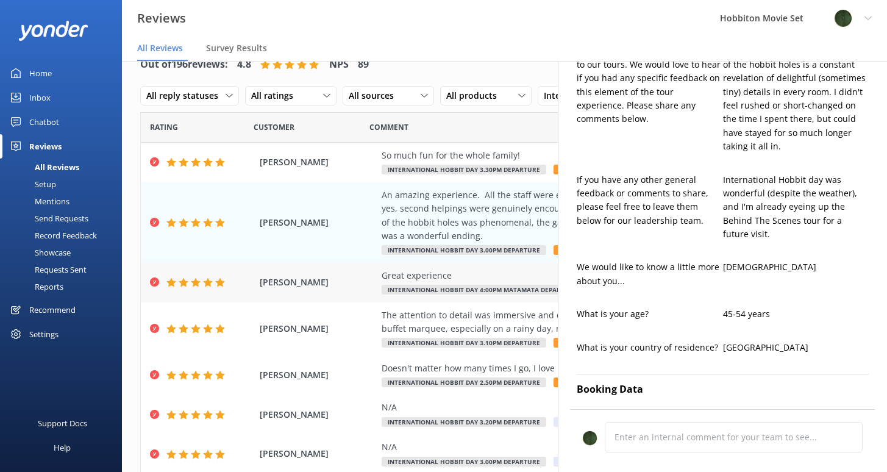
click at [478, 281] on div "Great experience" at bounding box center [583, 275] width 404 height 13
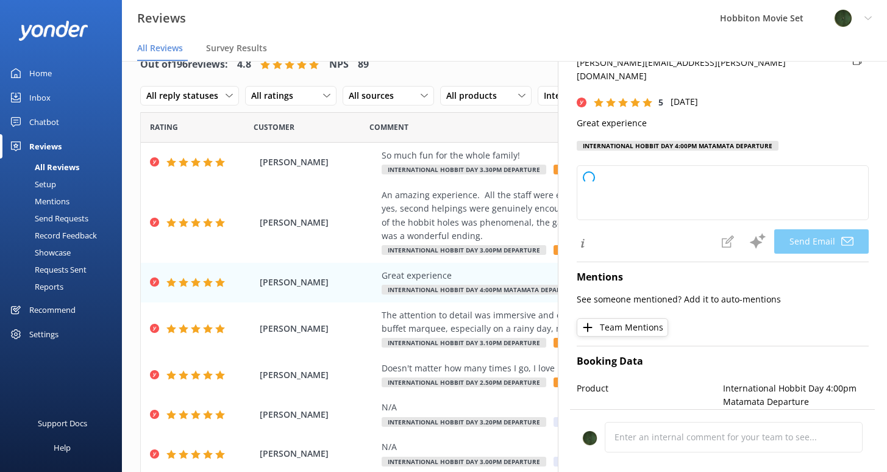
type textarea "Thank you so much for your kind words, [PERSON_NAME]! We're thrilled to hear yo…"
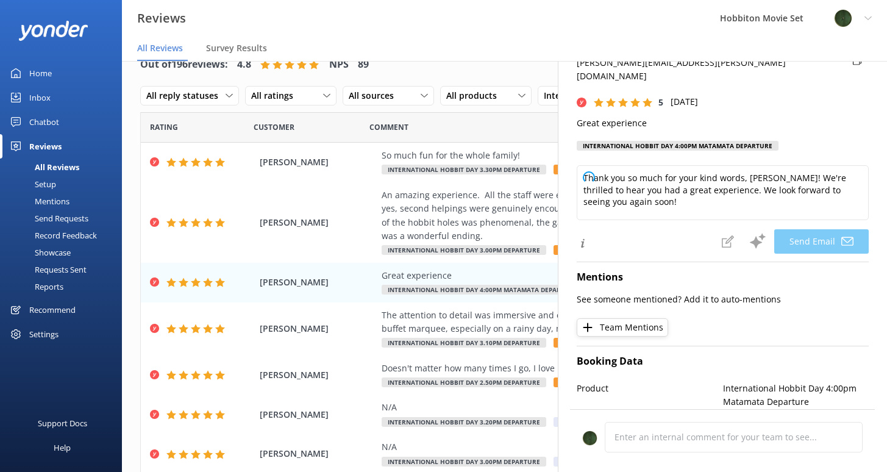
scroll to position [195, 0]
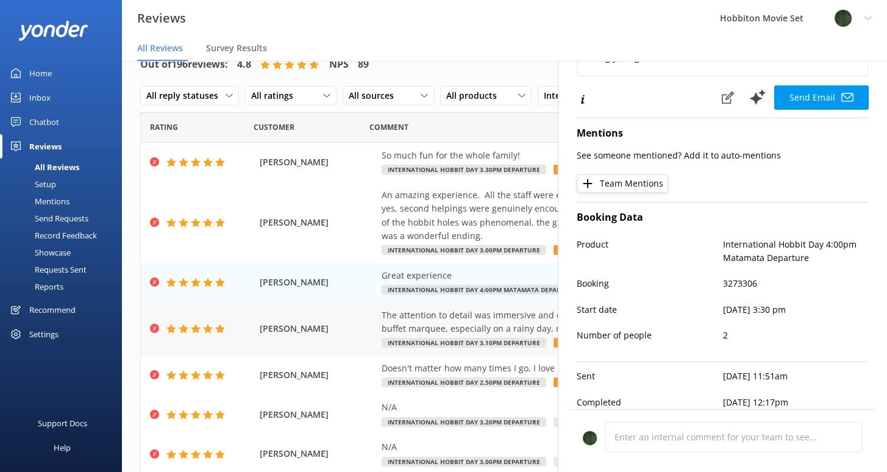
click at [480, 328] on div "The attention to detail was immersive and convincing. The hospitality of the st…" at bounding box center [583, 321] width 404 height 27
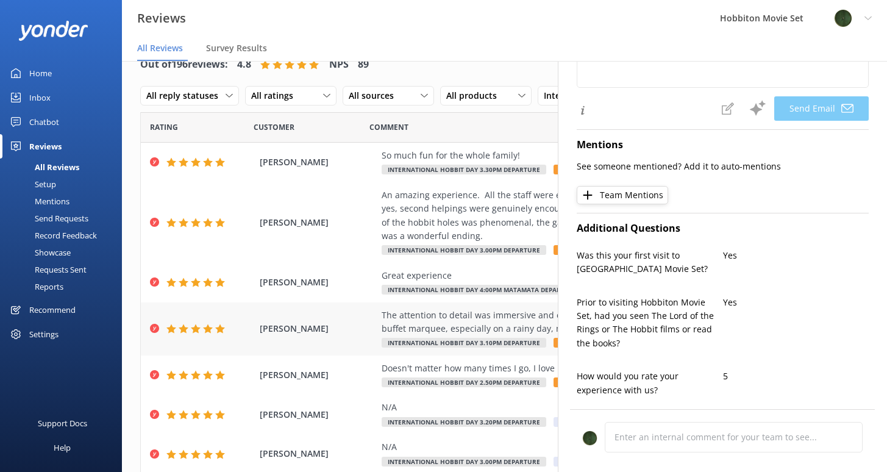
type textarea "Thank you so much, [PERSON_NAME]! We're delighted to hear you enjoyed your stay…"
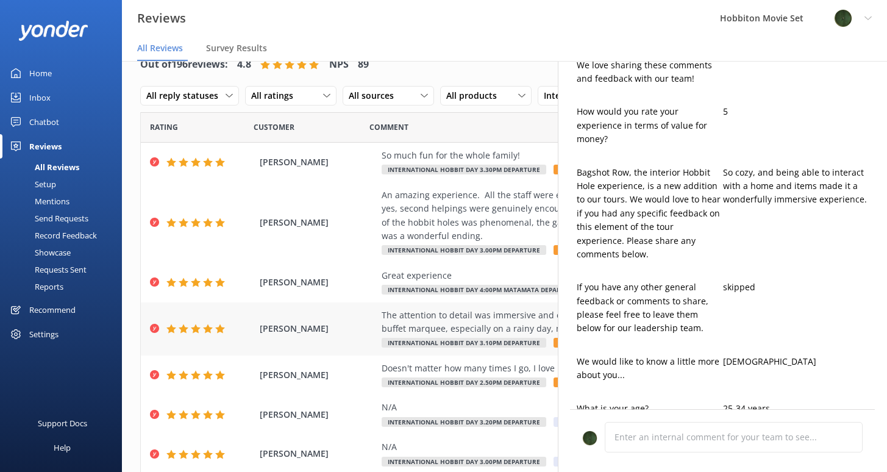
scroll to position [614, 0]
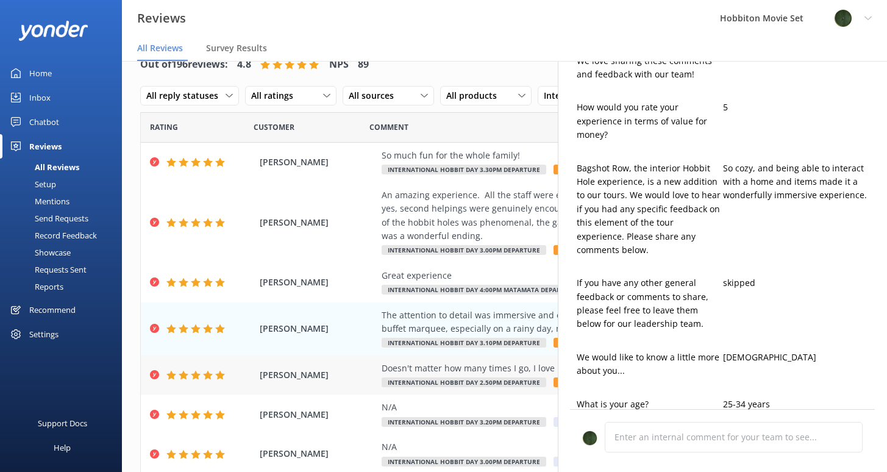
click at [476, 371] on div "Doesn't matter how many times I go, I love it there." at bounding box center [583, 367] width 404 height 13
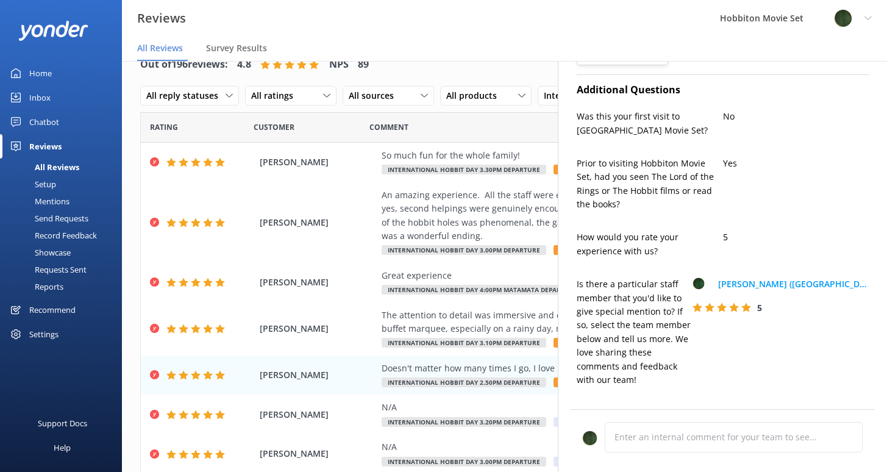
type textarea "Thank you so much, [PERSON_NAME]! We’re thrilled to hear you love visiting us—y…"
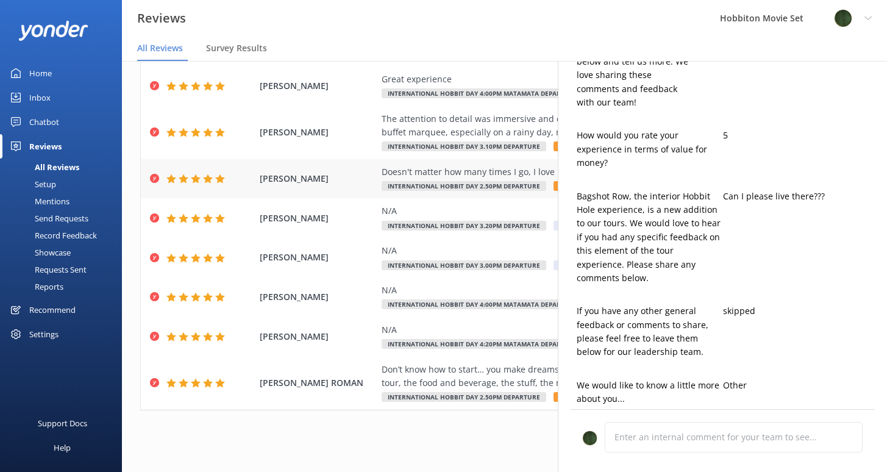
scroll to position [199, 0]
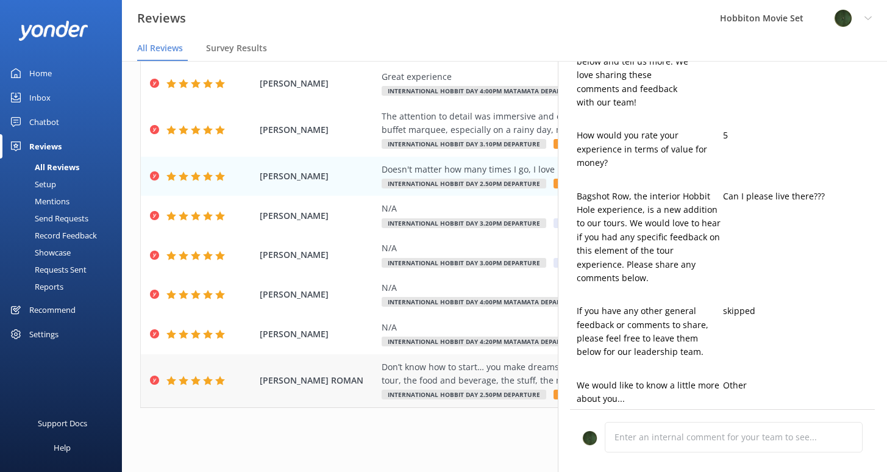
click at [439, 377] on div "Don’t know how to start… you make dreams come true. All the Hobbiton environmen…" at bounding box center [583, 373] width 404 height 27
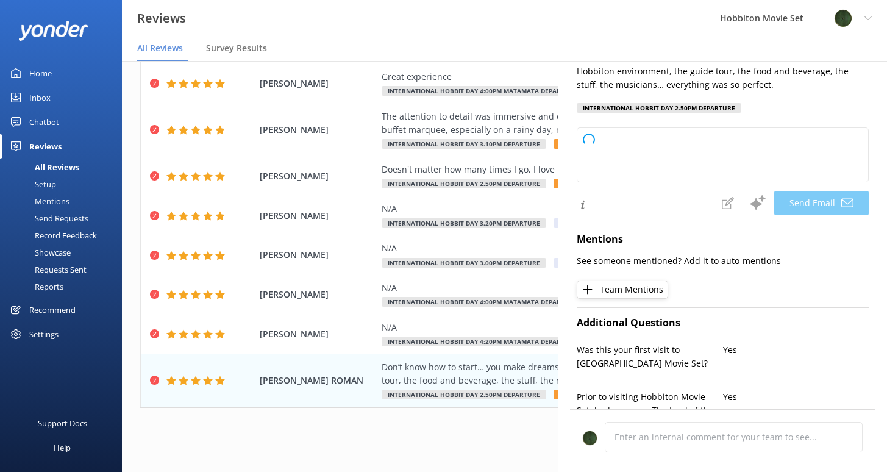
type textarea "Thank you so much, [PERSON_NAME]! We’re thrilled to hear you had such a magical…"
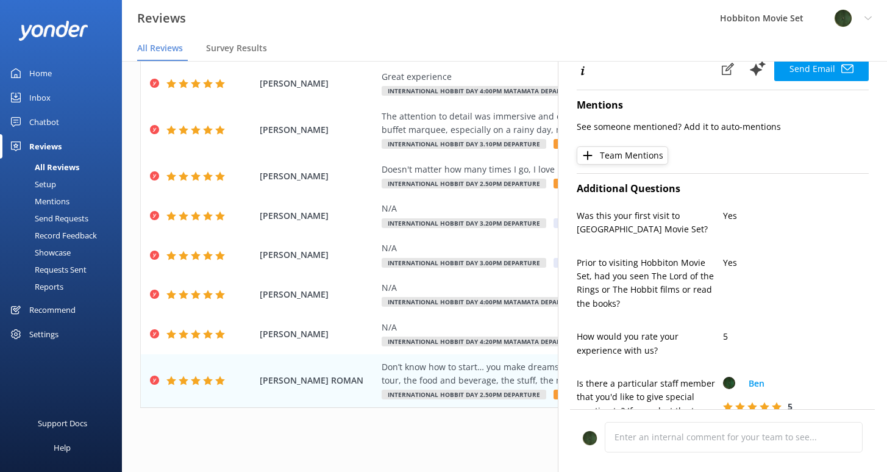
scroll to position [0, 0]
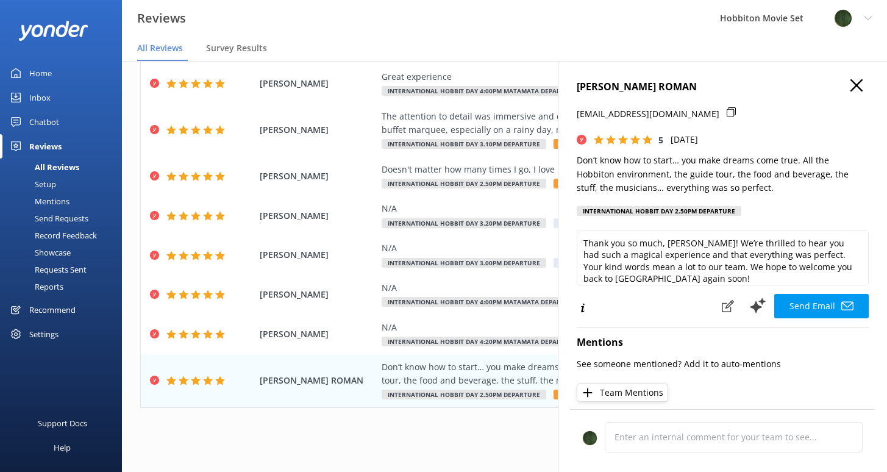
click at [850, 84] on use "button" at bounding box center [856, 85] width 12 height 12
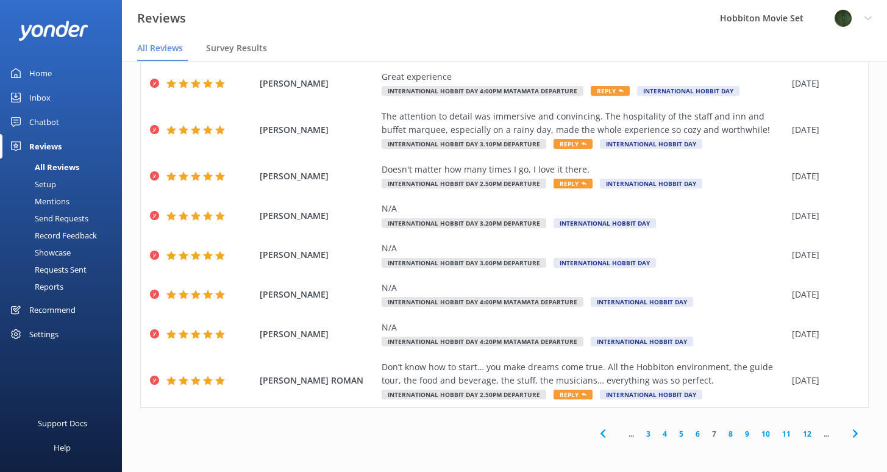
click at [722, 433] on link "8" at bounding box center [730, 434] width 16 height 12
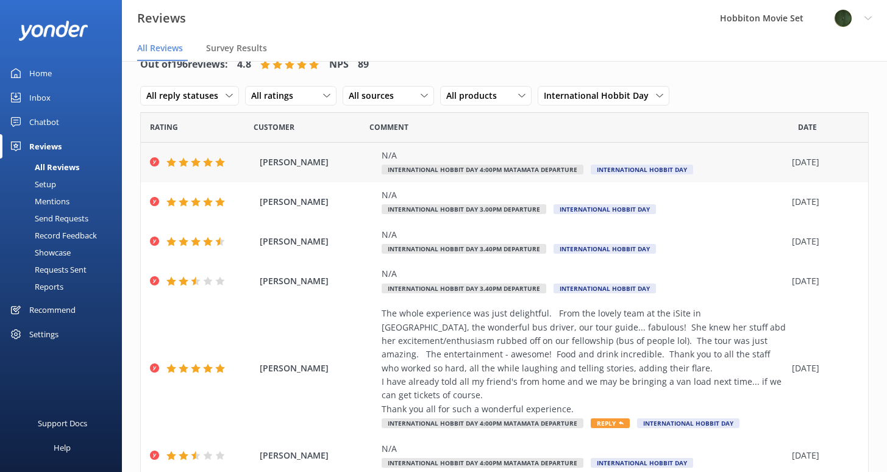
click at [504, 156] on div "N/A" at bounding box center [583, 155] width 404 height 13
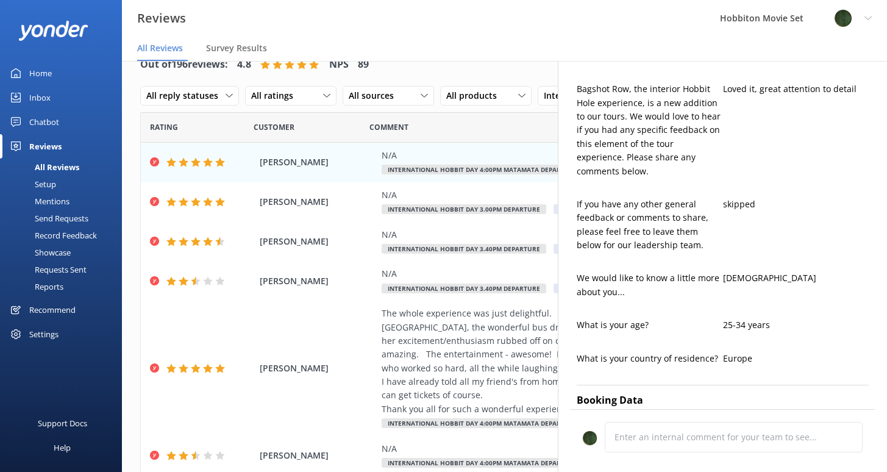
scroll to position [671, 0]
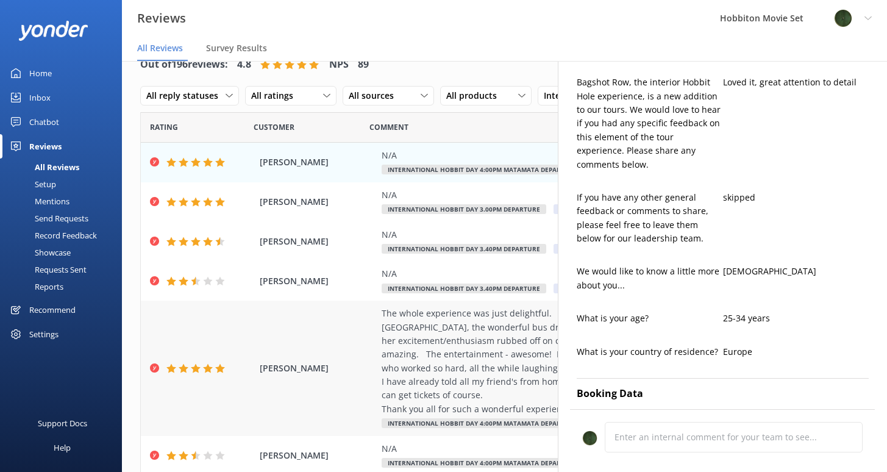
click at [424, 323] on div "The whole experience was just delightful. From the lovely team at the iSite in …" at bounding box center [583, 360] width 404 height 109
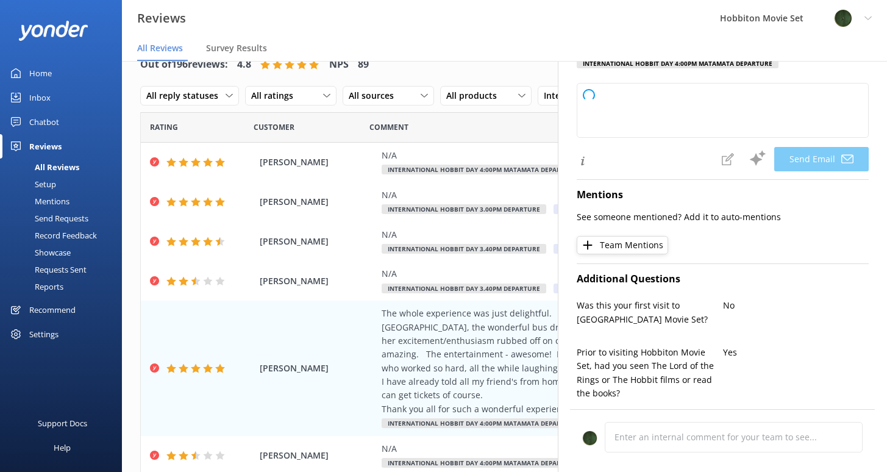
type textarea "Hi [PERSON_NAME], Thank you so much for your wonderful review! We’re delighted …"
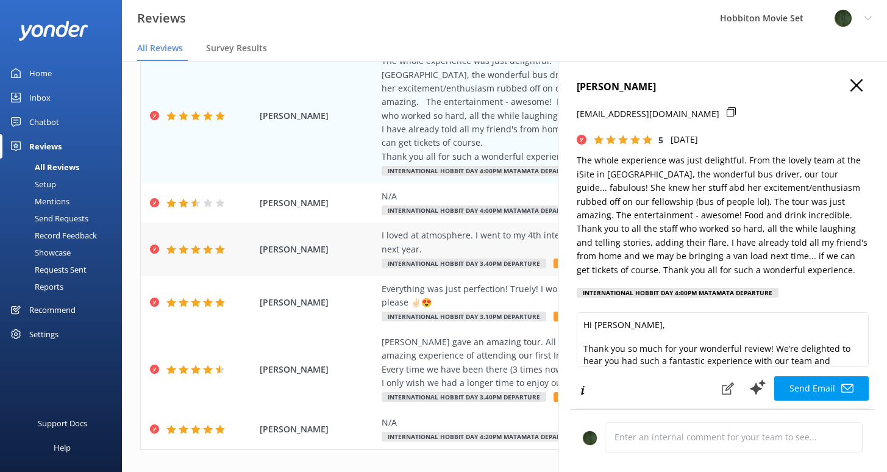
scroll to position [294, 0]
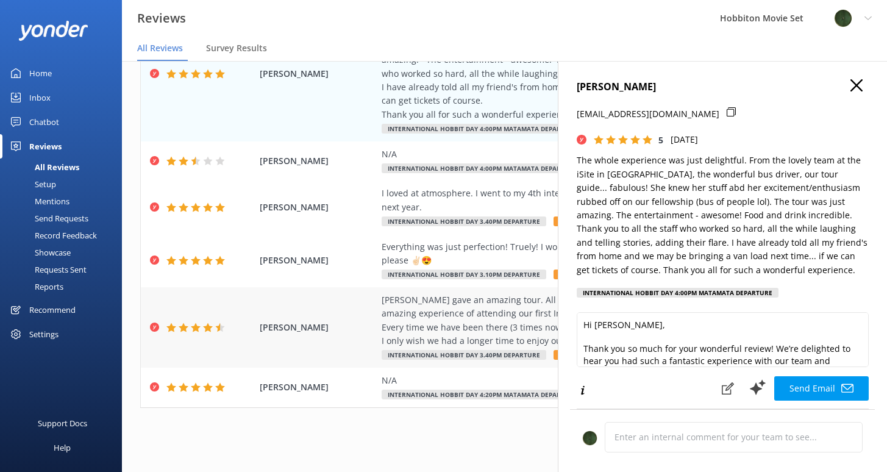
click at [480, 310] on div "[PERSON_NAME] gave an amazing tour. All the staff were friendly and contributed…" at bounding box center [583, 320] width 404 height 55
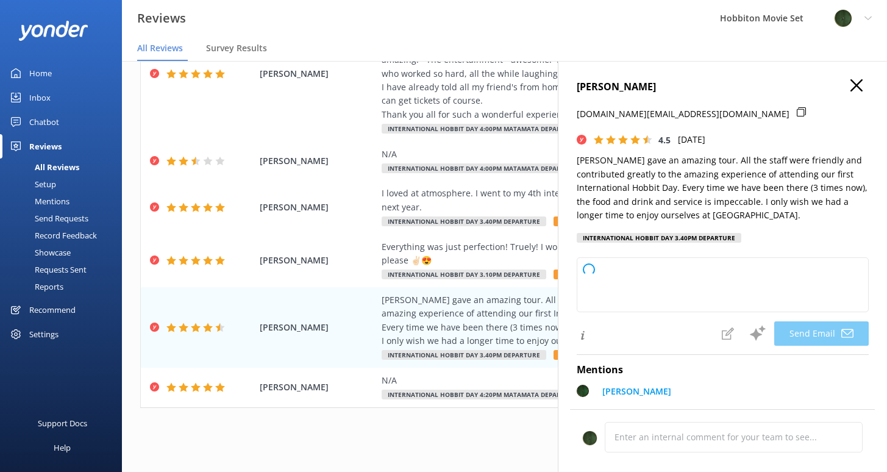
type textarea "Thank you so much, Weng, for your wonderful review! We're delighted to hear tha…"
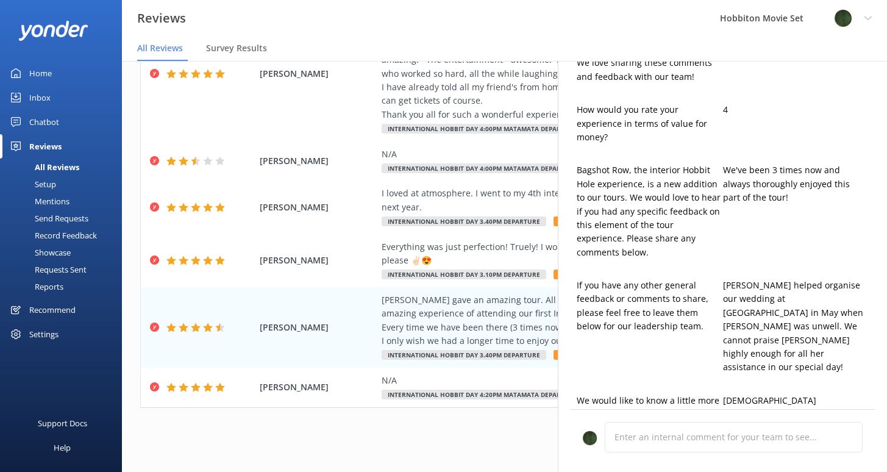
scroll to position [645, 0]
click at [467, 368] on div "[PERSON_NAME] N/A International Hobbit Day 4:20pm Matamata Departure Internatio…" at bounding box center [504, 387] width 727 height 40
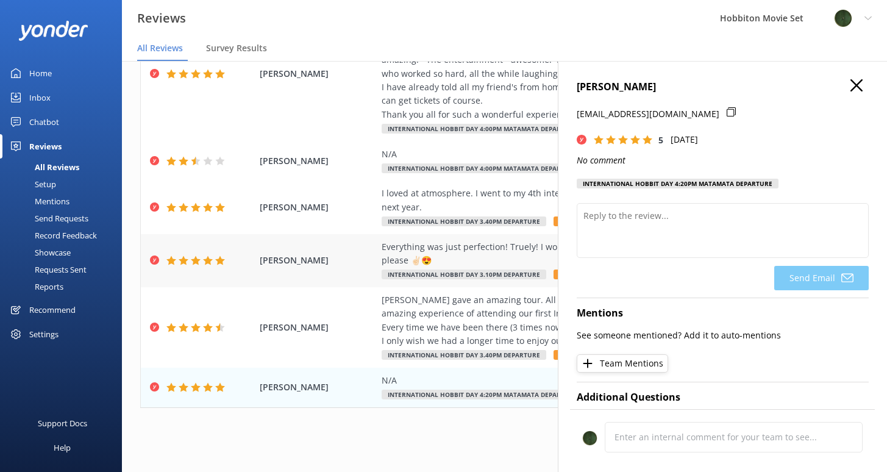
click at [507, 264] on div "Everything was just perfection! Truely! I work in events and guys, you just roc…" at bounding box center [583, 253] width 404 height 27
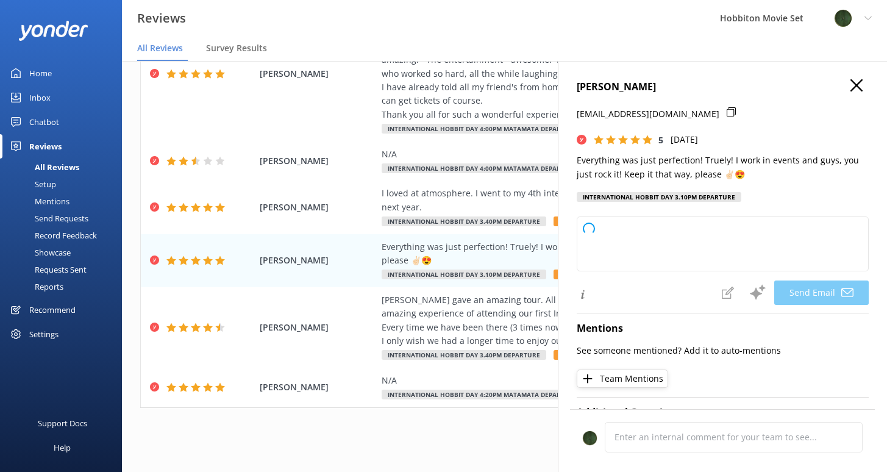
type textarea "Thank you so much, [PERSON_NAME]! We’re thrilled to hear your kind words, espec…"
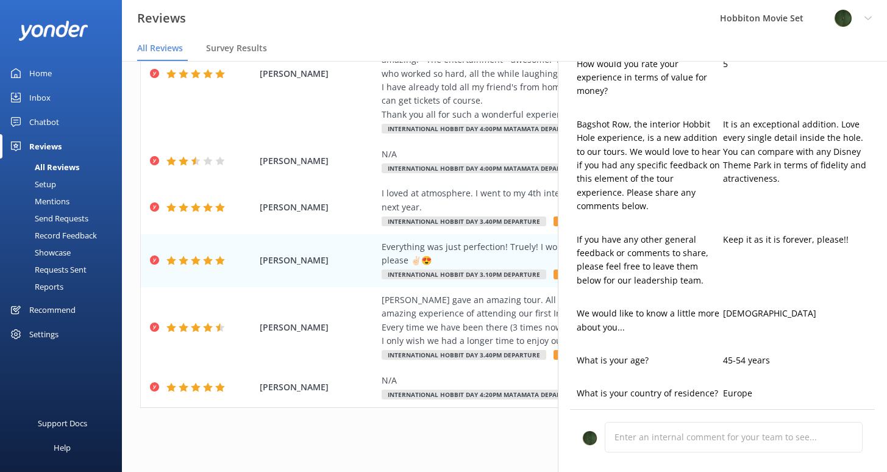
scroll to position [0, 0]
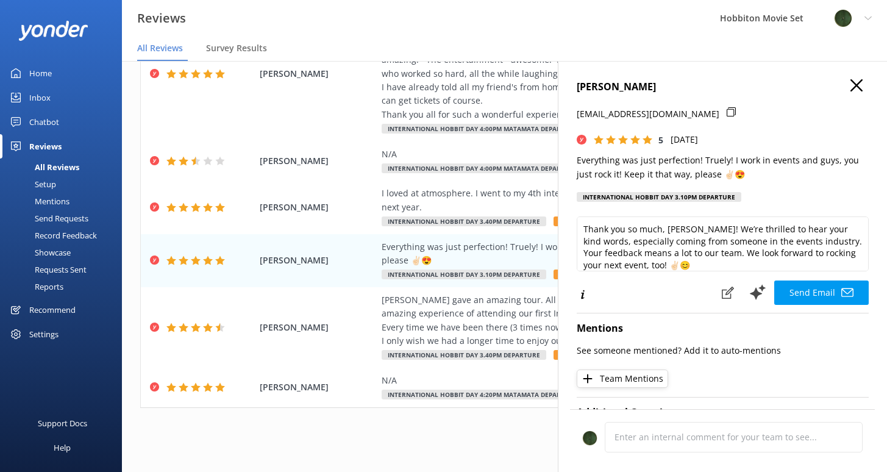
click at [850, 85] on icon "button" at bounding box center [856, 85] width 12 height 12
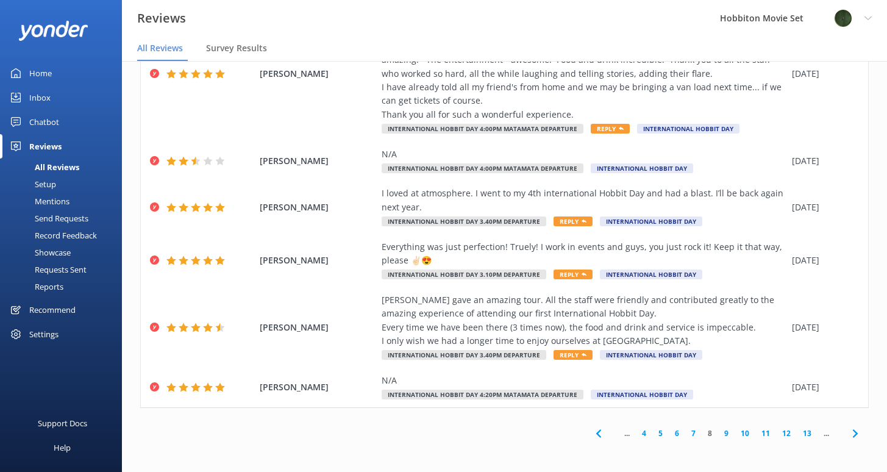
click at [718, 431] on link "9" at bounding box center [726, 433] width 16 height 12
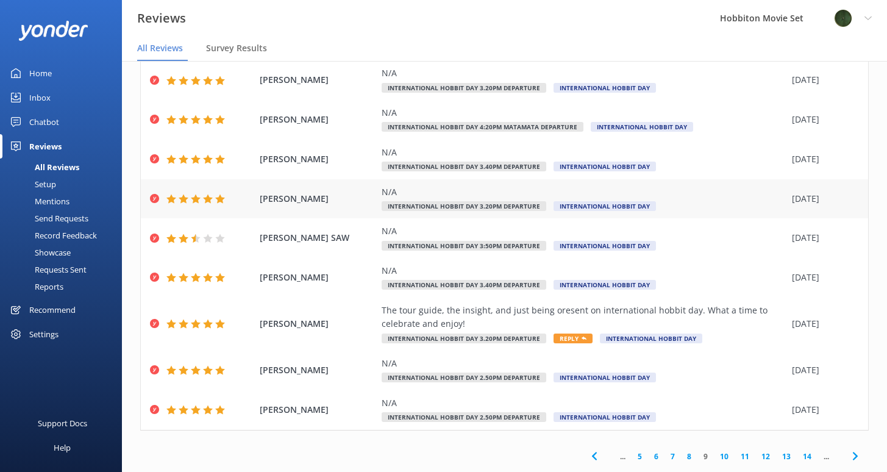
scroll to position [150, 0]
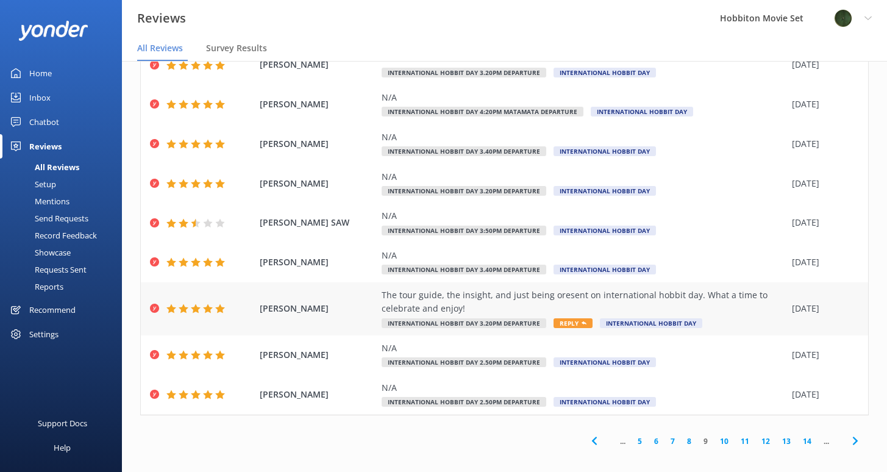
click at [448, 297] on div "The tour guide, the insight, and just being oresent on international hobbit day…" at bounding box center [583, 301] width 404 height 27
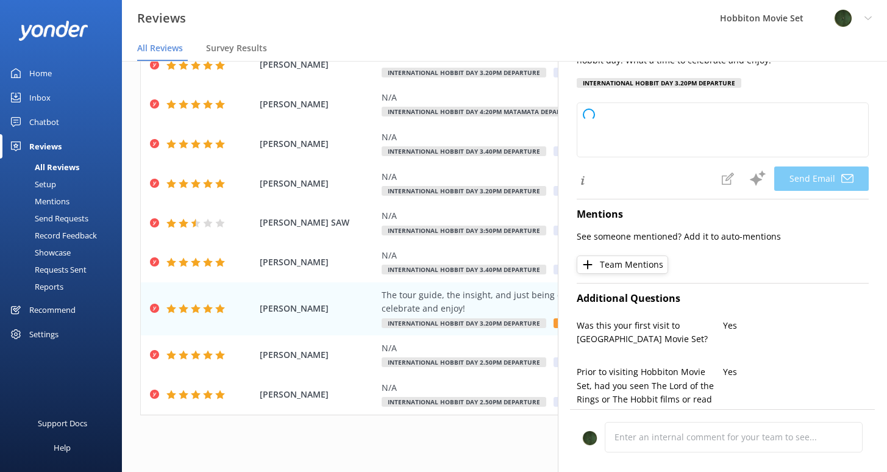
type textarea "Thank you so much, [PERSON_NAME]! We're thrilled to hear you enjoyed celebratin…"
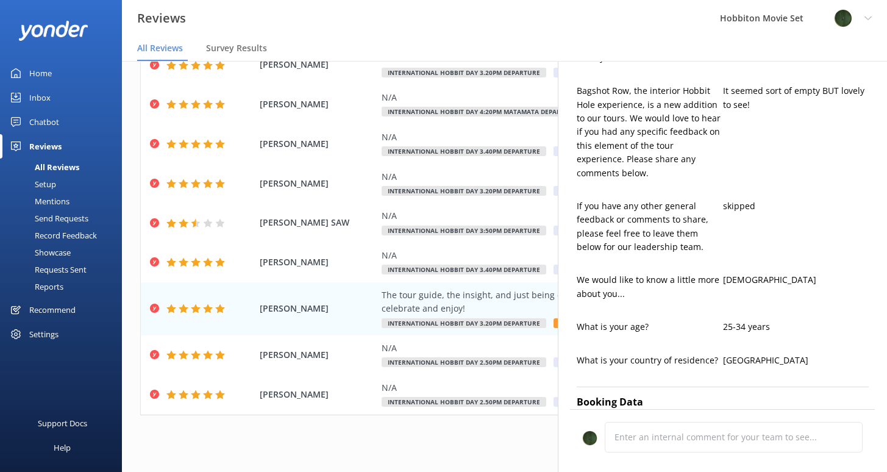
scroll to position [0, 0]
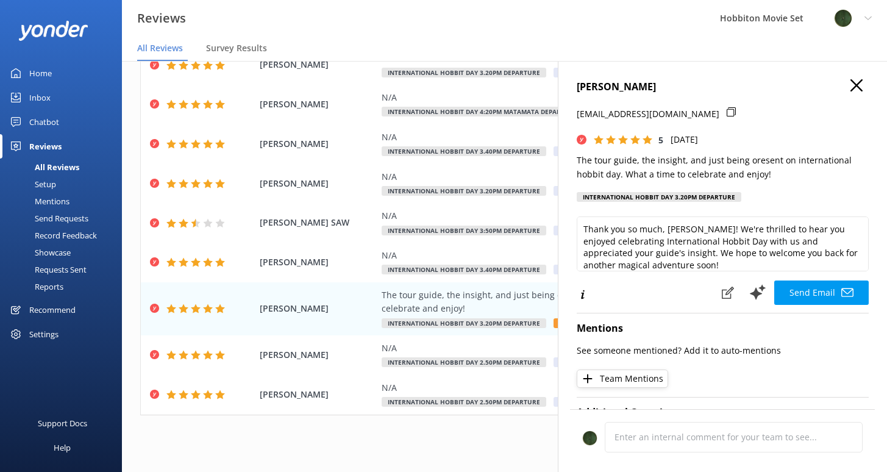
click at [850, 85] on icon "button" at bounding box center [856, 85] width 12 height 12
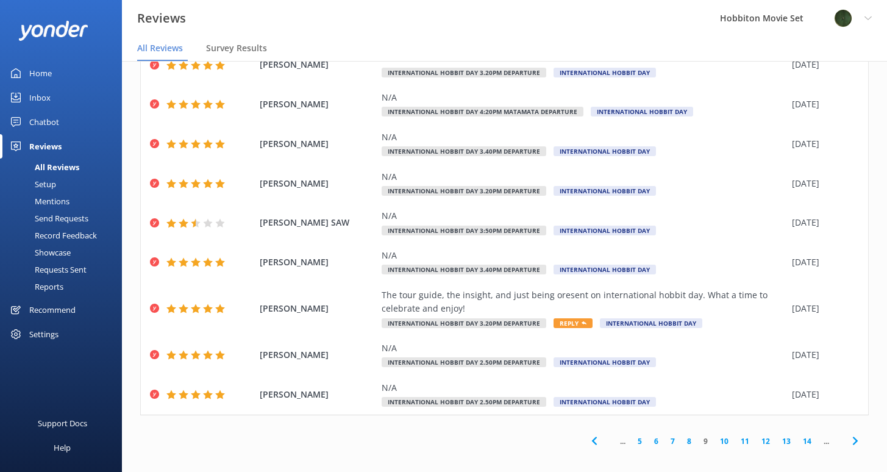
click at [717, 442] on link "10" at bounding box center [723, 441] width 21 height 12
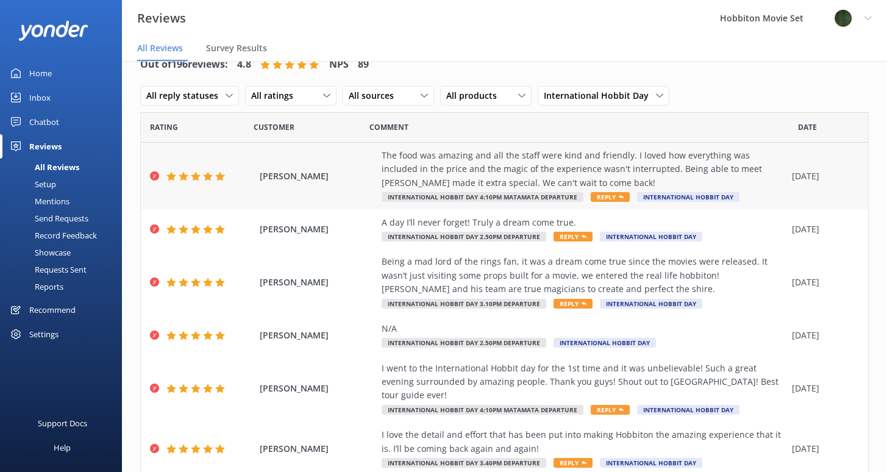
click at [570, 157] on div "The food was amazing and all the staff were kind and friendly. I loved how ever…" at bounding box center [583, 169] width 404 height 41
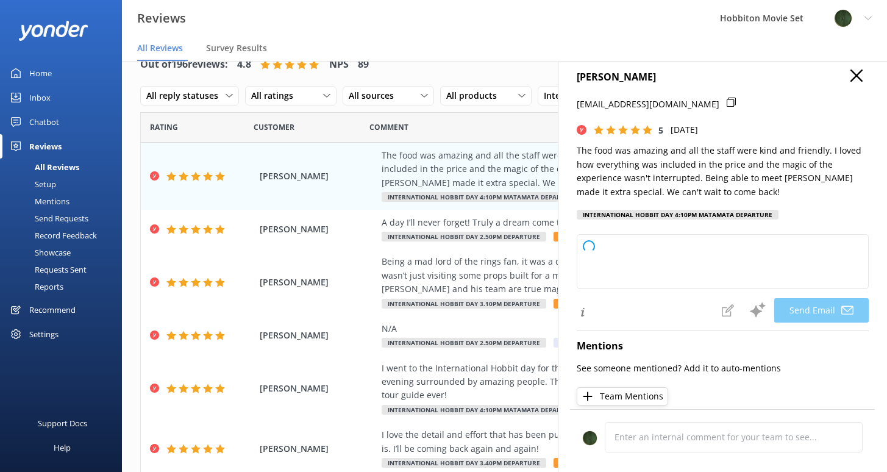
scroll to position [12, 0]
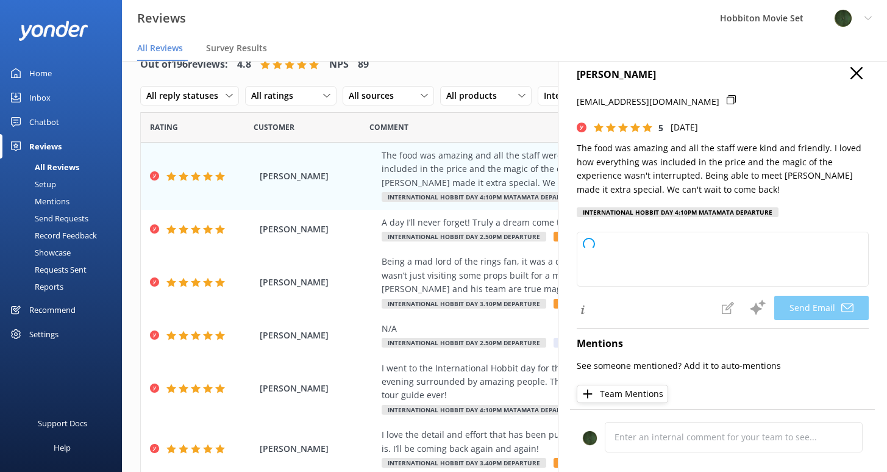
type textarea "Thank you so much for your wonderful review, [PERSON_NAME]! We're thrilled to h…"
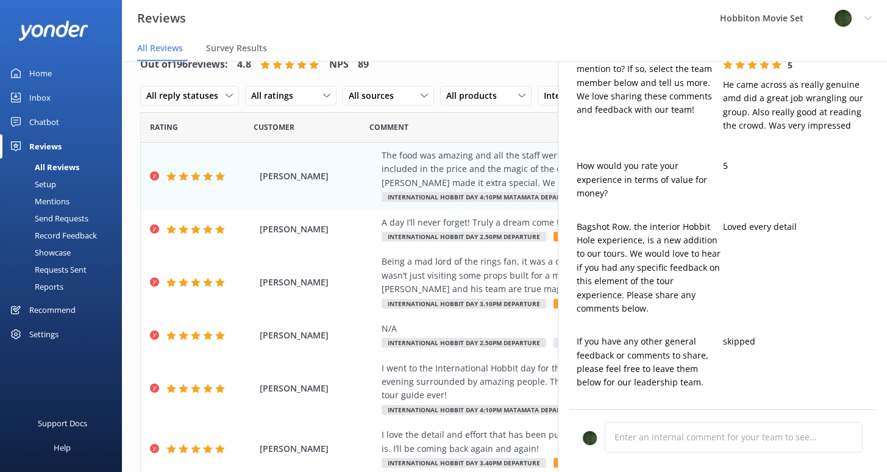
scroll to position [600, 0]
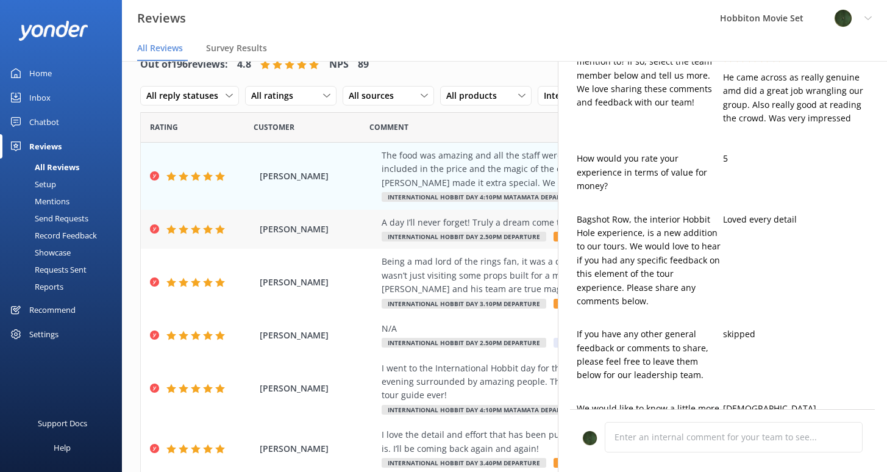
click at [497, 216] on div "A day I’ll never forget! Truly a dream come true." at bounding box center [583, 222] width 404 height 13
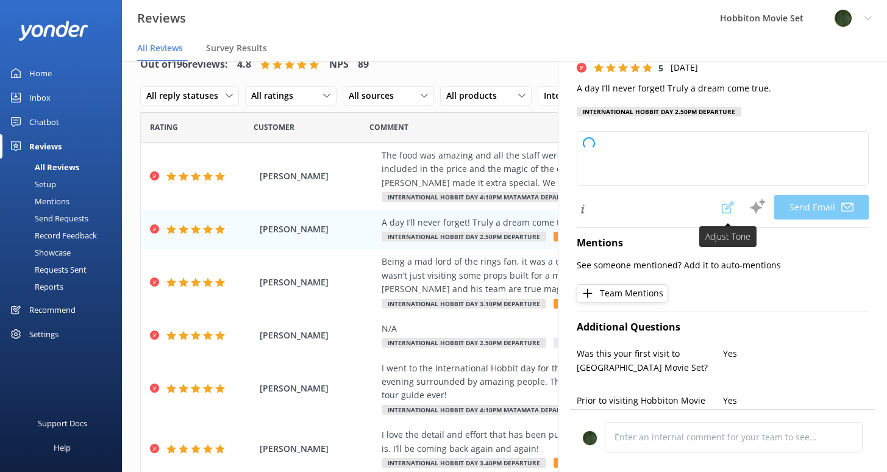
type textarea "Thank you so much, [PERSON_NAME]! We're thrilled to hear your experience was un…"
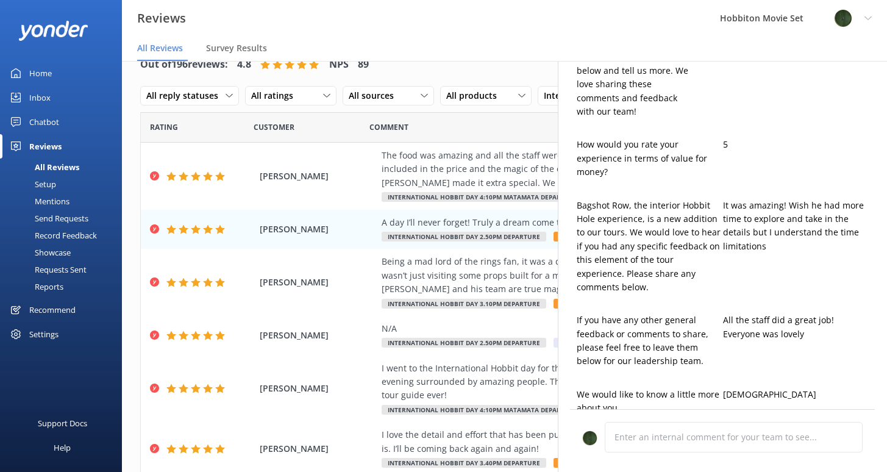
scroll to position [579, 0]
click at [496, 267] on div "Being a mad lord of the rings fan, it was a dream come true since the movies we…" at bounding box center [583, 275] width 404 height 41
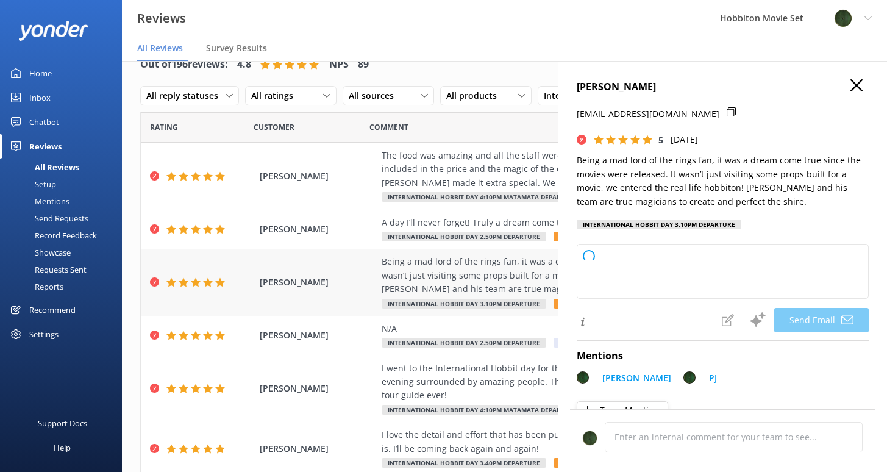
type textarea "Thank you so much, [PERSON_NAME]! We're thrilled to hear that your visit to [GE…"
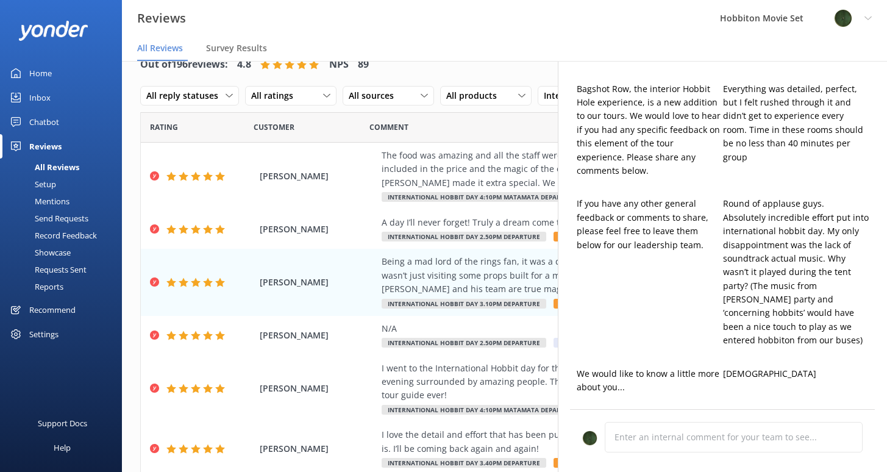
scroll to position [614, 0]
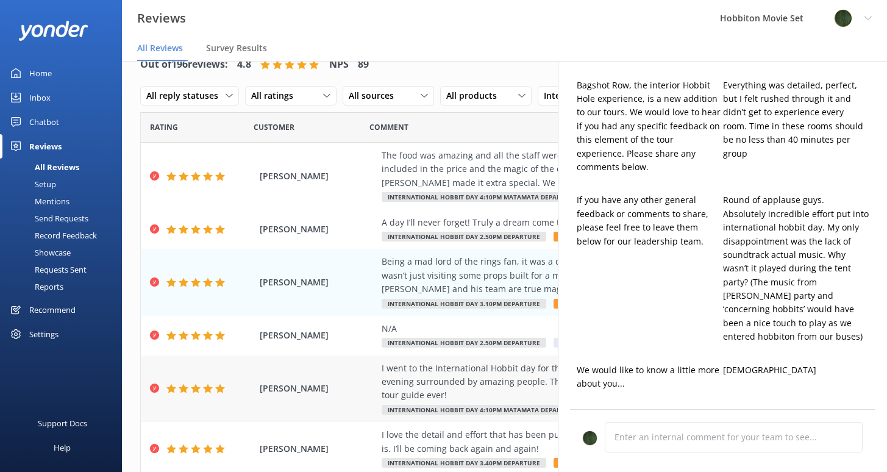
click at [473, 367] on div "I went to the International Hobbit day for the 1st time and it was unbelievable…" at bounding box center [583, 381] width 404 height 41
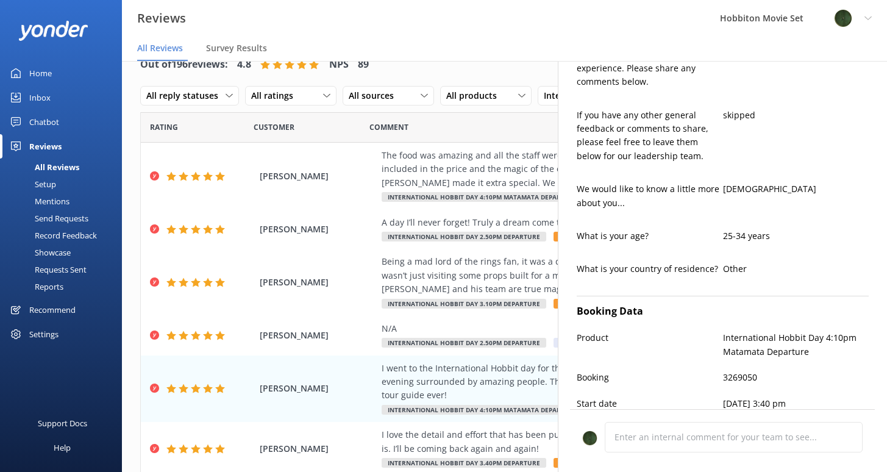
scroll to position [803, 0]
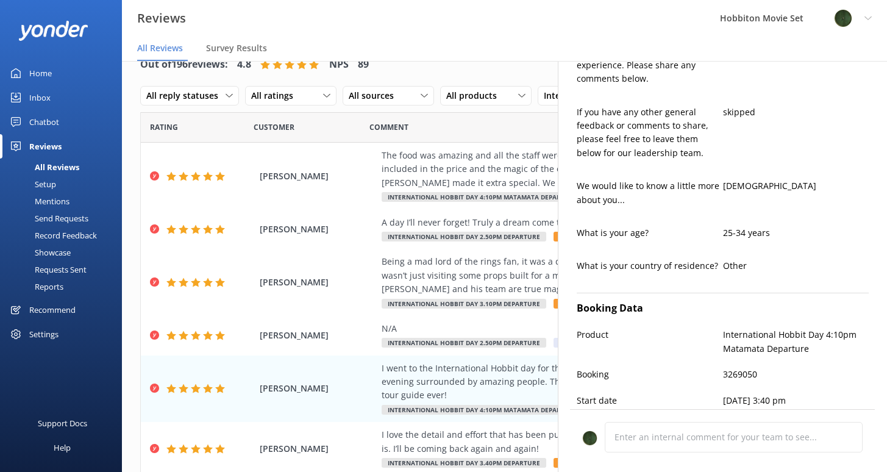
type textarea "Thank you so much, [PERSON_NAME]! We're thrilled you had an unforgettable time …"
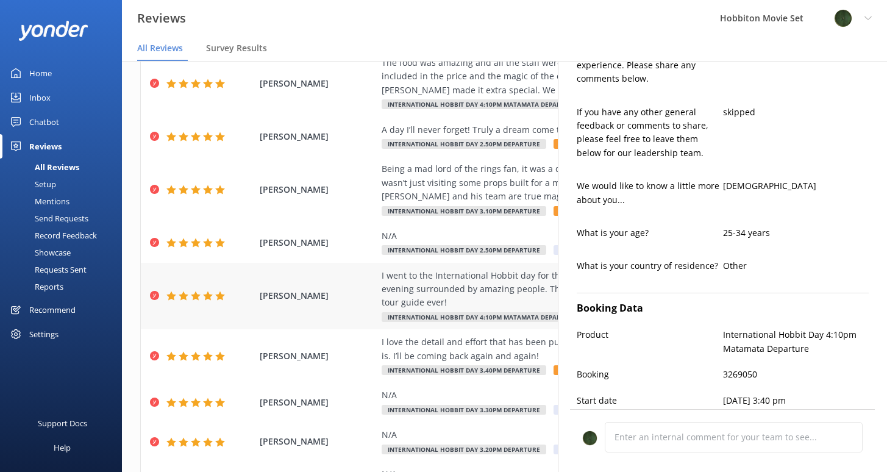
scroll to position [126, 0]
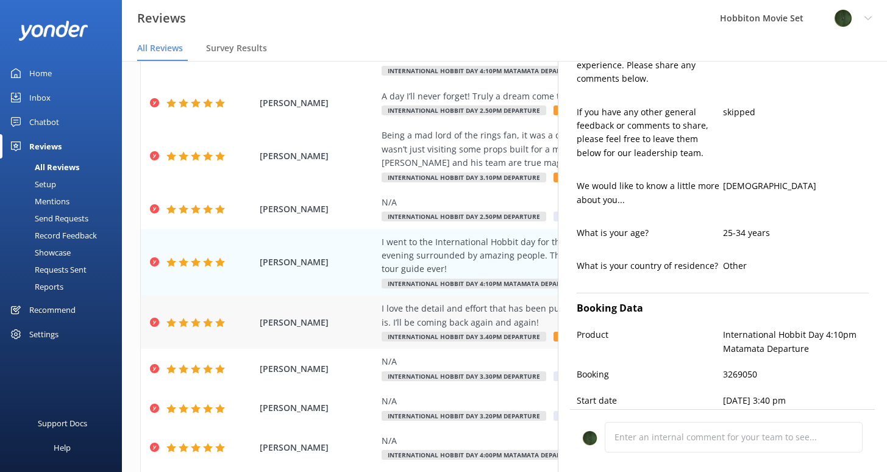
click at [452, 309] on div "I love the detail and effort that has been put into making Hobbiton the amazing…" at bounding box center [583, 315] width 404 height 27
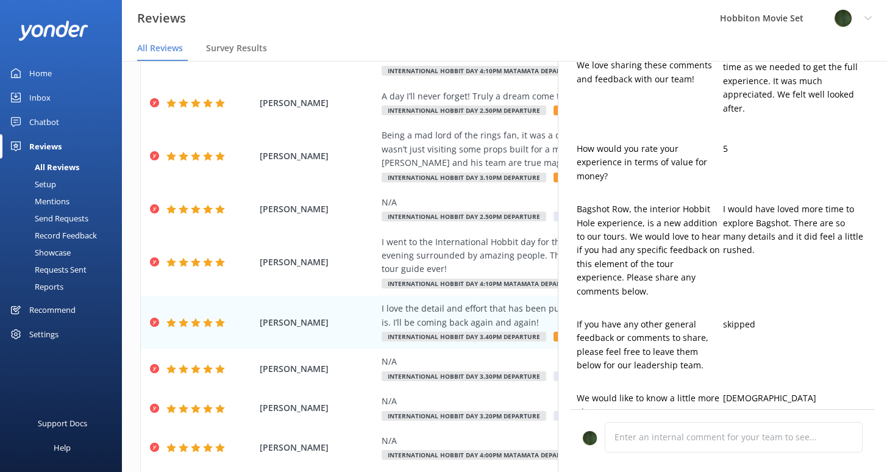
type textarea "Thank you so much, [PERSON_NAME]! We're thrilled to hear you enjoyed your visit…"
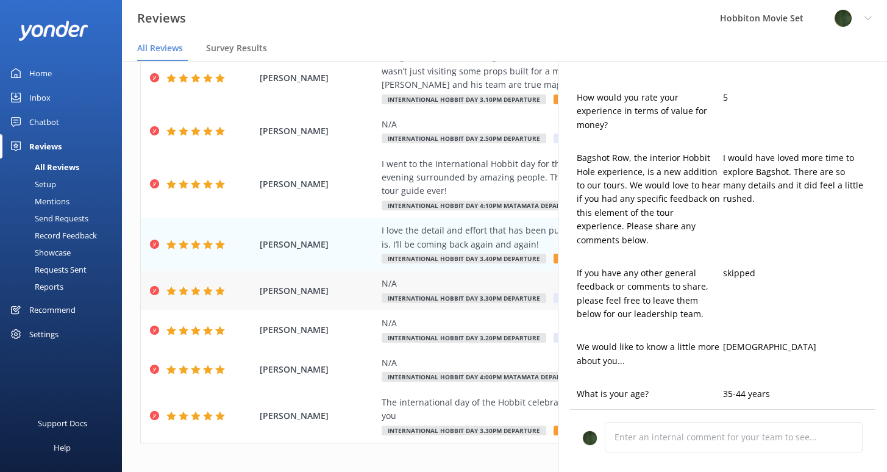
scroll to position [226, 0]
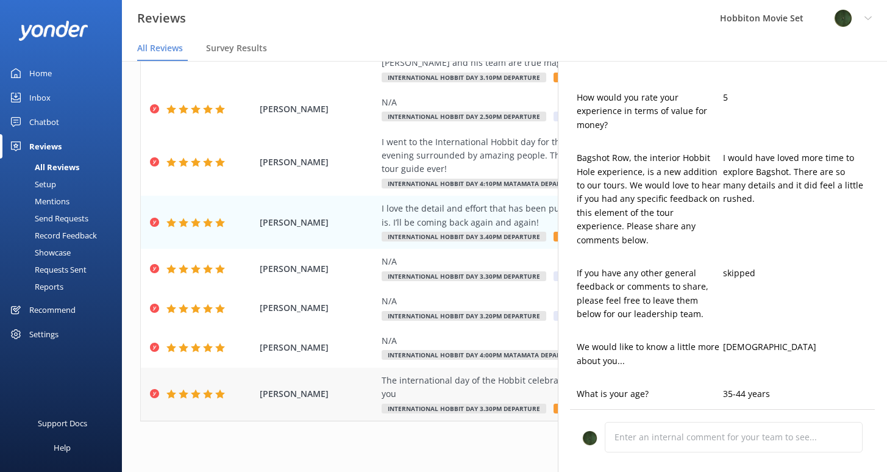
click at [441, 381] on div "The international day of the Hobbit celebration was fabulous. We all had a fant…" at bounding box center [583, 386] width 404 height 27
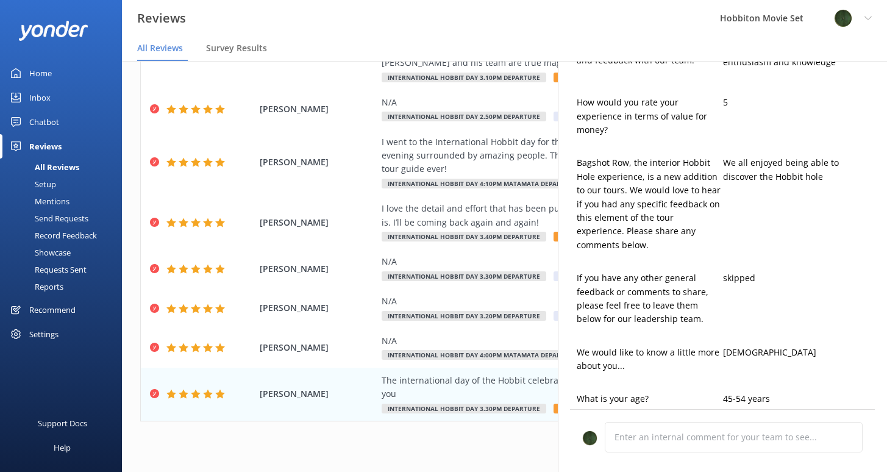
type textarea "Thank you so much, Guinevere! We're delighted to hear you had a fantastic time …"
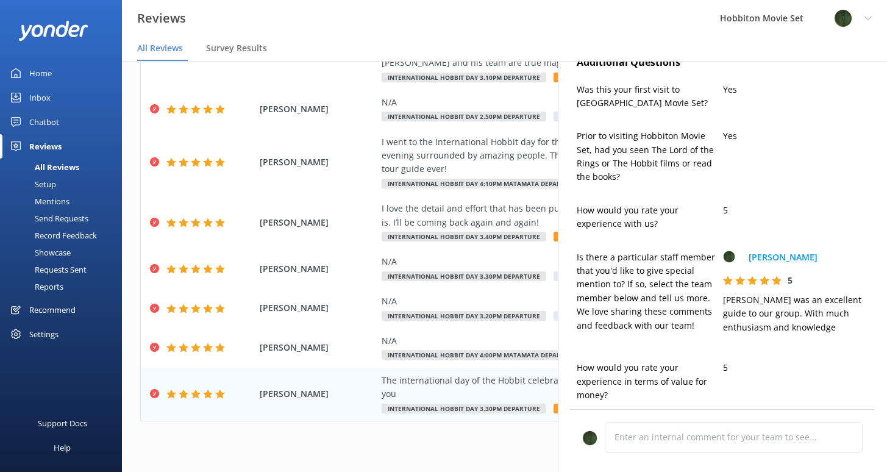
scroll to position [0, 0]
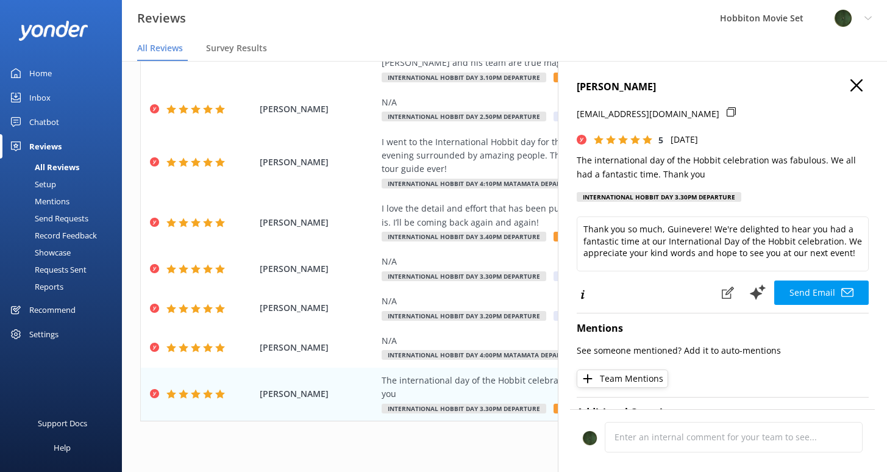
click at [850, 86] on icon "button" at bounding box center [856, 85] width 12 height 12
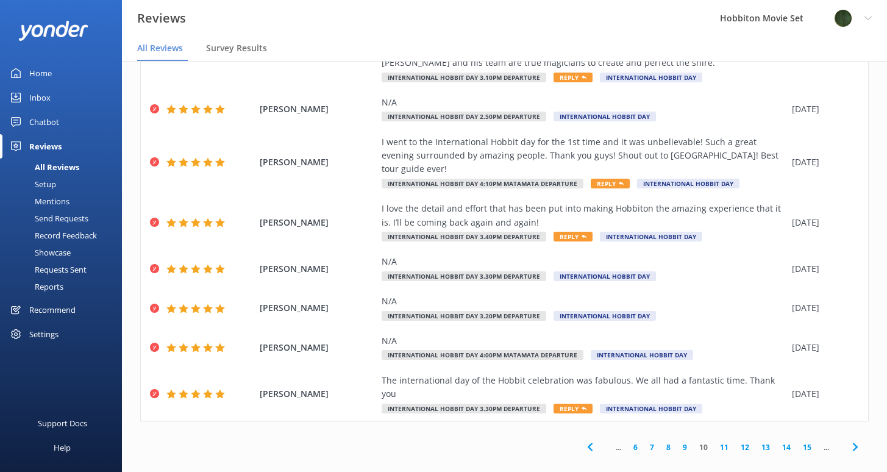
click at [719, 441] on link "11" at bounding box center [723, 447] width 21 height 12
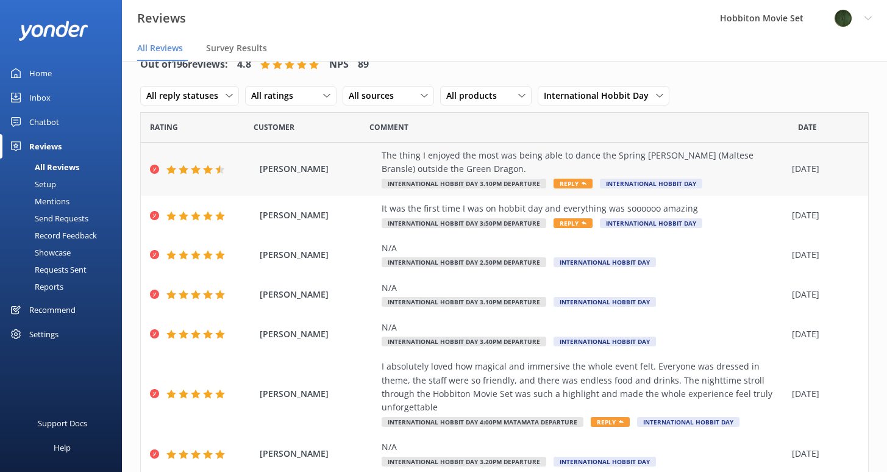
click at [429, 175] on div "The thing I enjoyed the most was being able to dance the Spring [PERSON_NAME] (…" at bounding box center [583, 162] width 404 height 27
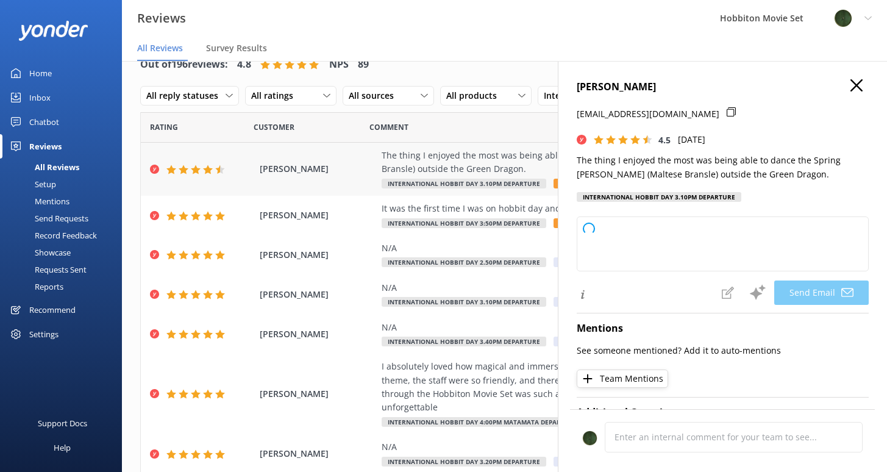
type textarea "Thank you so much, [PERSON_NAME]! We're delighted to hear you enjoyed dancing t…"
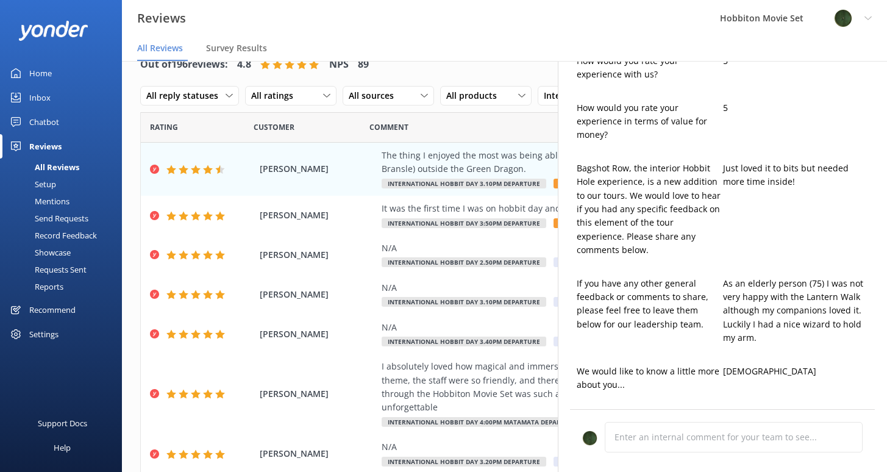
scroll to position [509, 0]
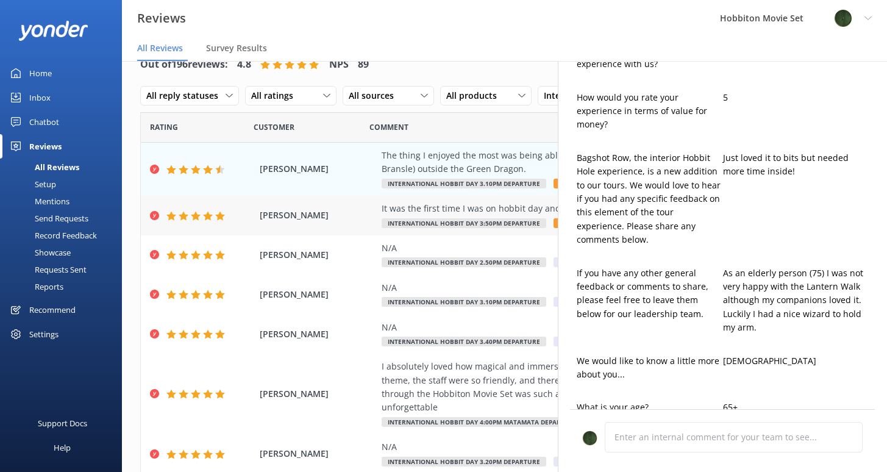
click at [453, 202] on div "It was the first time I was on hobbit day and everything was soooooo amazing" at bounding box center [583, 208] width 404 height 13
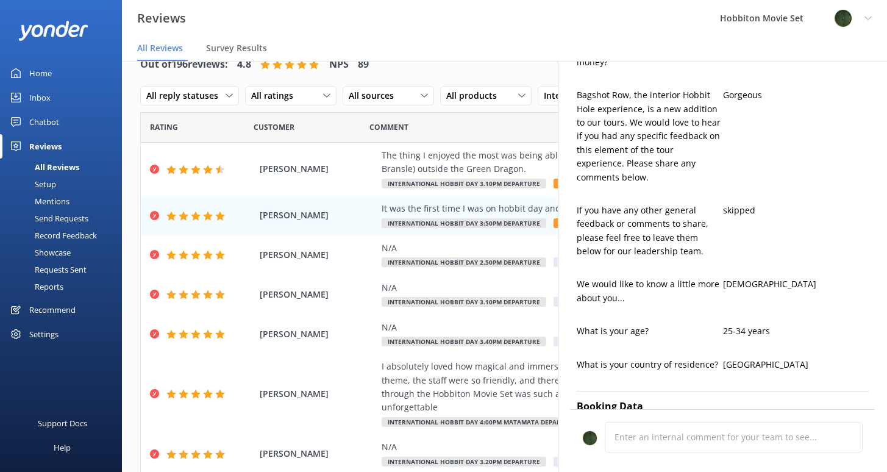
type textarea "Thank you so much, [PERSON_NAME]! We're thrilled you had an amazing time celebr…"
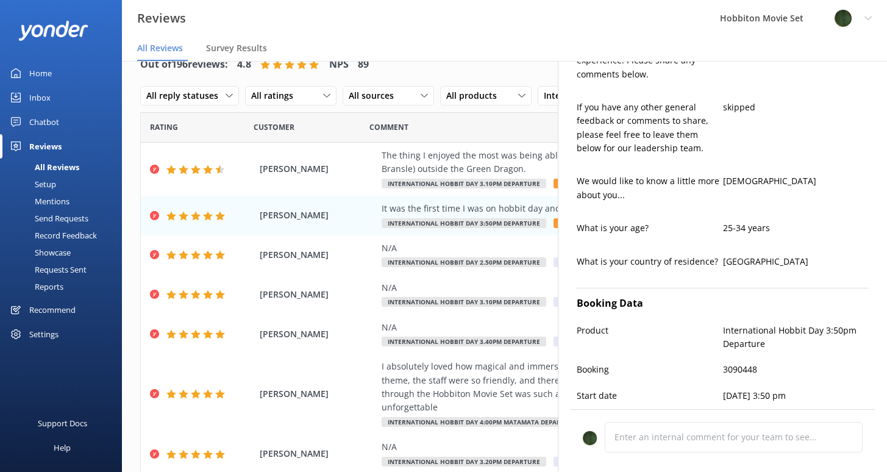
scroll to position [783, 0]
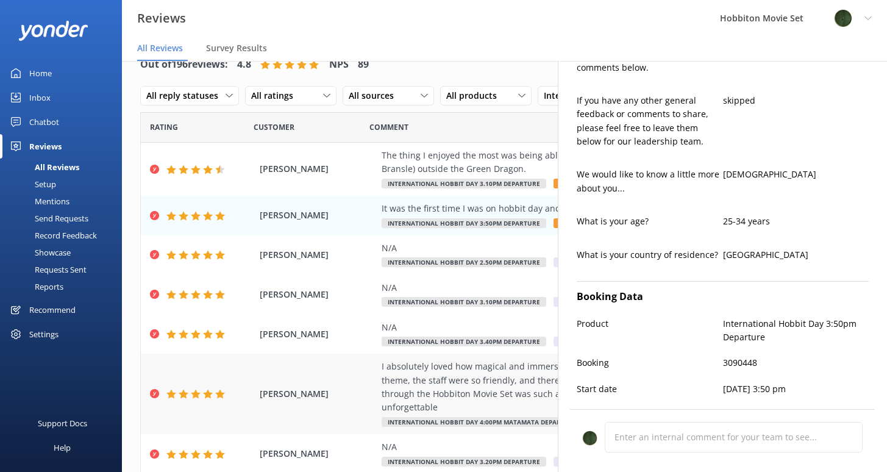
click at [459, 375] on div "I absolutely loved how magical and immersive the whole event felt. Everyone was…" at bounding box center [583, 386] width 404 height 55
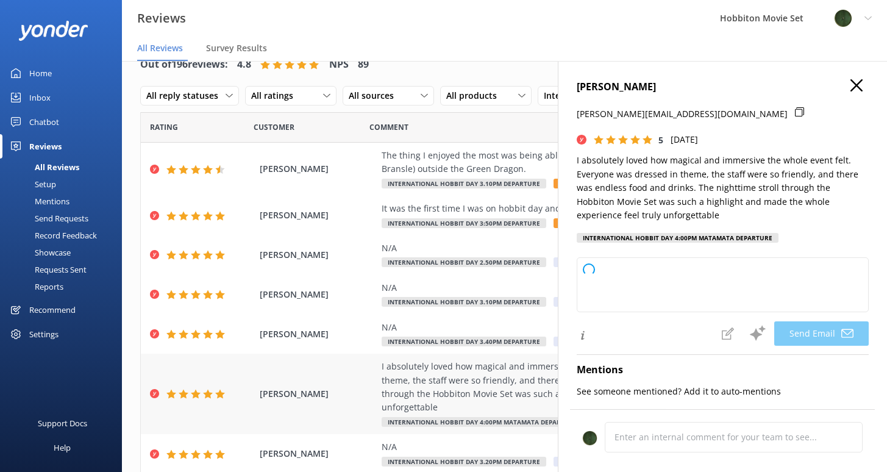
type textarea "Thank you so much, [PERSON_NAME]! We’re thrilled to hear you had such a magical…"
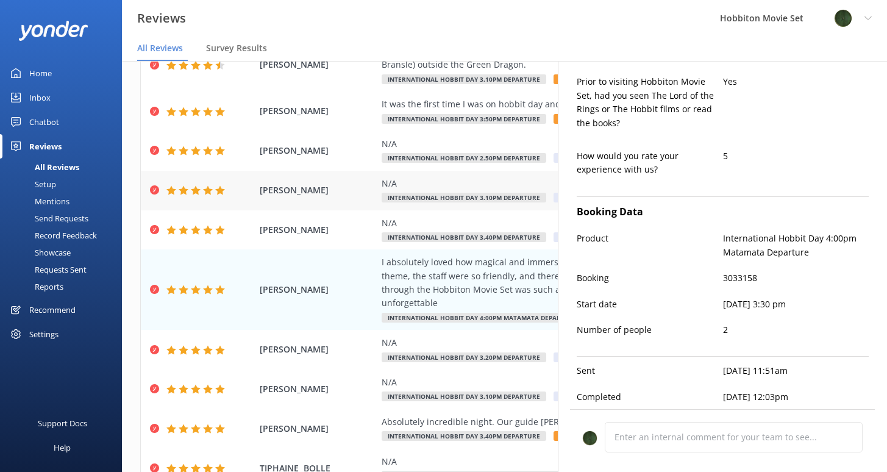
scroll to position [185, 0]
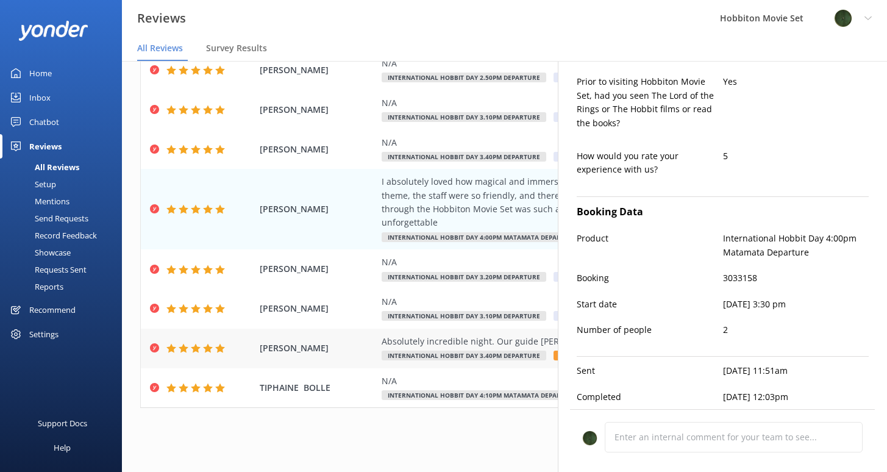
click at [444, 342] on div "Absolutely incredible night. Our guide [PERSON_NAME] was amazing, give her a pa…" at bounding box center [583, 341] width 404 height 13
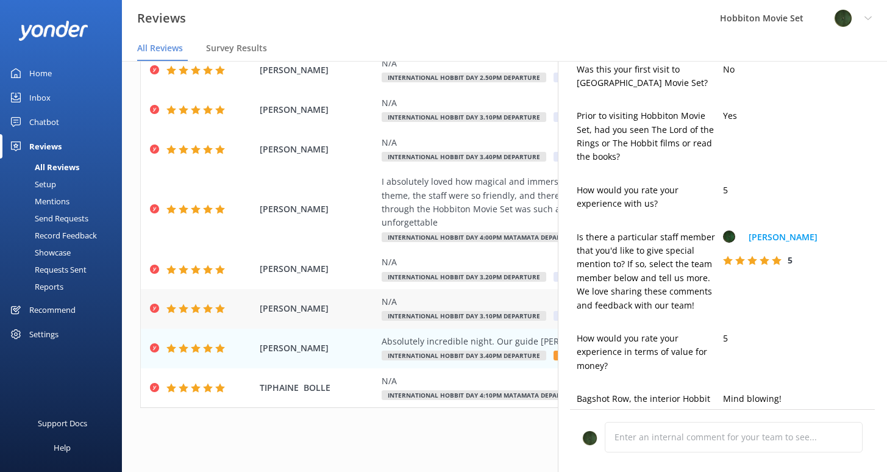
type textarea "Thank you so much, [PERSON_NAME]! We're thrilled you had an incredible night an…"
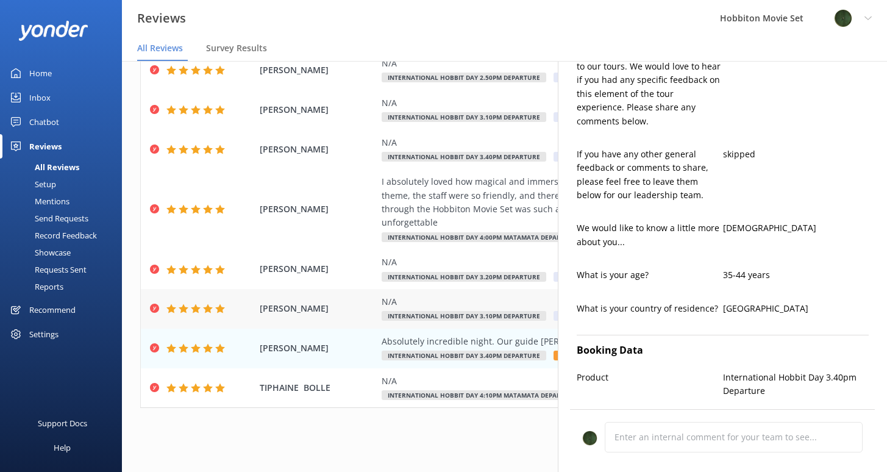
scroll to position [0, 0]
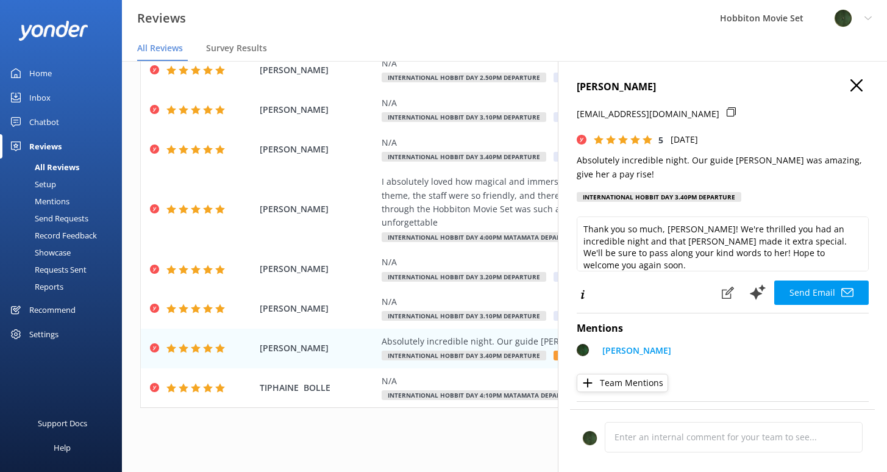
click at [851, 82] on use "button" at bounding box center [856, 85] width 12 height 12
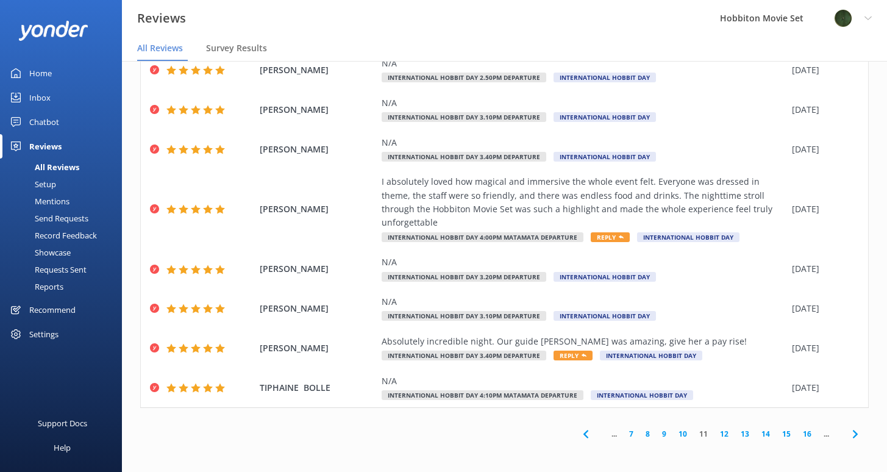
click at [713, 436] on link "12" at bounding box center [723, 434] width 21 height 12
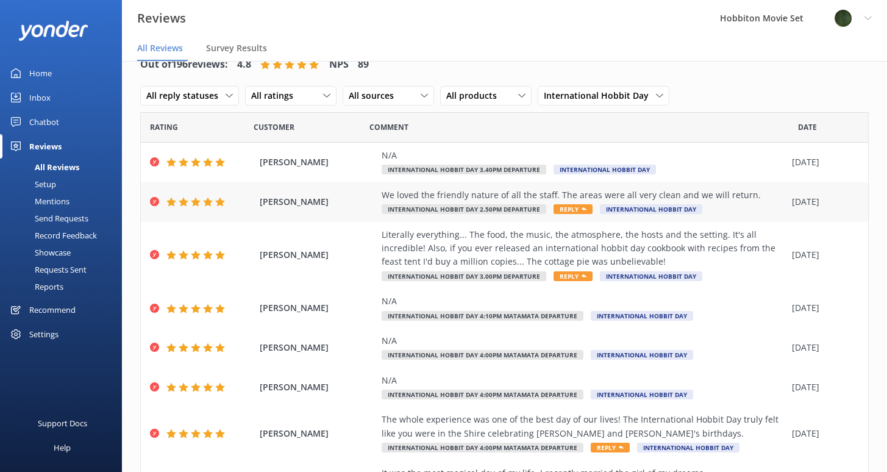
click at [470, 195] on div "We loved the friendly nature of all the staff. The areas were all very clean an…" at bounding box center [583, 194] width 404 height 13
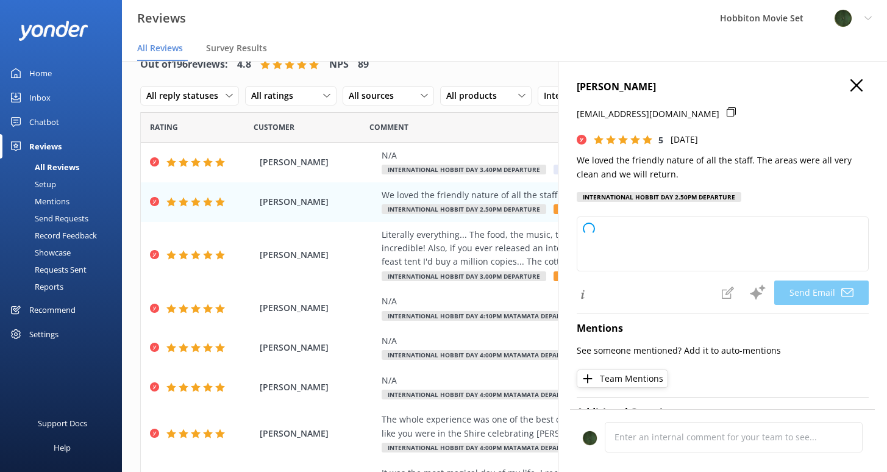
type textarea "Thank you so much for your kind words, [PERSON_NAME]! We're delighted to hear y…"
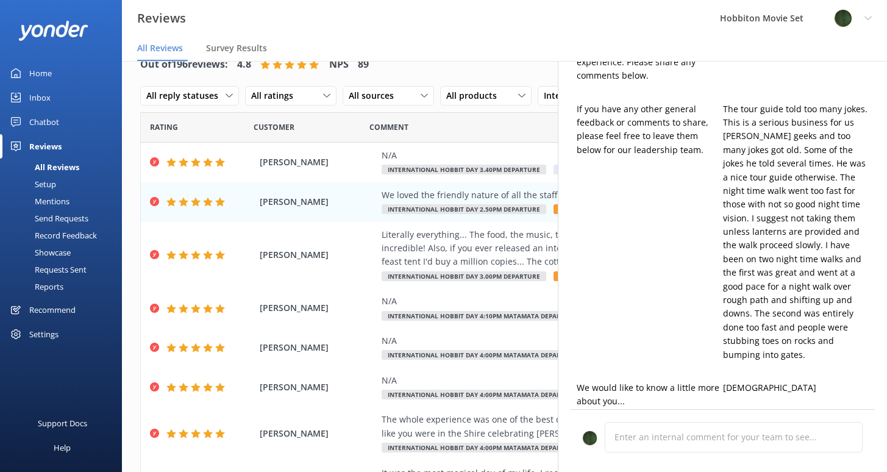
scroll to position [669, 0]
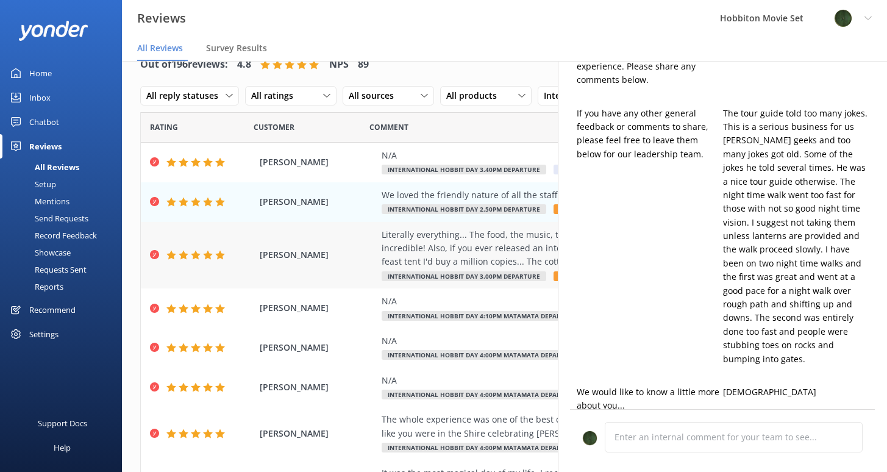
click at [444, 236] on div "Literally everything... The food, the music, the atmosphere, the hosts and the …" at bounding box center [583, 248] width 404 height 41
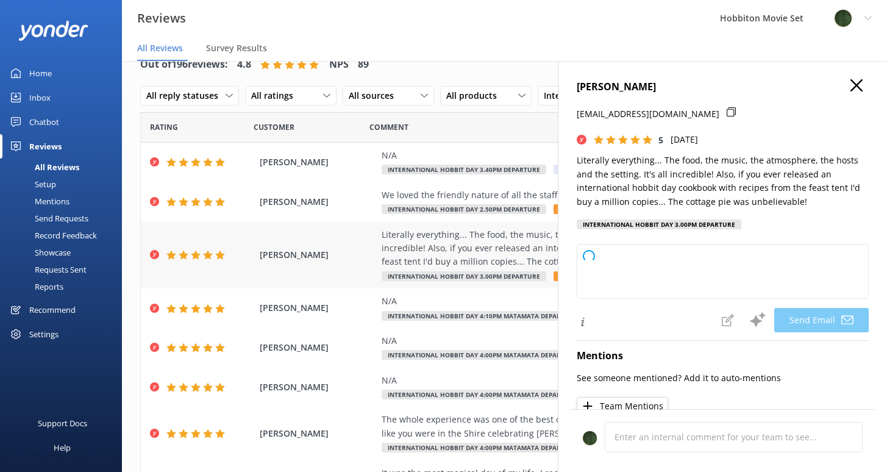
type textarea "Thank you so much, [PERSON_NAME]! We’re thrilled you enjoyed every aspect of yo…"
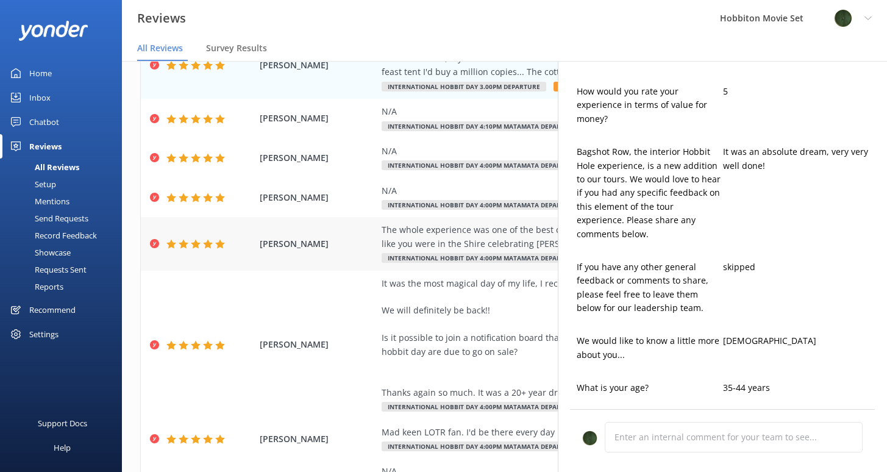
scroll to position [157, 0]
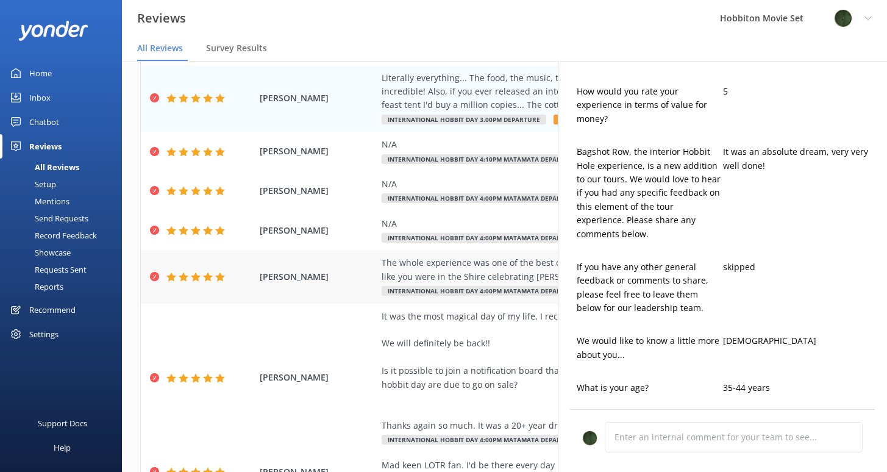
click at [419, 270] on div "The whole experience was one of the best day of our lives! The International Ho…" at bounding box center [583, 269] width 404 height 27
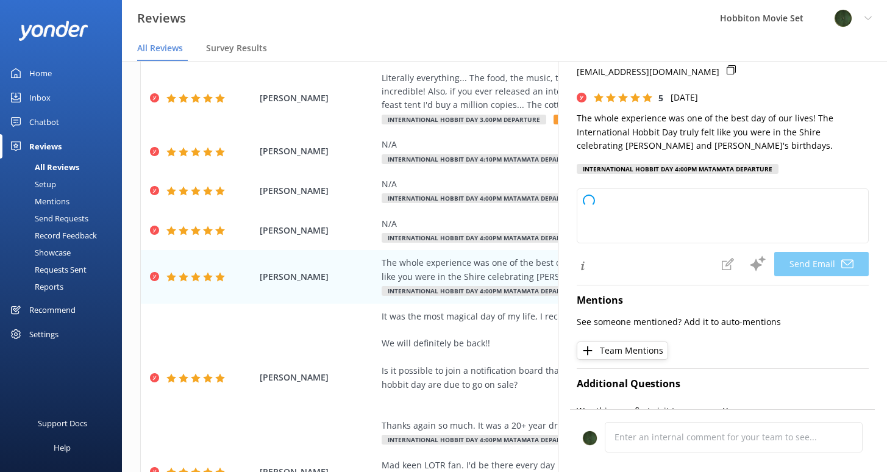
type textarea "Thank you so much, [PERSON_NAME]! We're thrilled to hear that International Hob…"
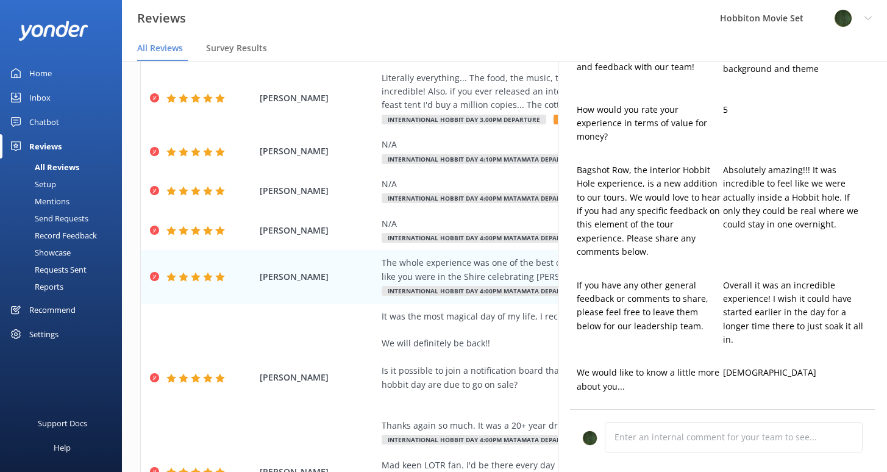
scroll to position [623, 0]
click at [454, 336] on div "It was the most magical day of my life, I recently married the girl of my dream…" at bounding box center [583, 371] width 404 height 123
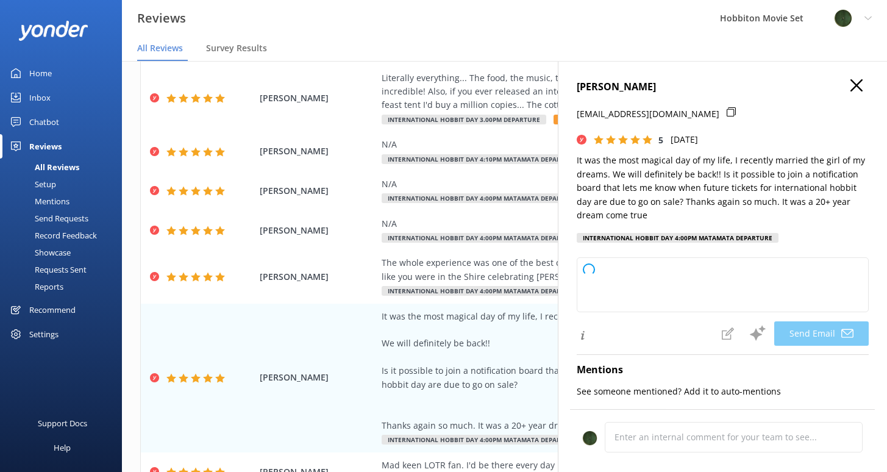
type textarea "Hi [PERSON_NAME], Thank you so much for your wonderful review! We're honored to…"
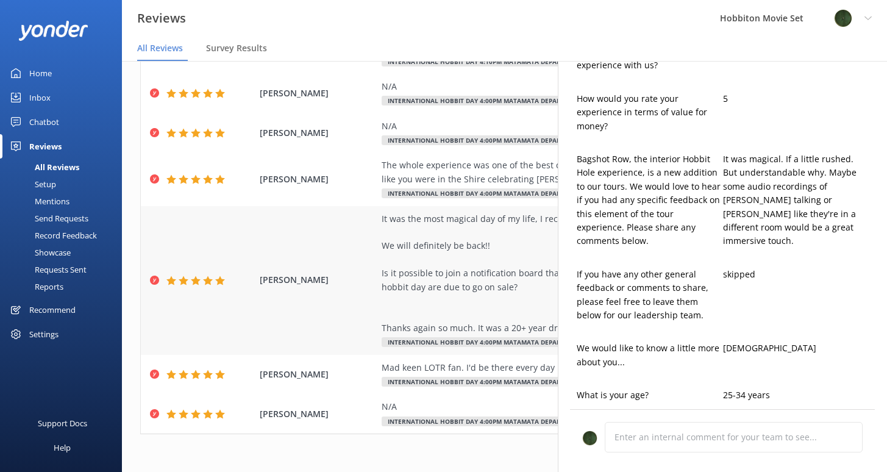
scroll to position [280, 0]
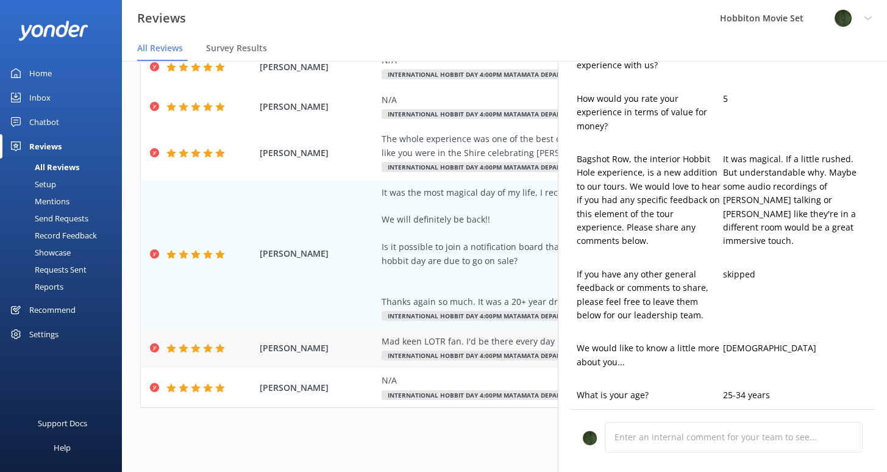
click at [416, 345] on div "Mad keen LOTR fan. I'd be there every day if i could. Can't wait for my next vi…" at bounding box center [583, 341] width 404 height 13
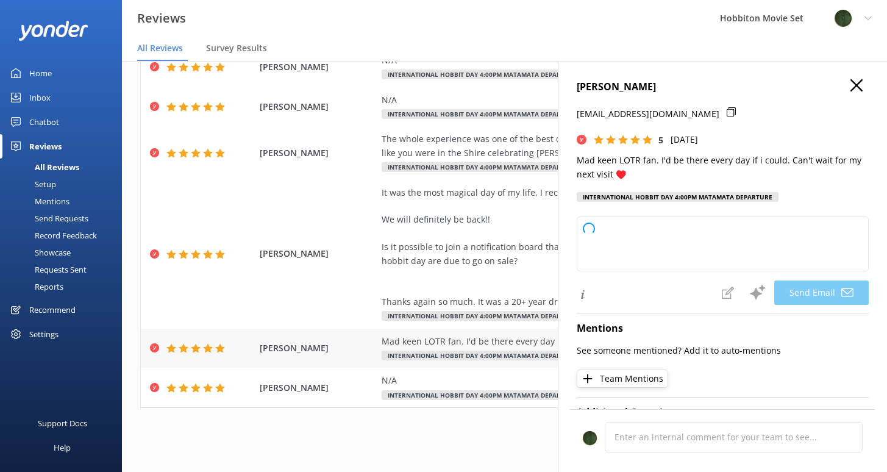
type textarea "Thank you so much, [PERSON_NAME]! We're thrilled to hear you had such a great t…"
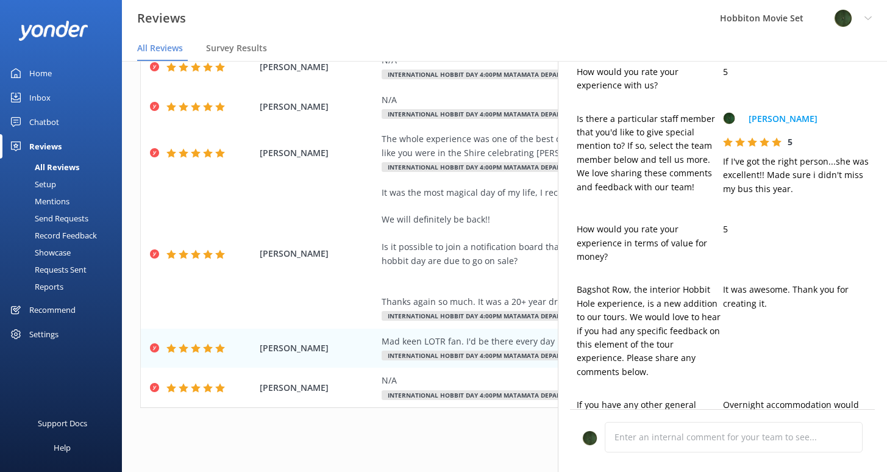
scroll to position [0, 0]
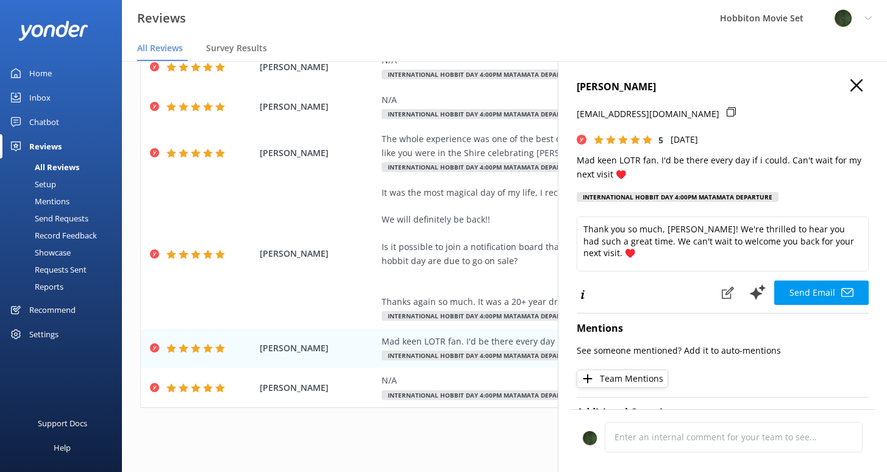
click at [850, 84] on icon "button" at bounding box center [856, 85] width 12 height 12
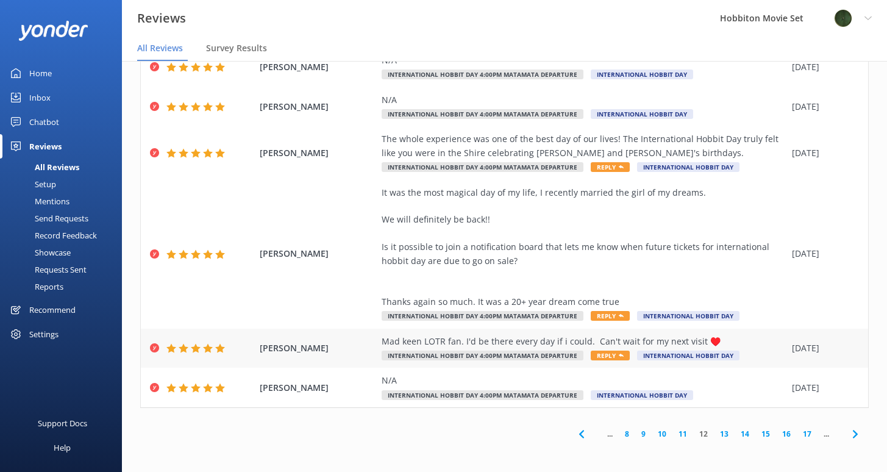
click at [540, 345] on div "Mad keen LOTR fan. I'd be there every day if i could. Can't wait for my next vi…" at bounding box center [583, 341] width 404 height 13
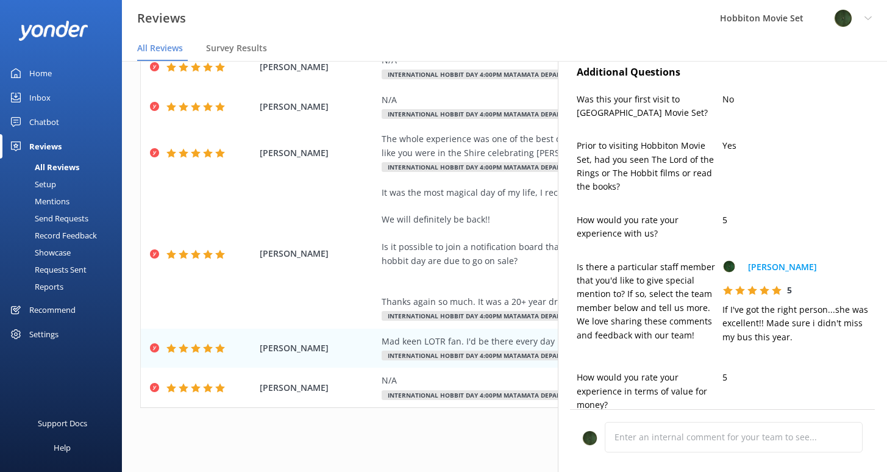
type textarea "Thank you so much, [PERSON_NAME]! We're thrilled to hear you had such a great t…"
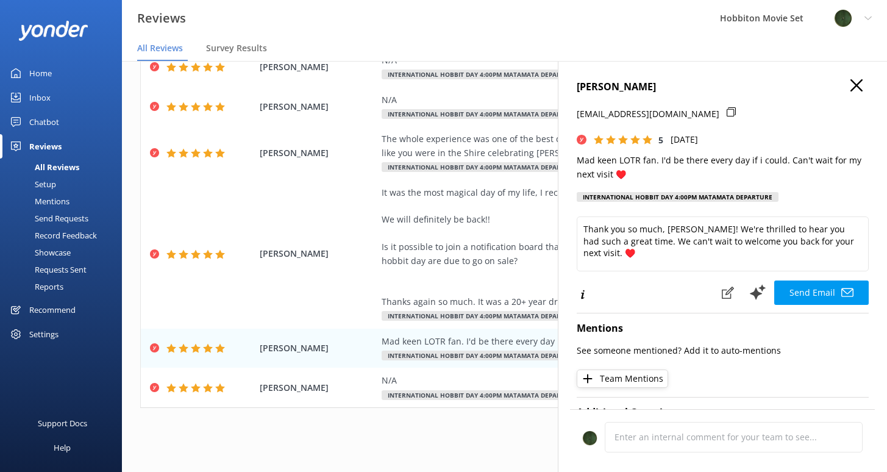
click at [851, 85] on icon "button" at bounding box center [856, 85] width 12 height 12
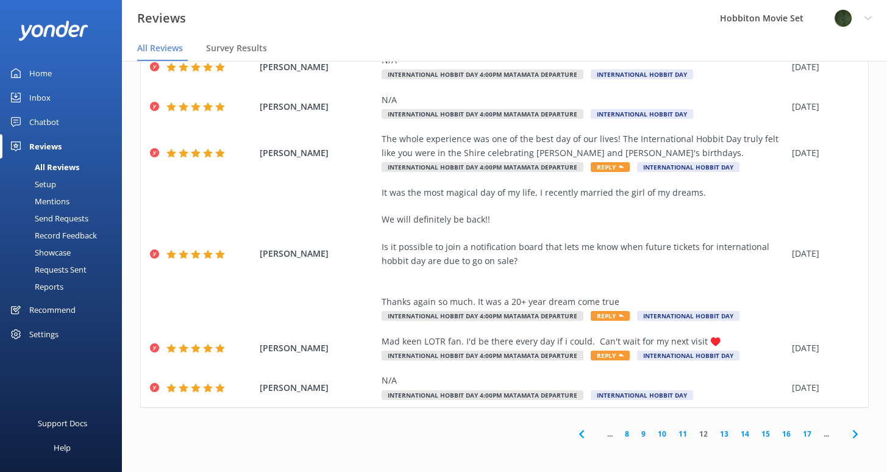
click at [714, 435] on link "13" at bounding box center [723, 434] width 21 height 12
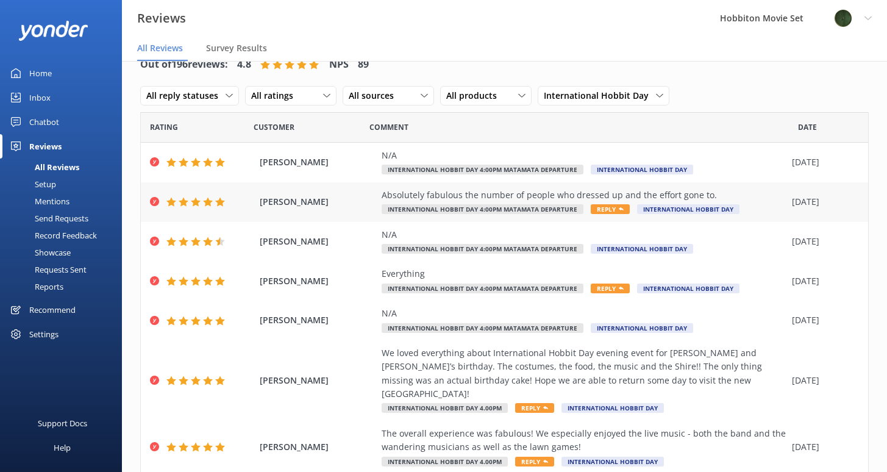
click at [738, 196] on div "Absolutely fabulous the number of people who dressed up and the effort gone to." at bounding box center [583, 194] width 404 height 13
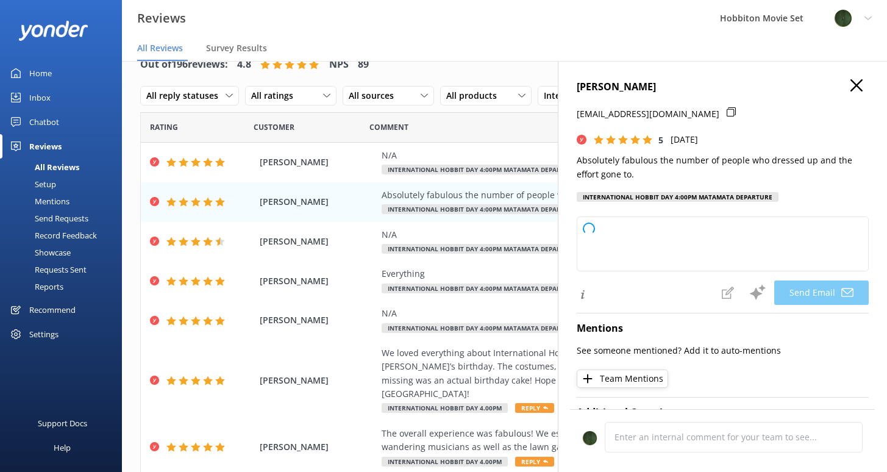
type textarea "Thank you so much, [PERSON_NAME]! We're delighted you enjoyed the atmosphere an…"
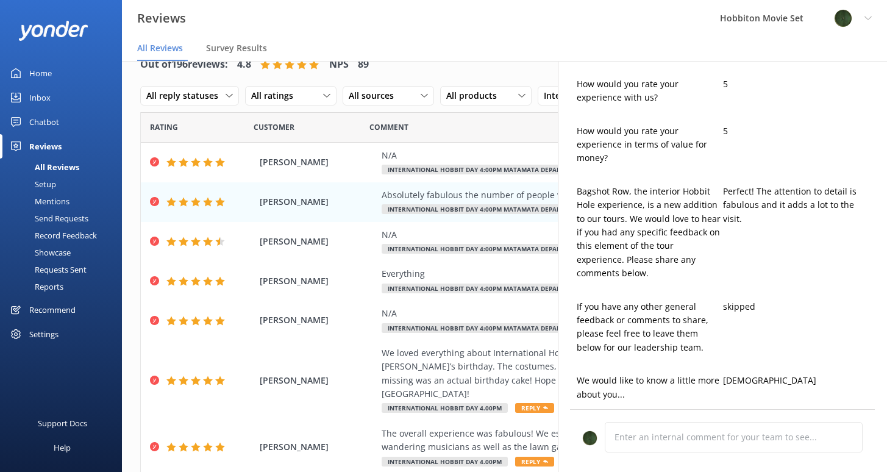
scroll to position [478, 0]
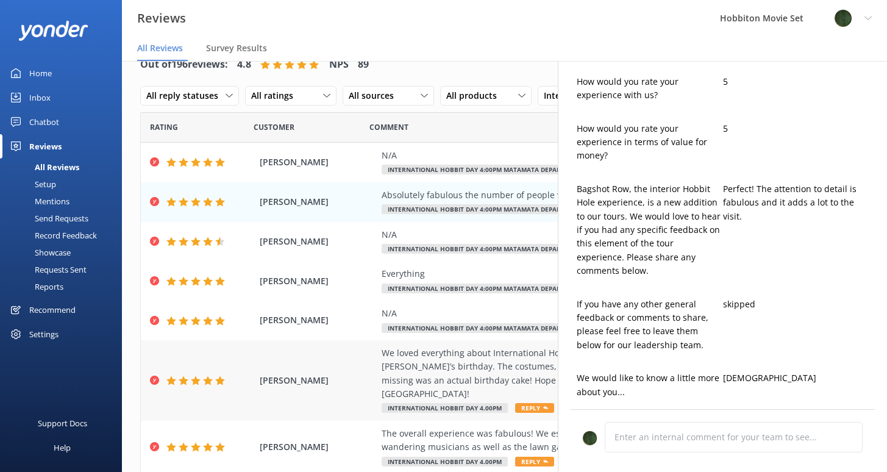
click at [430, 365] on div "We loved everything about International Hobbit Day evening event for [PERSON_NA…" at bounding box center [583, 373] width 404 height 55
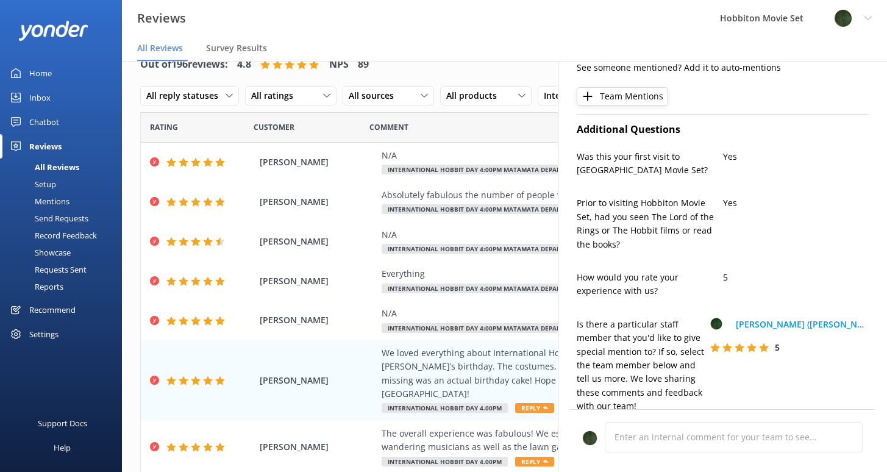
type textarea "Thank you so much, [PERSON_NAME]! We're delighted you enjoyed Hobbit Day and al…"
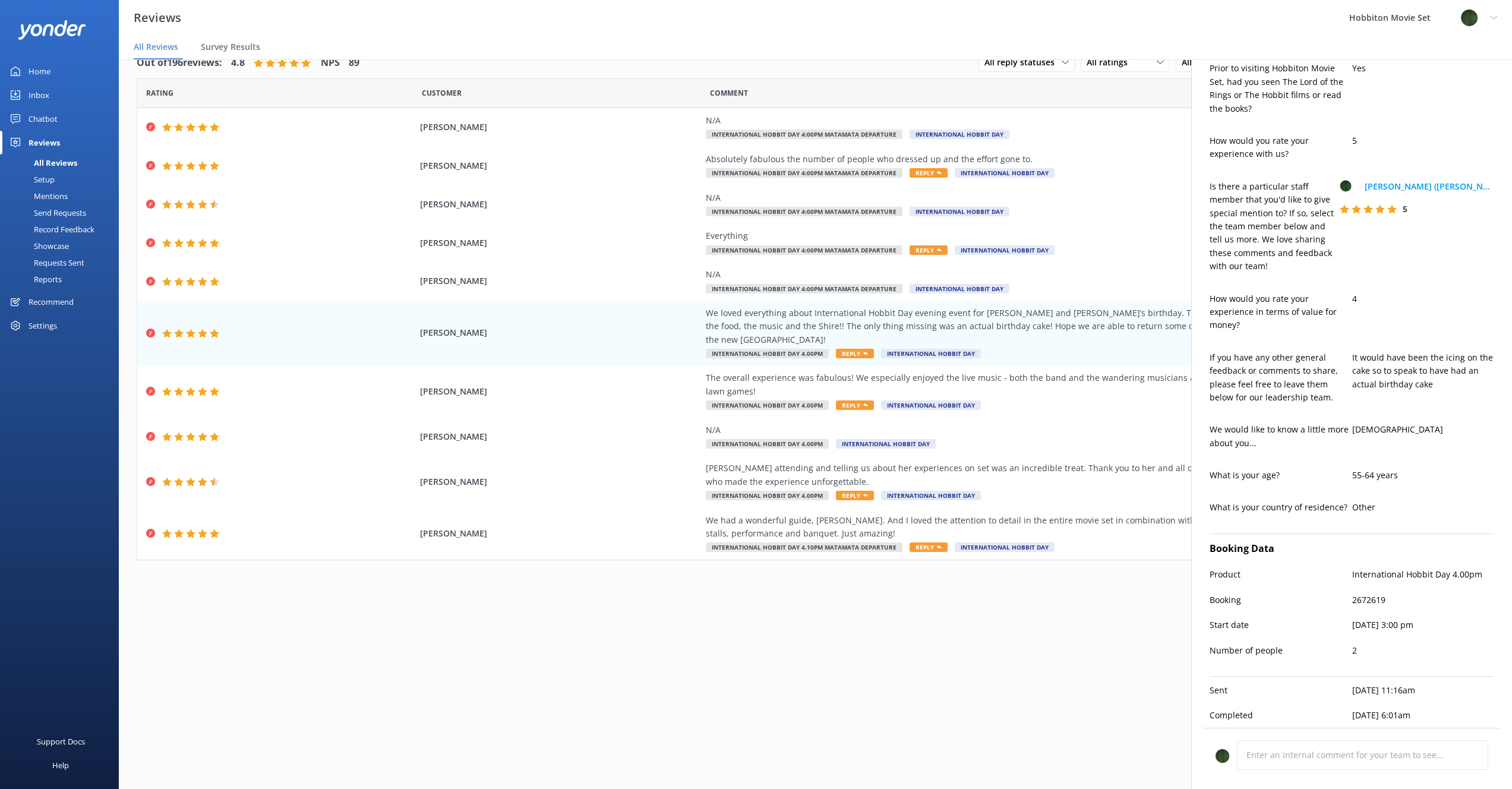
scroll to position [0, 0]
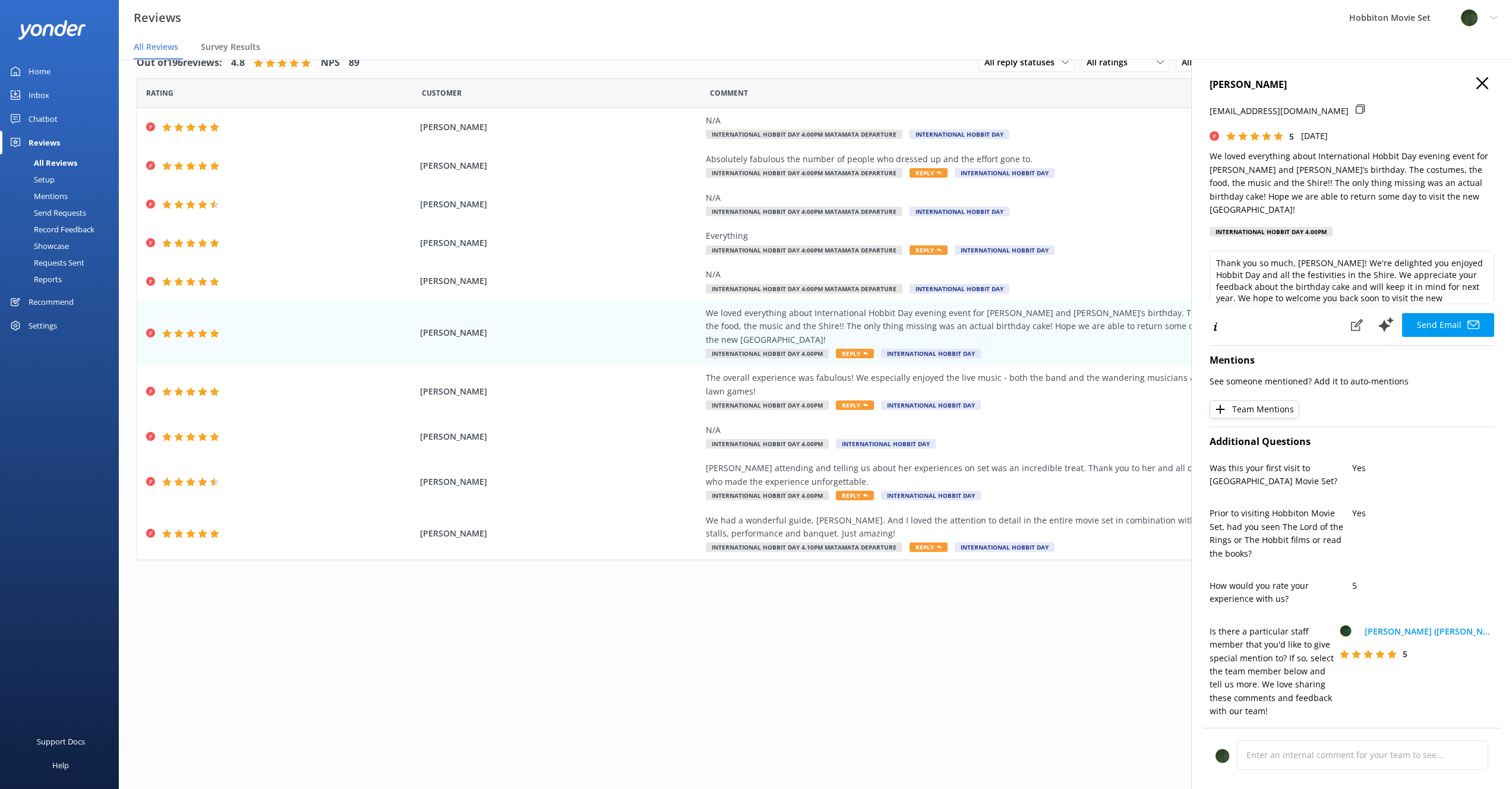
click at [864, 83] on icon "button" at bounding box center [1482, 83] width 12 height 12
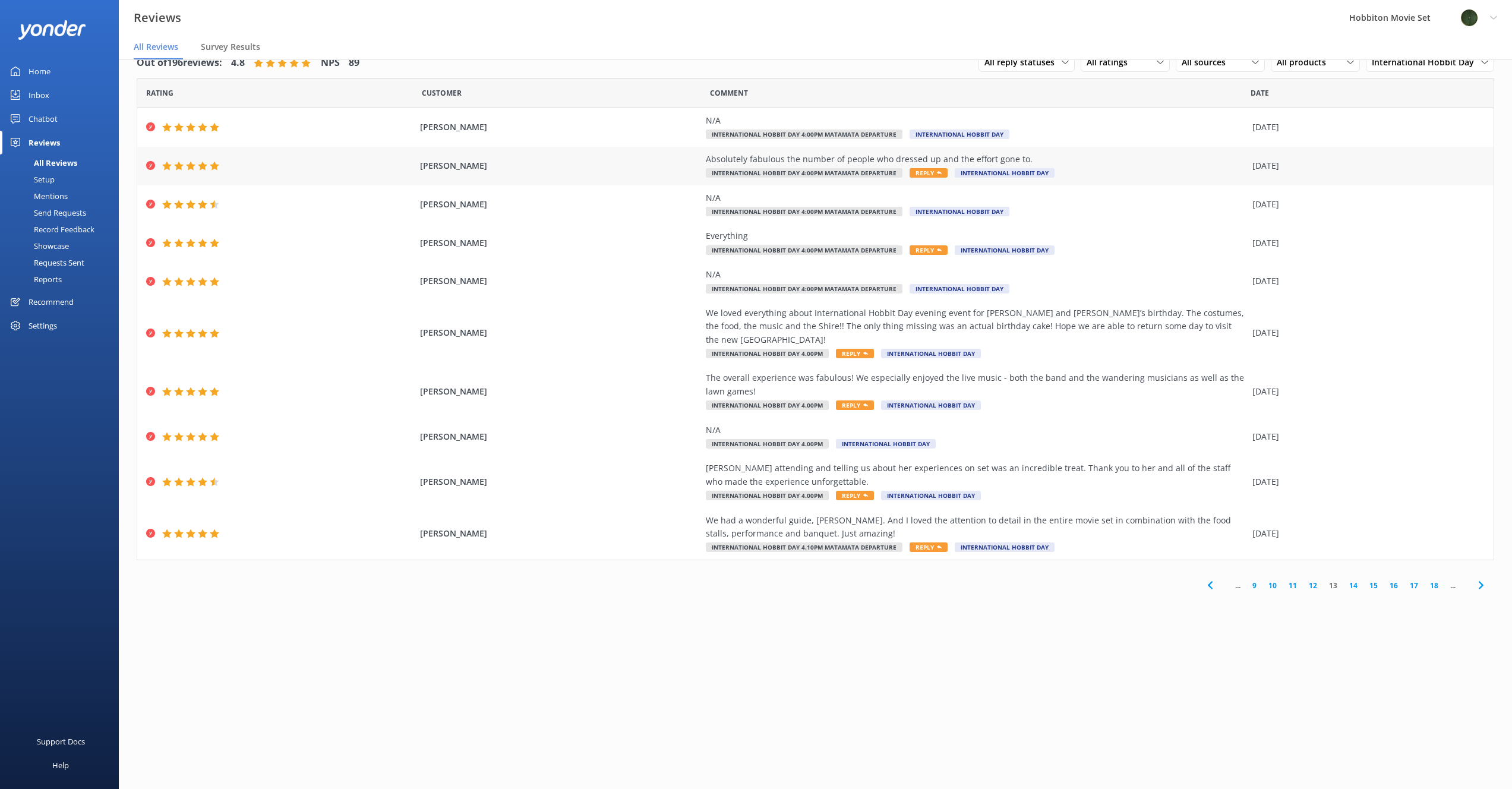
click at [864, 171] on div "Absolutely fabulous the number of people who dressed up and the effort gone to.…" at bounding box center [976, 166] width 540 height 26
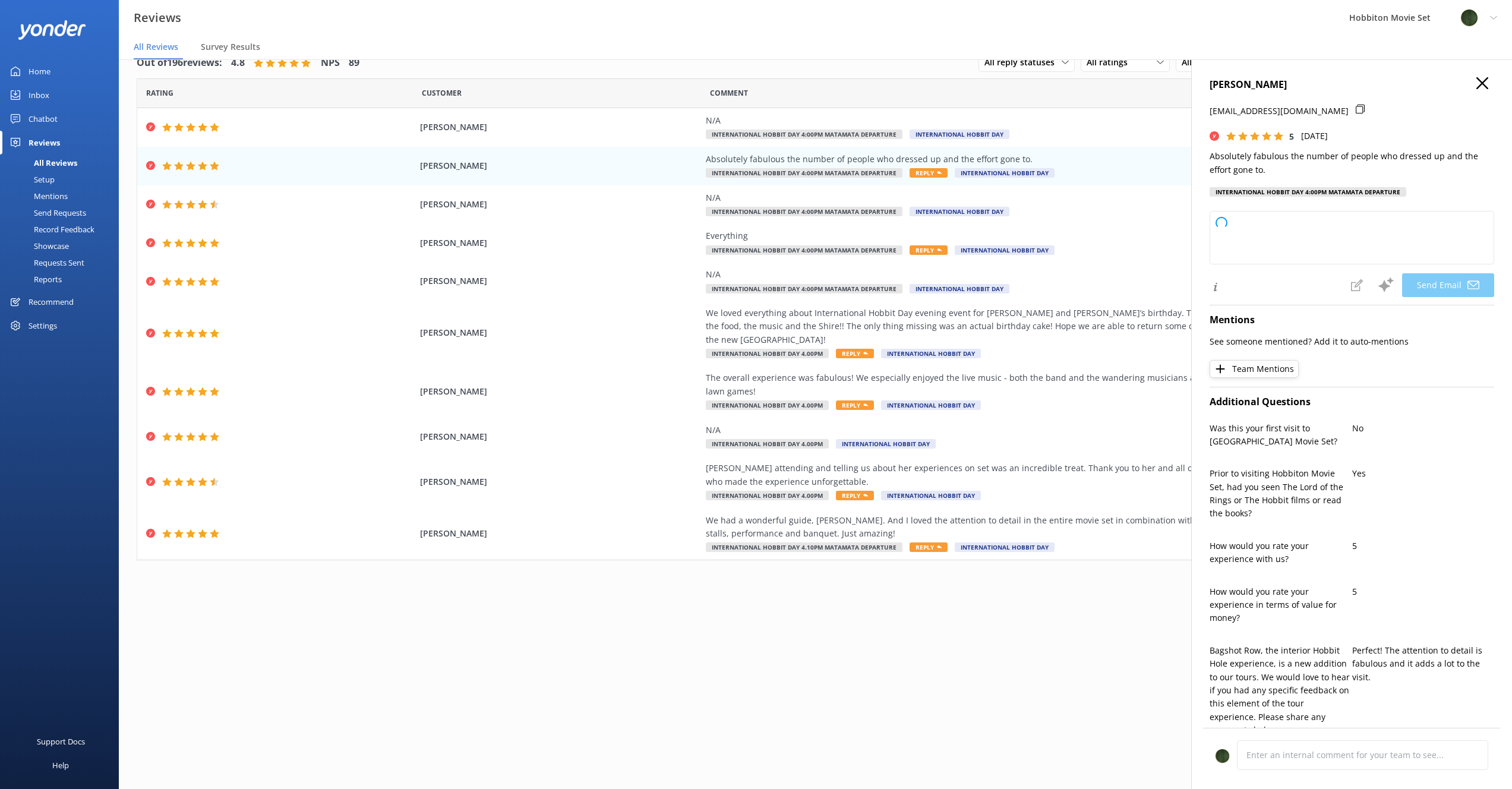
type textarea "Thank you so much, [PERSON_NAME]! We're thrilled you enjoyed the atmosphere and…"
click at [864, 84] on use "button" at bounding box center [1482, 83] width 12 height 12
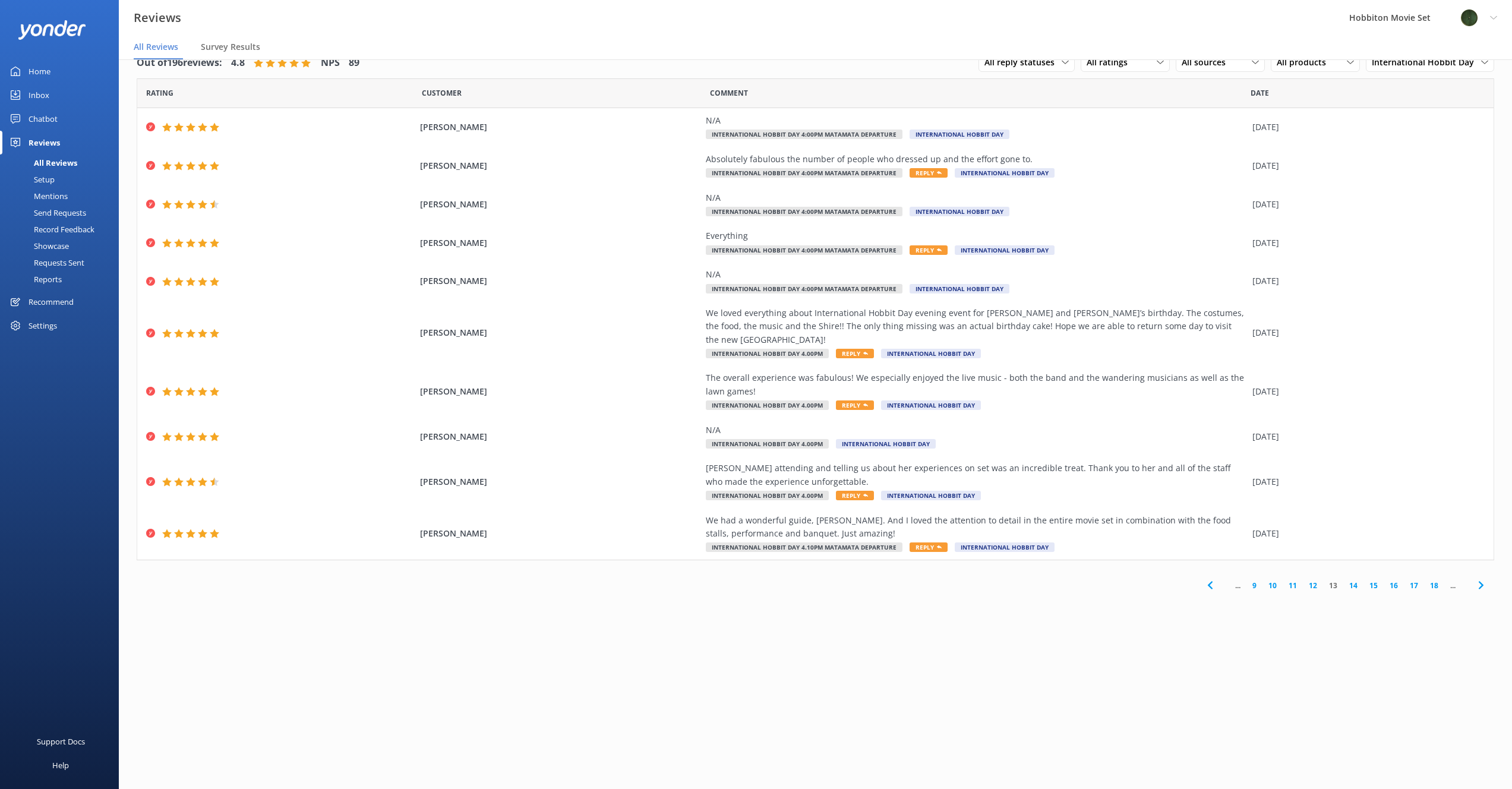
click at [864, 459] on link "10" at bounding box center [1272, 586] width 20 height 12
